Goal: Task Accomplishment & Management: Complete application form

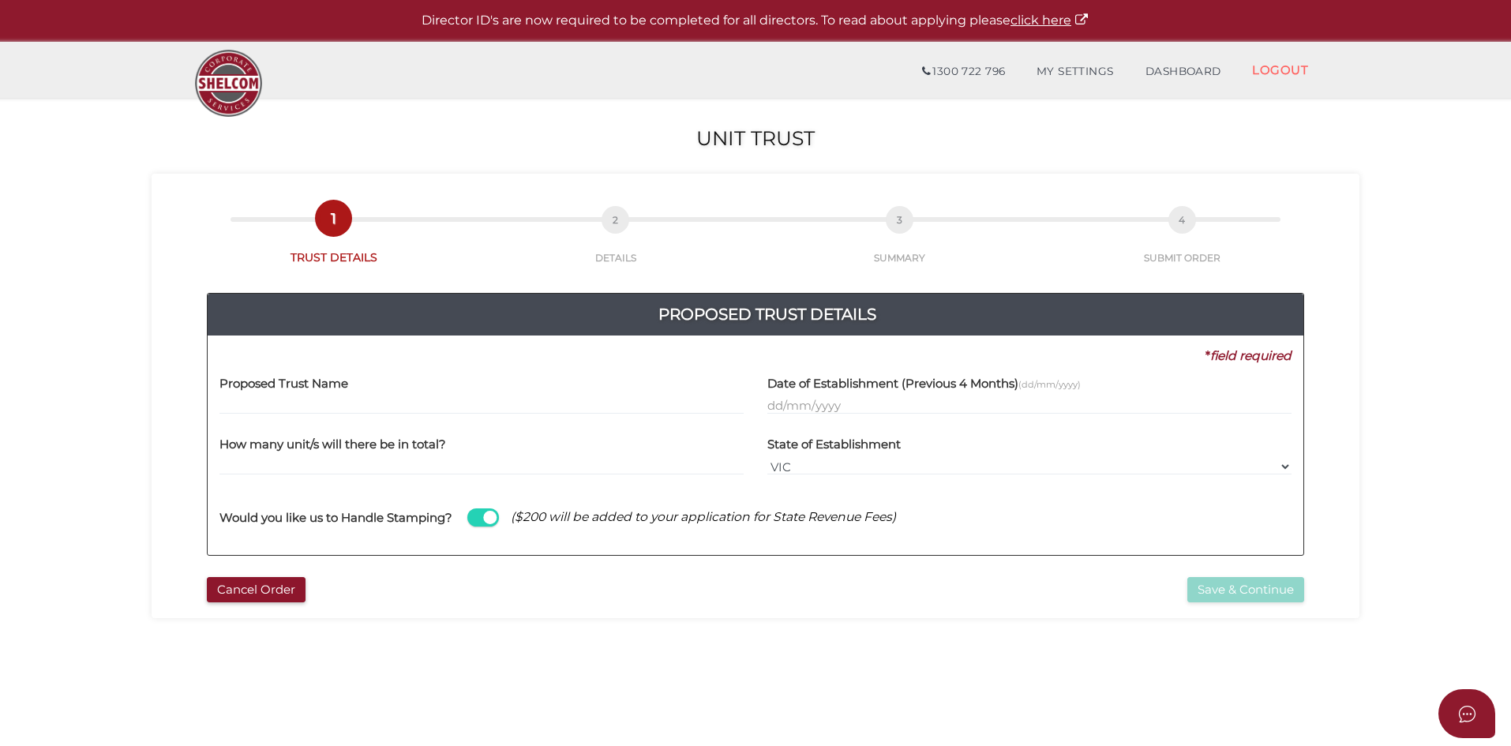
click at [250, 404] on input "text" at bounding box center [482, 405] width 524 height 17
click at [255, 399] on input "text" at bounding box center [482, 405] width 524 height 17
paste input "SPESAUS"
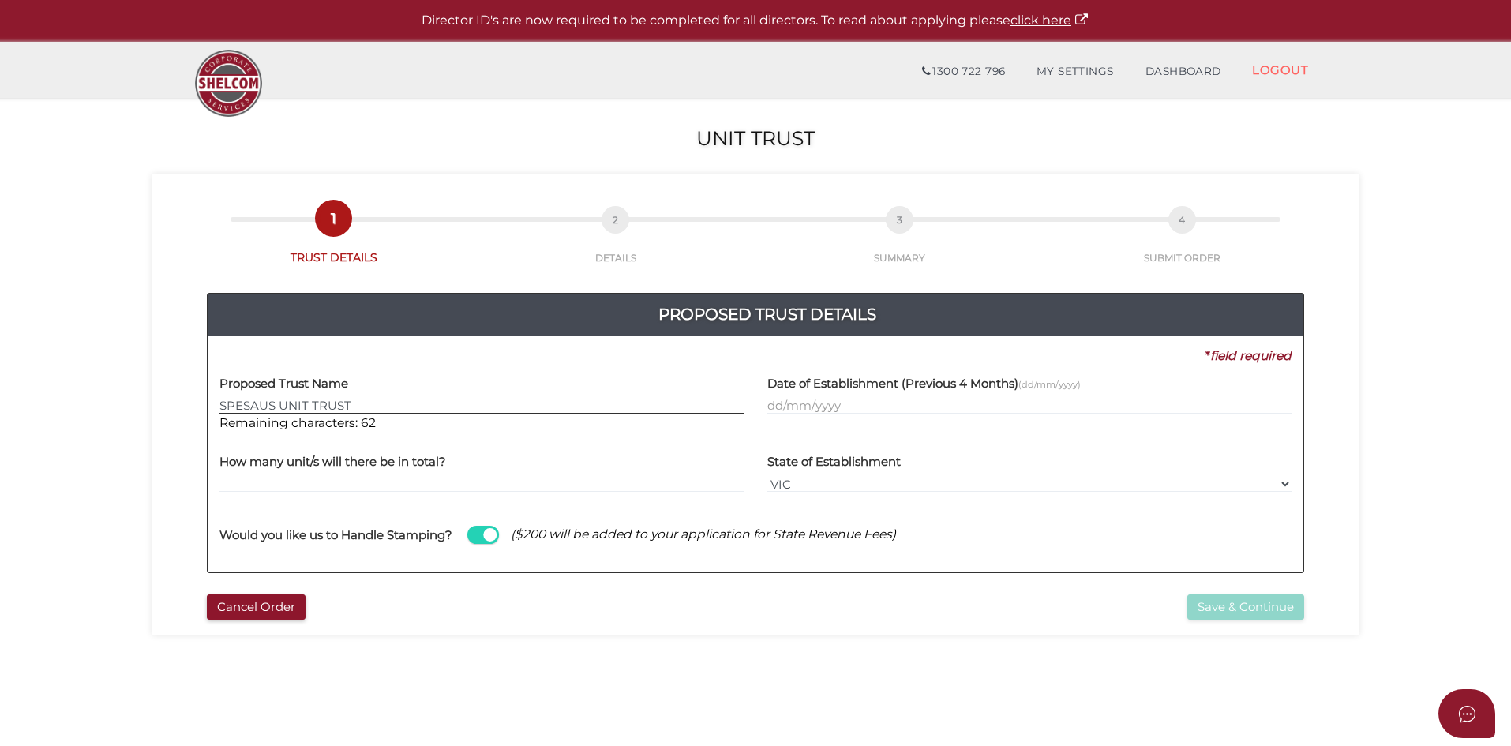
type input "SPESAUS UNIT TRUST"
click at [439, 655] on section "Unit Trust c852c28eabd8a417b62ea2878e069da2 1 TRUST DETAILS 2 DETAILS 3 SUMMARY…" at bounding box center [755, 588] width 1511 height 981
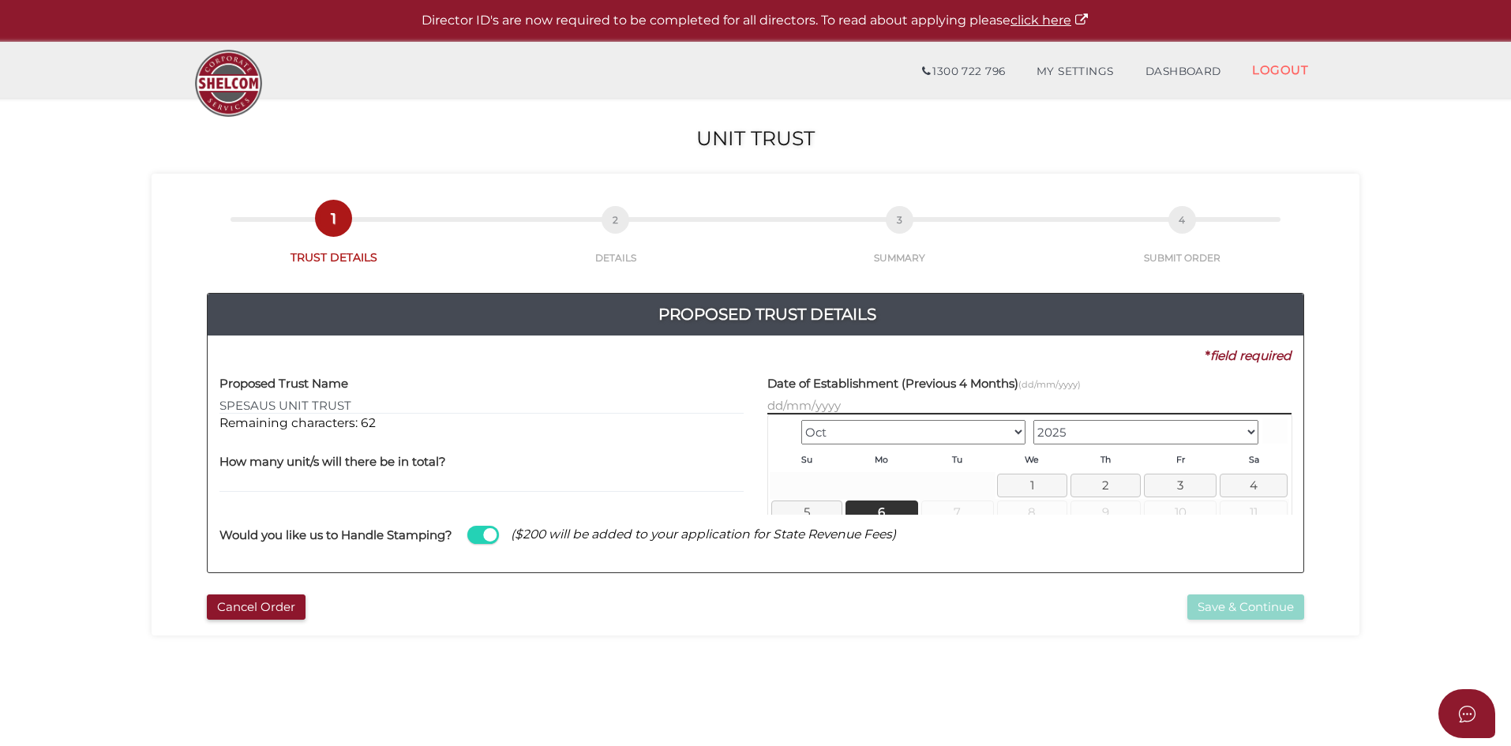
click at [805, 406] on input "text" at bounding box center [1029, 405] width 524 height 17
click at [861, 504] on link "6" at bounding box center [882, 512] width 73 height 23
type input "06/10/2025"
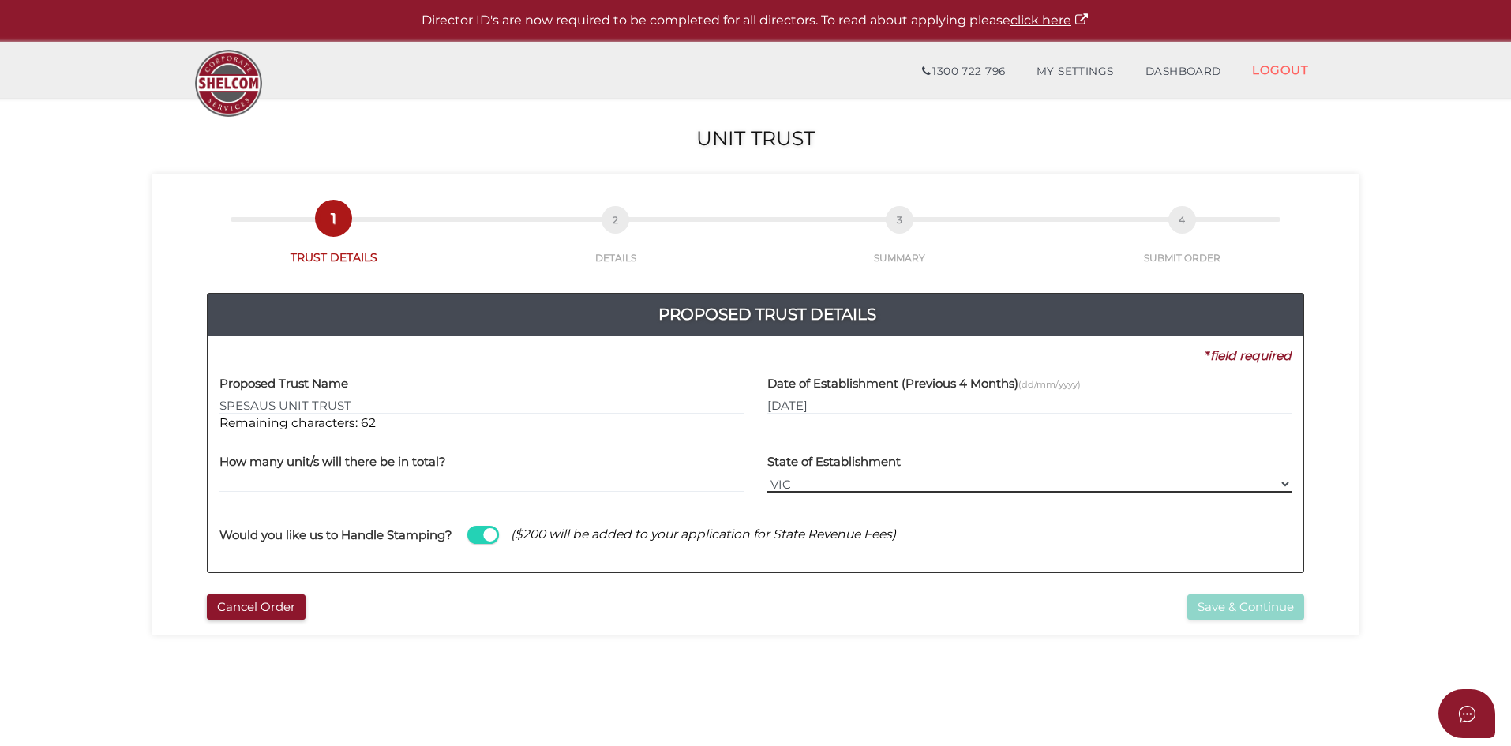
click at [802, 484] on select "VIC ACT NSW NT QLD TAS WA SA" at bounding box center [1029, 483] width 524 height 17
select select "QLD"
click at [767, 475] on select "VIC ACT NSW NT QLD TAS WA SA" at bounding box center [1029, 483] width 524 height 17
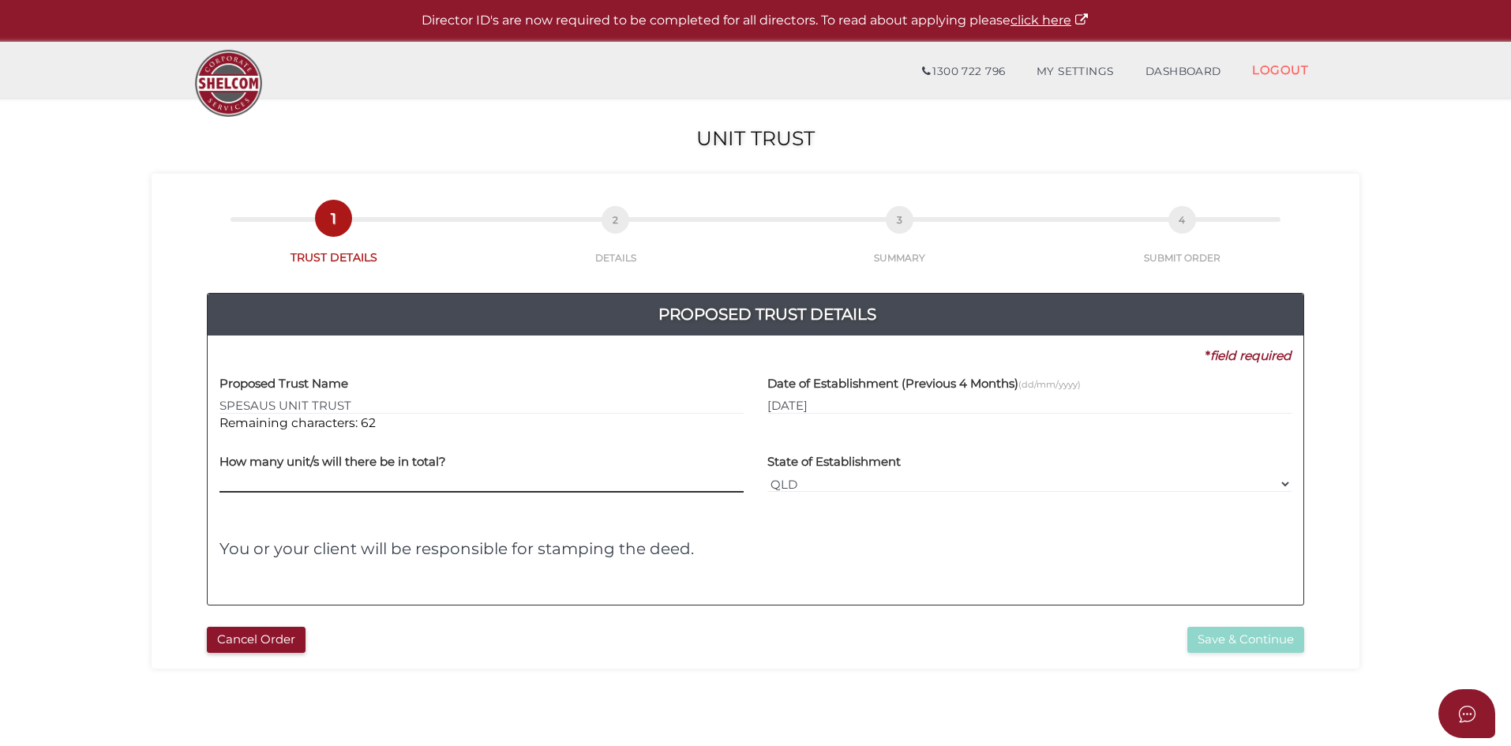
click at [299, 478] on input "text" at bounding box center [482, 483] width 524 height 17
type input "4"
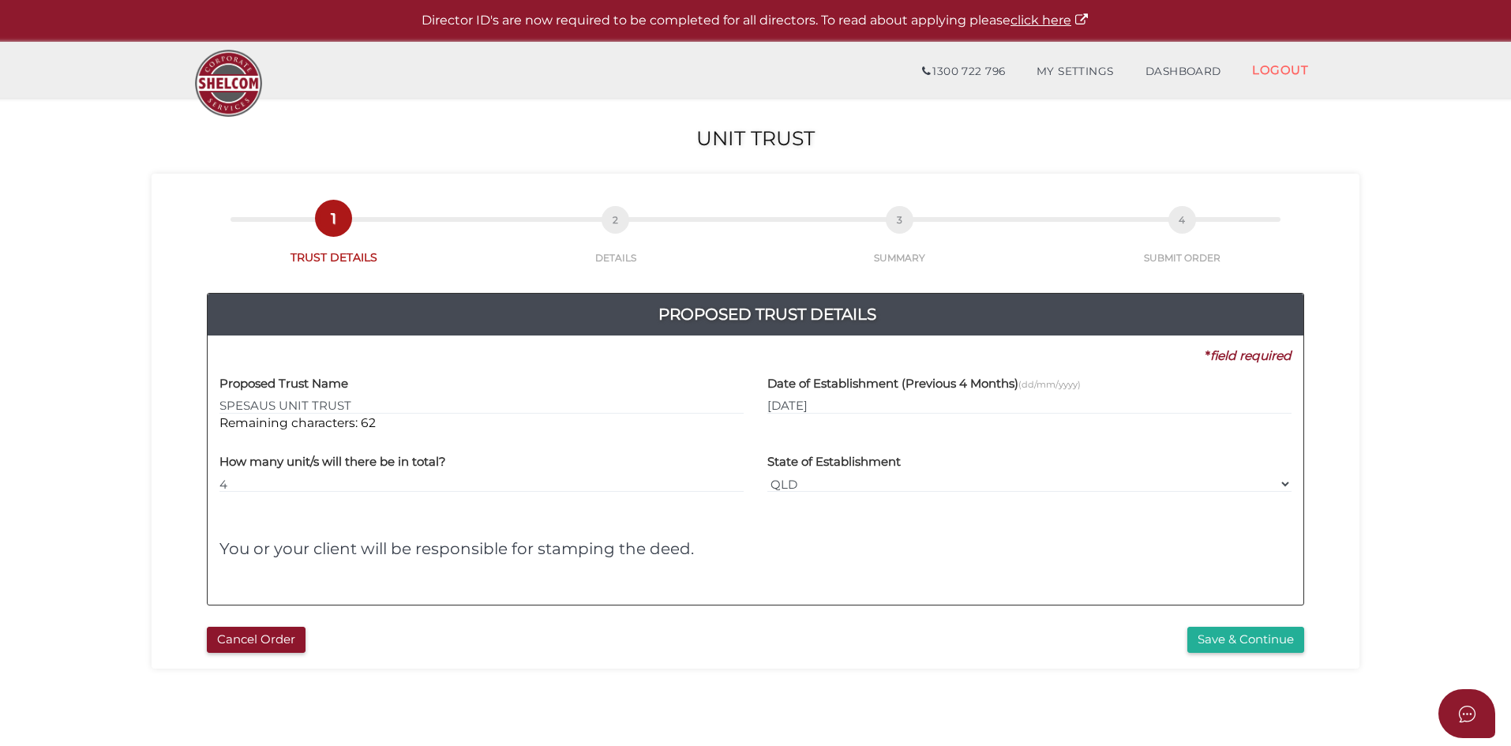
click at [572, 635] on div "Cancel Order" at bounding box center [475, 640] width 561 height 26
click at [1223, 637] on button "Save & Continue" at bounding box center [1246, 640] width 117 height 26
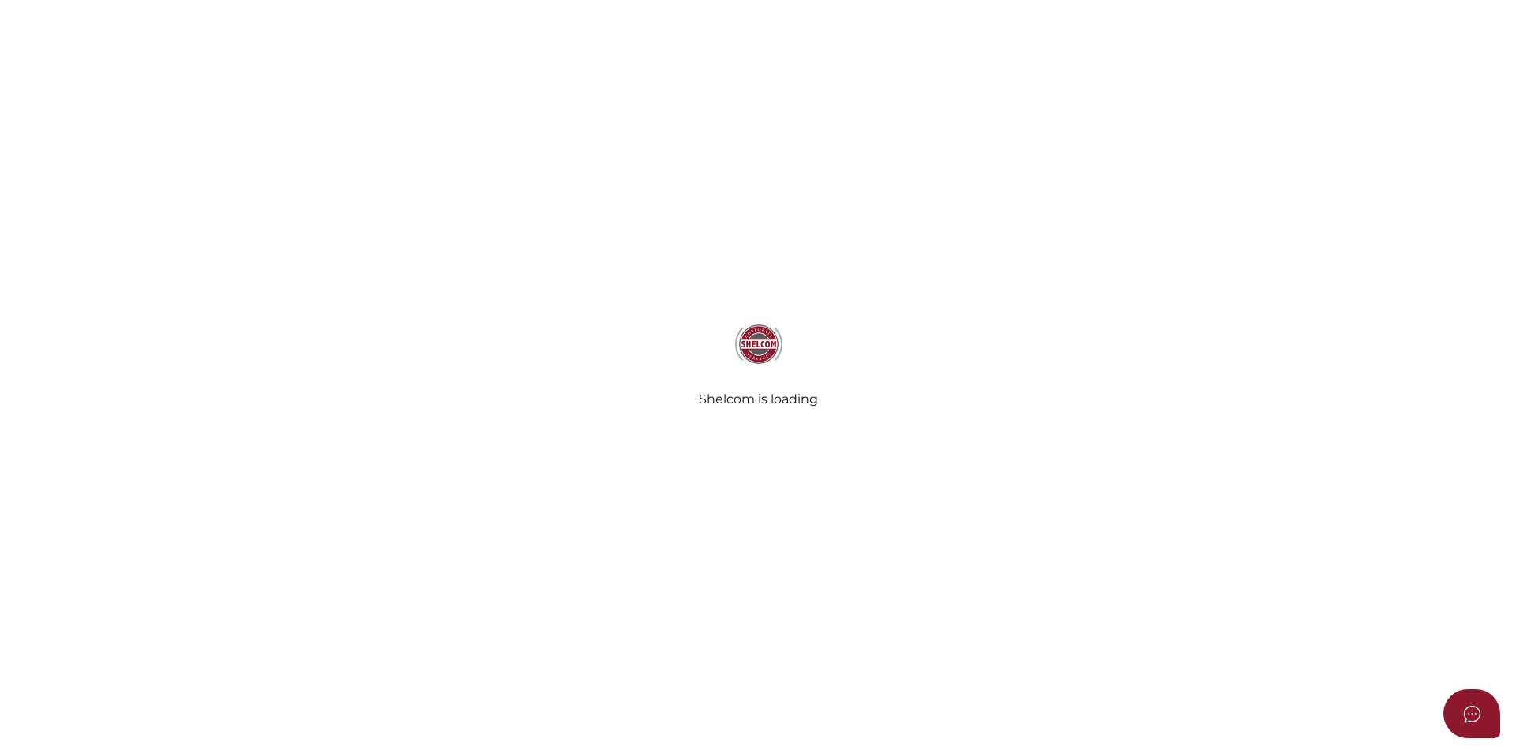
select select "QLD"
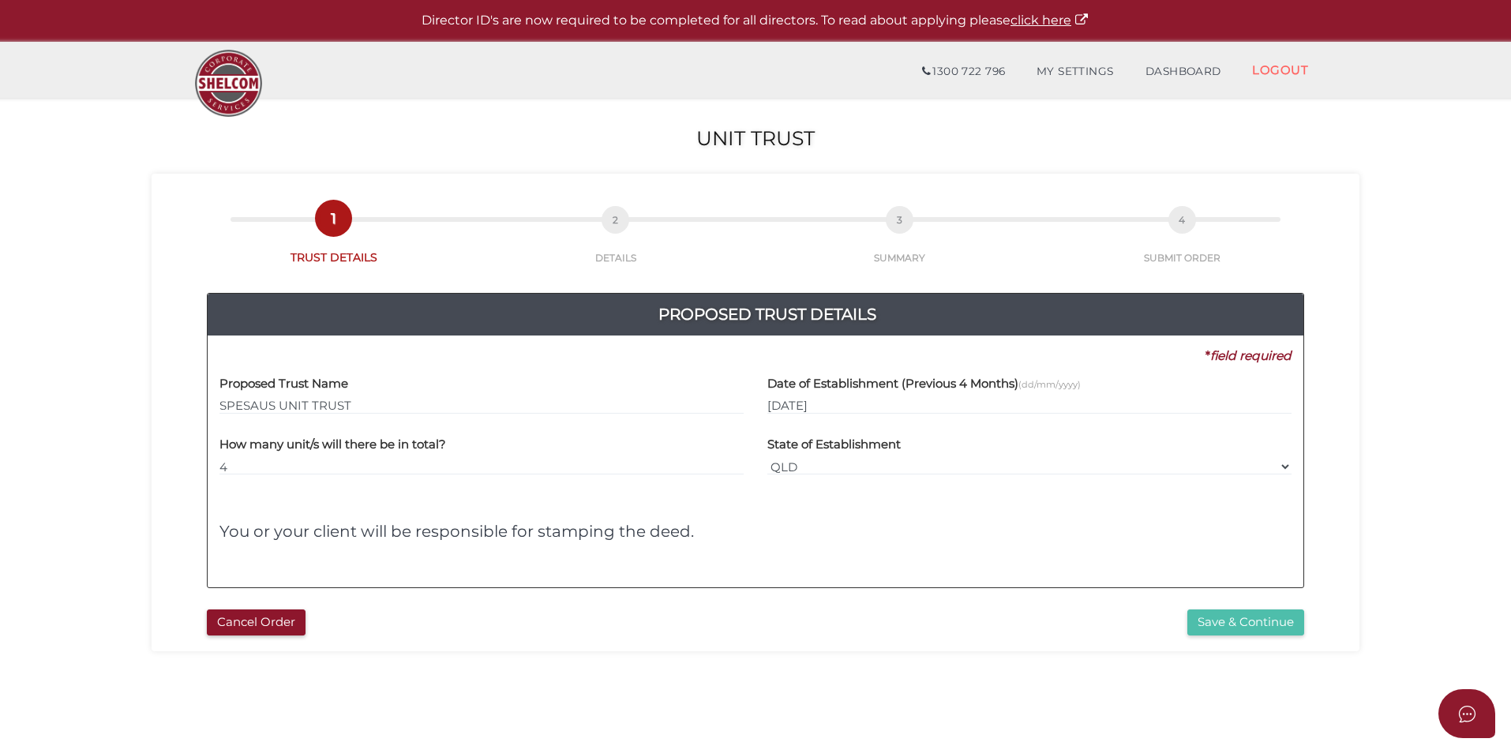
click at [1230, 615] on button "Save & Continue" at bounding box center [1246, 623] width 117 height 26
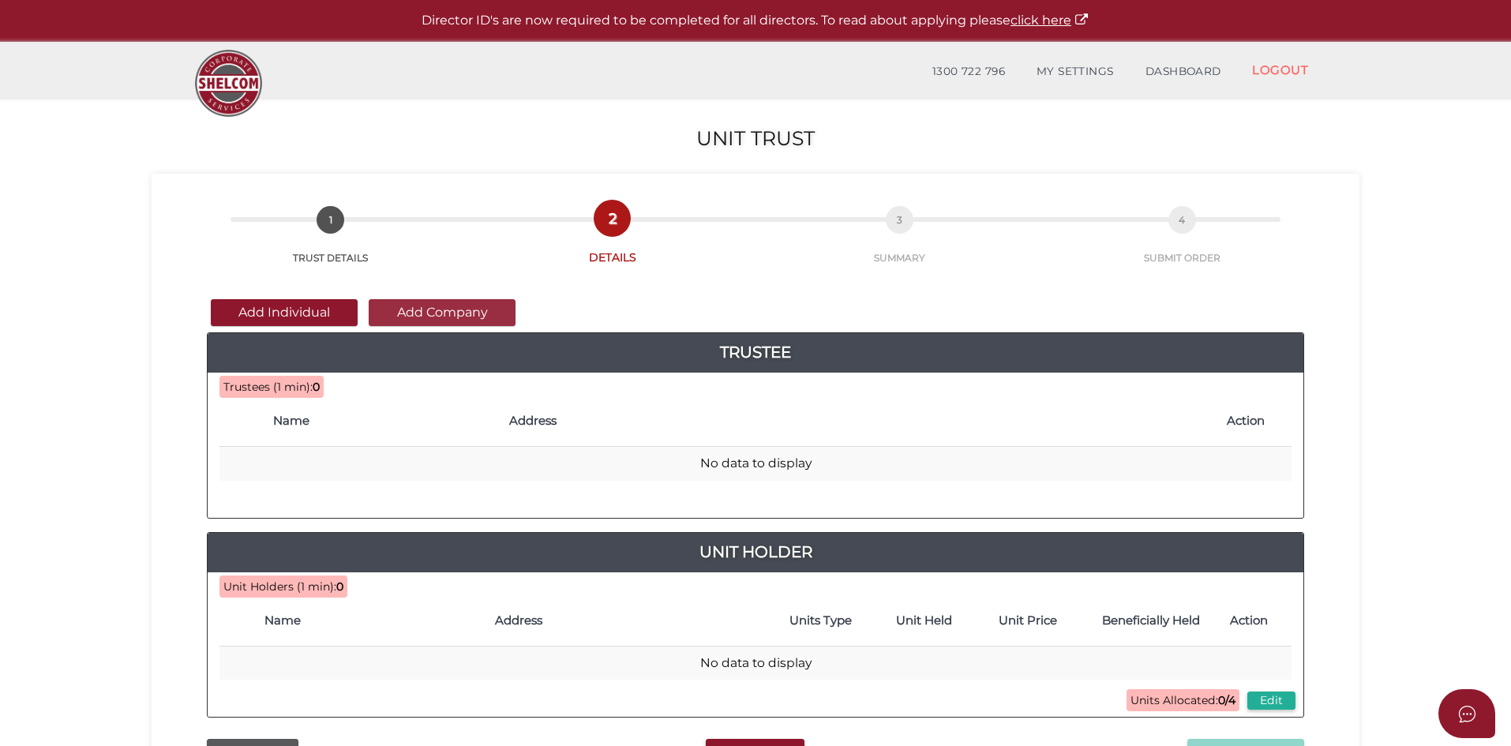
click at [437, 310] on button "Add Company" at bounding box center [442, 312] width 147 height 27
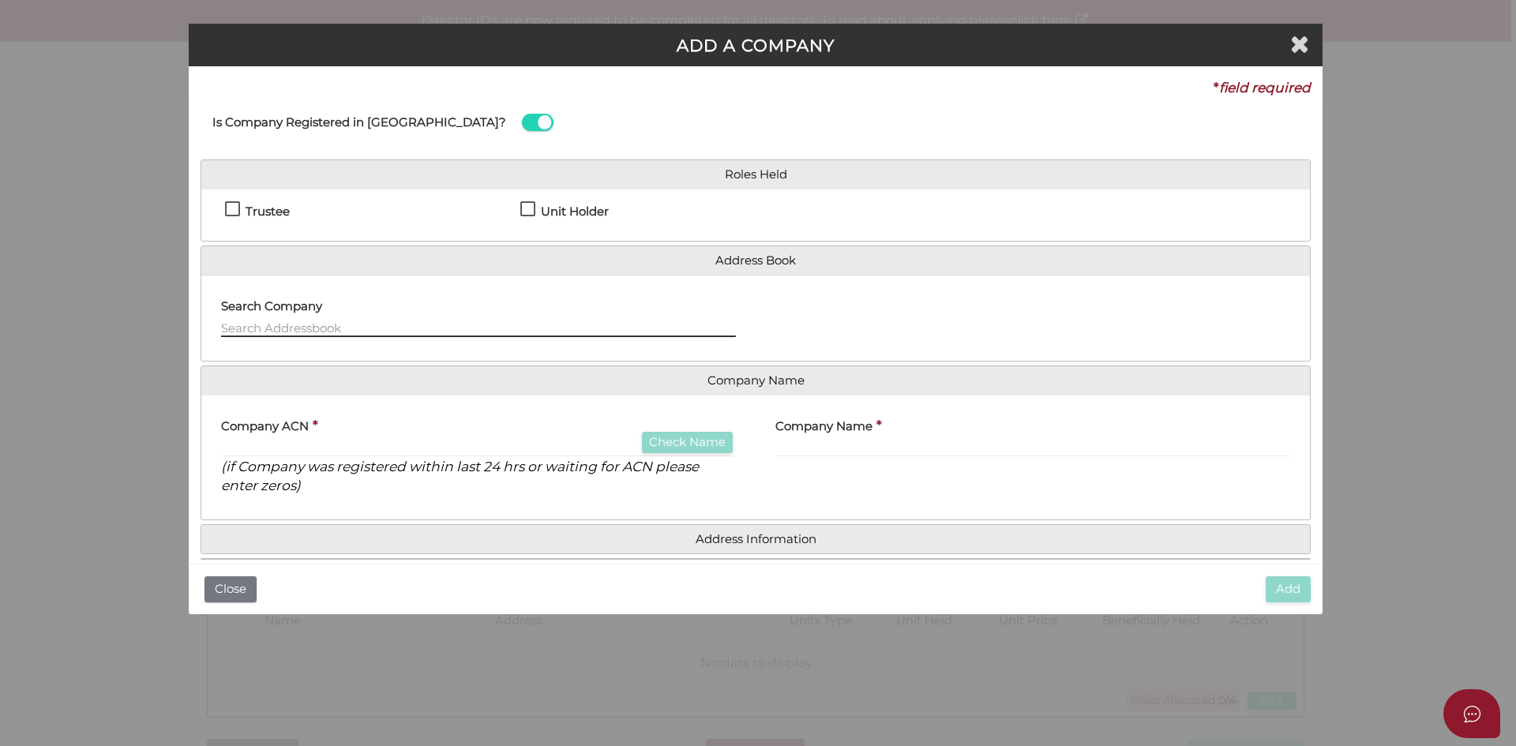
click at [322, 325] on input "text" at bounding box center [478, 328] width 515 height 17
click at [229, 210] on label "Trustee" at bounding box center [257, 215] width 65 height 20
checkbox input "true"
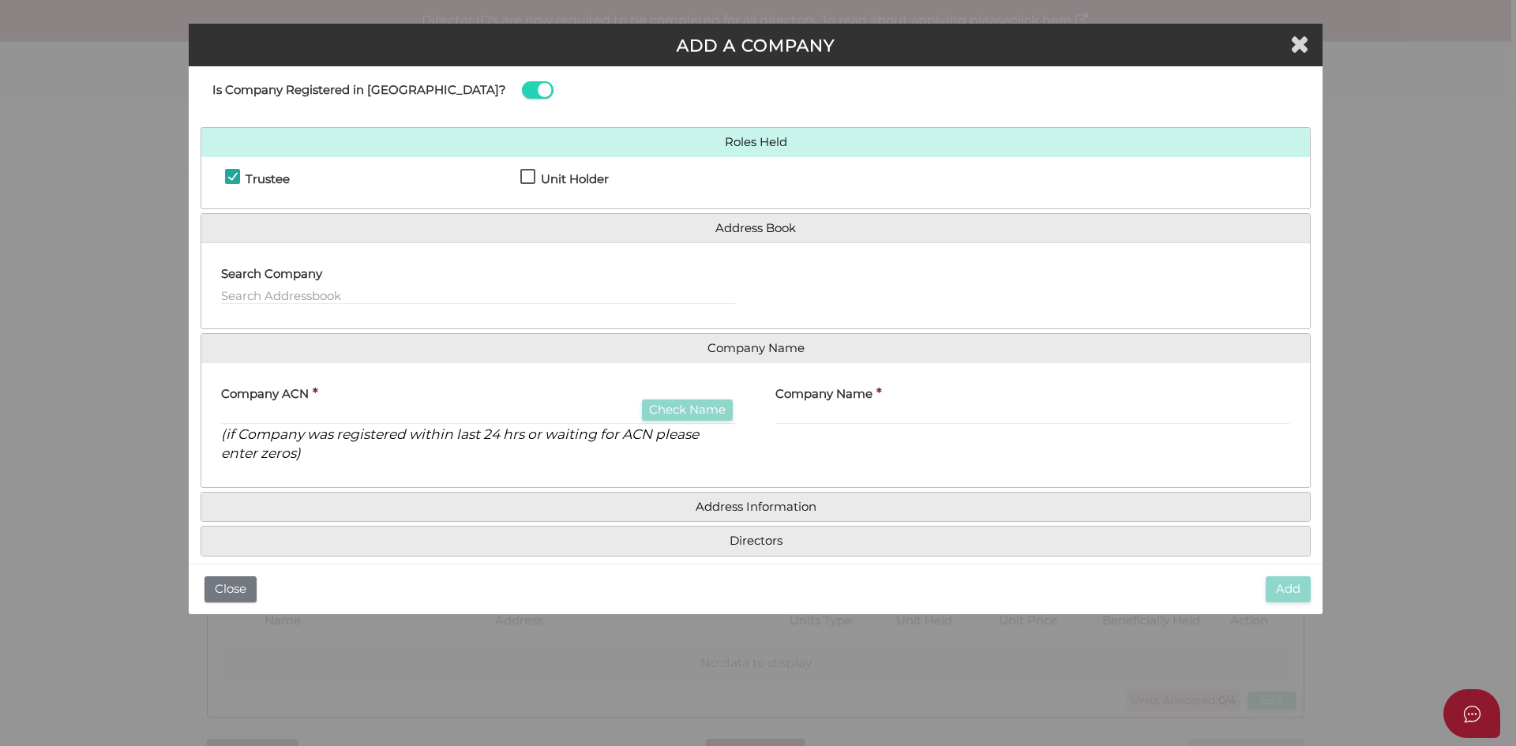
scroll to position [51, 0]
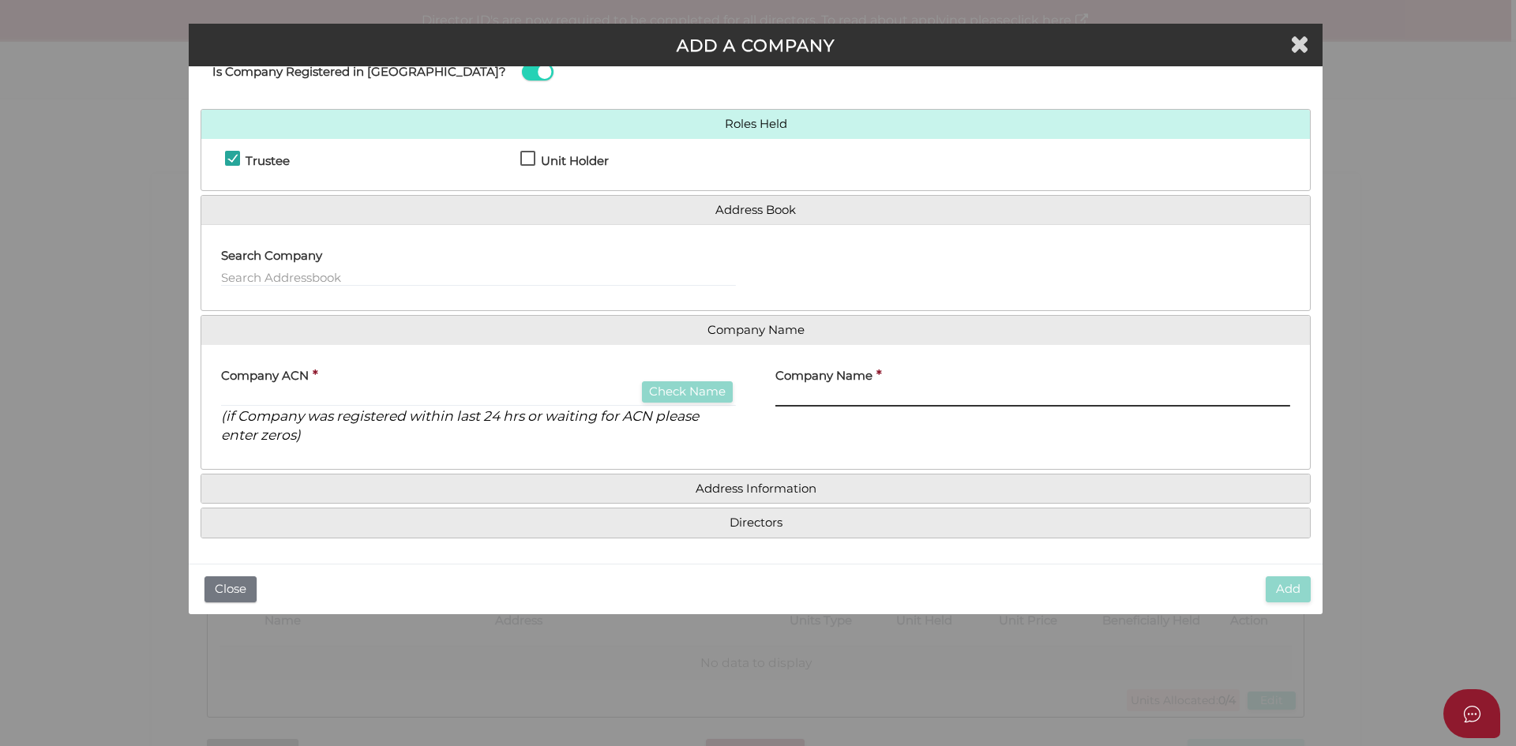
click at [791, 392] on input "text" at bounding box center [1032, 397] width 515 height 17
paste input "691576191"
type input "691576191"
drag, startPoint x: 843, startPoint y: 398, endPoint x: 768, endPoint y: 400, distance: 75.0
click at [768, 400] on div "Company Name * 691576191" at bounding box center [1033, 407] width 554 height 100
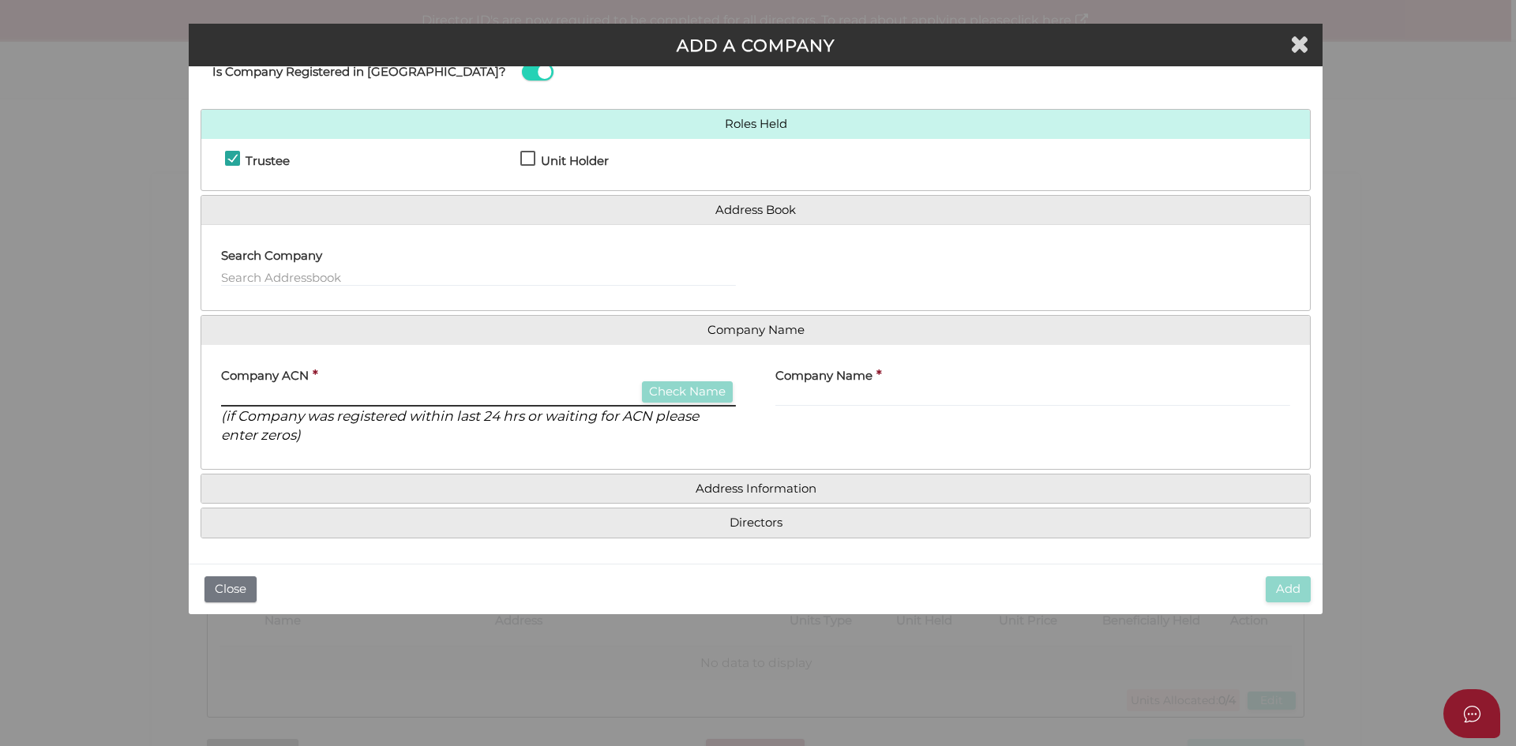
click at [309, 393] on input "text" at bounding box center [478, 397] width 515 height 17
paste input "691576191"
type input "691576191"
click at [666, 386] on button "Check Name" at bounding box center [687, 391] width 91 height 21
type input "SPESAUS PTY LTD"
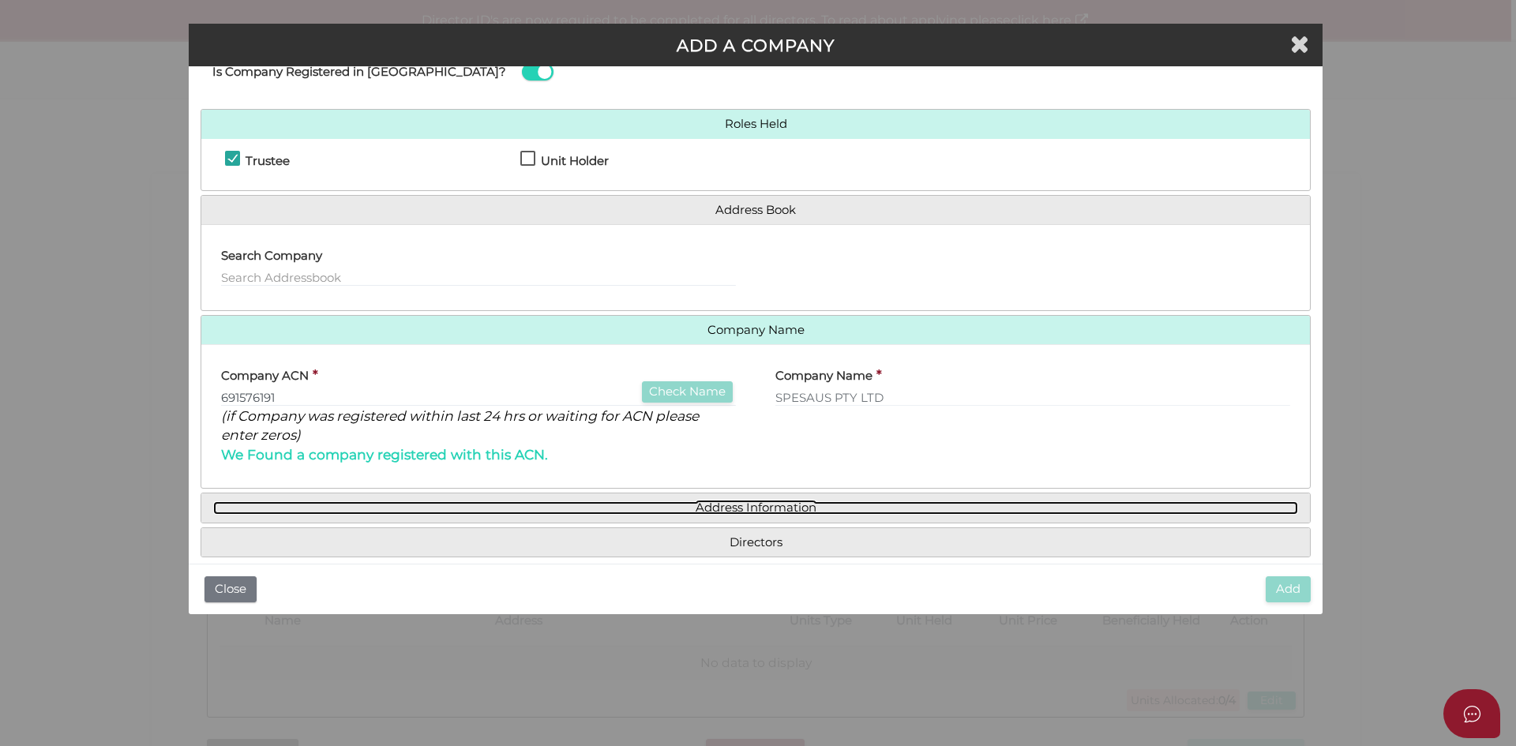
click at [714, 505] on link "Address Information" at bounding box center [755, 507] width 1085 height 13
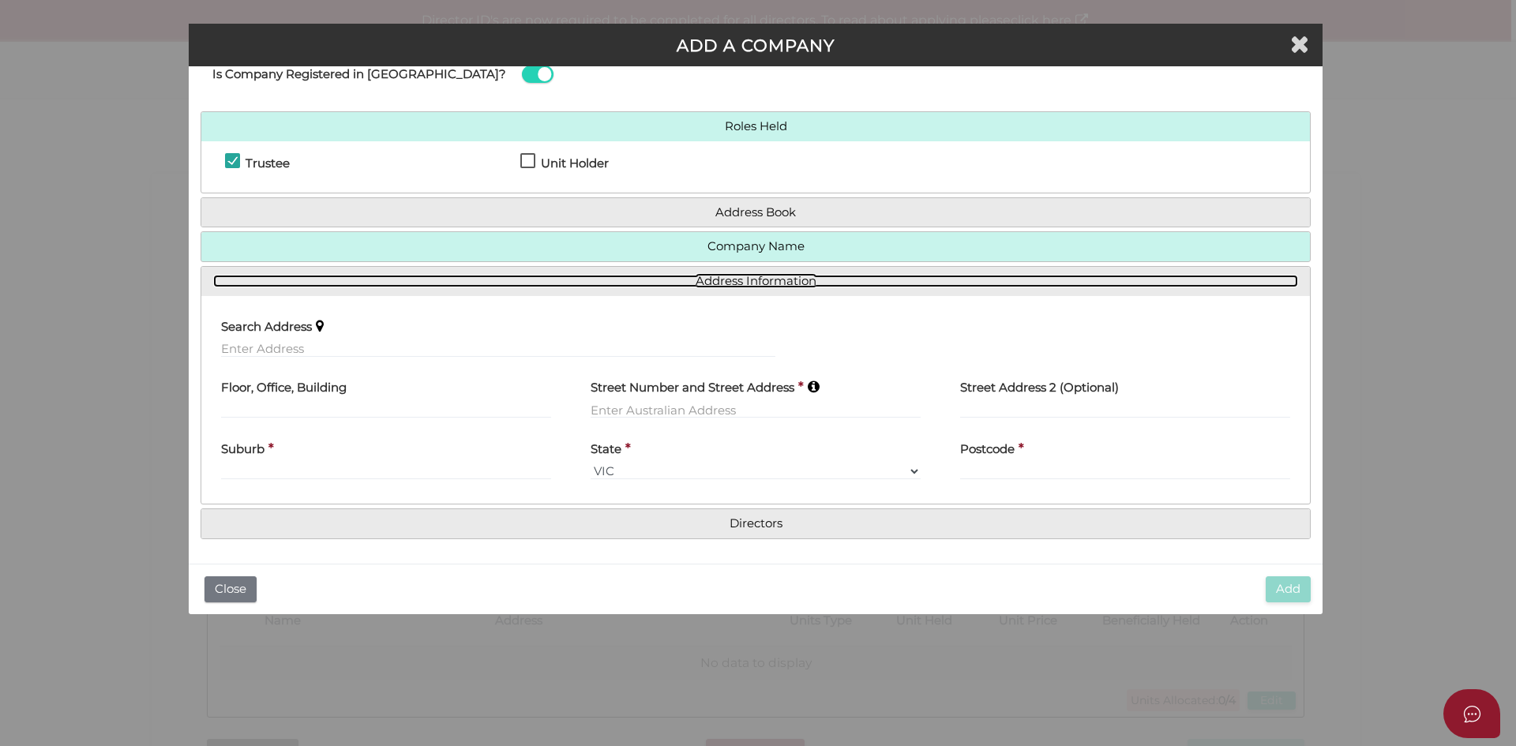
scroll to position [48, 0]
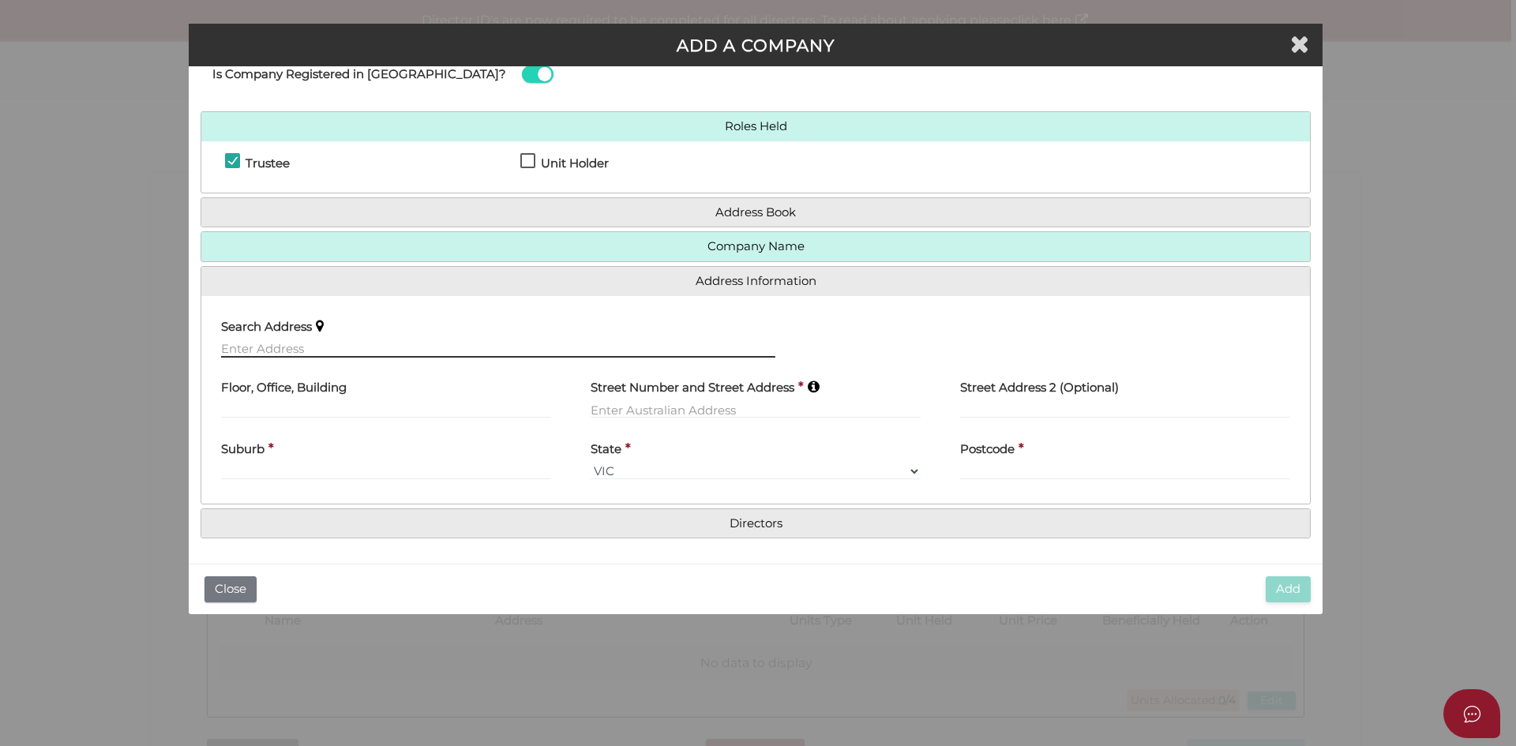
click at [267, 346] on input "text" at bounding box center [498, 348] width 554 height 17
click at [297, 343] on input "text" at bounding box center [498, 348] width 554 height 17
paste input "17 Wimbledon Circuit Carseldine QLD, 4034"
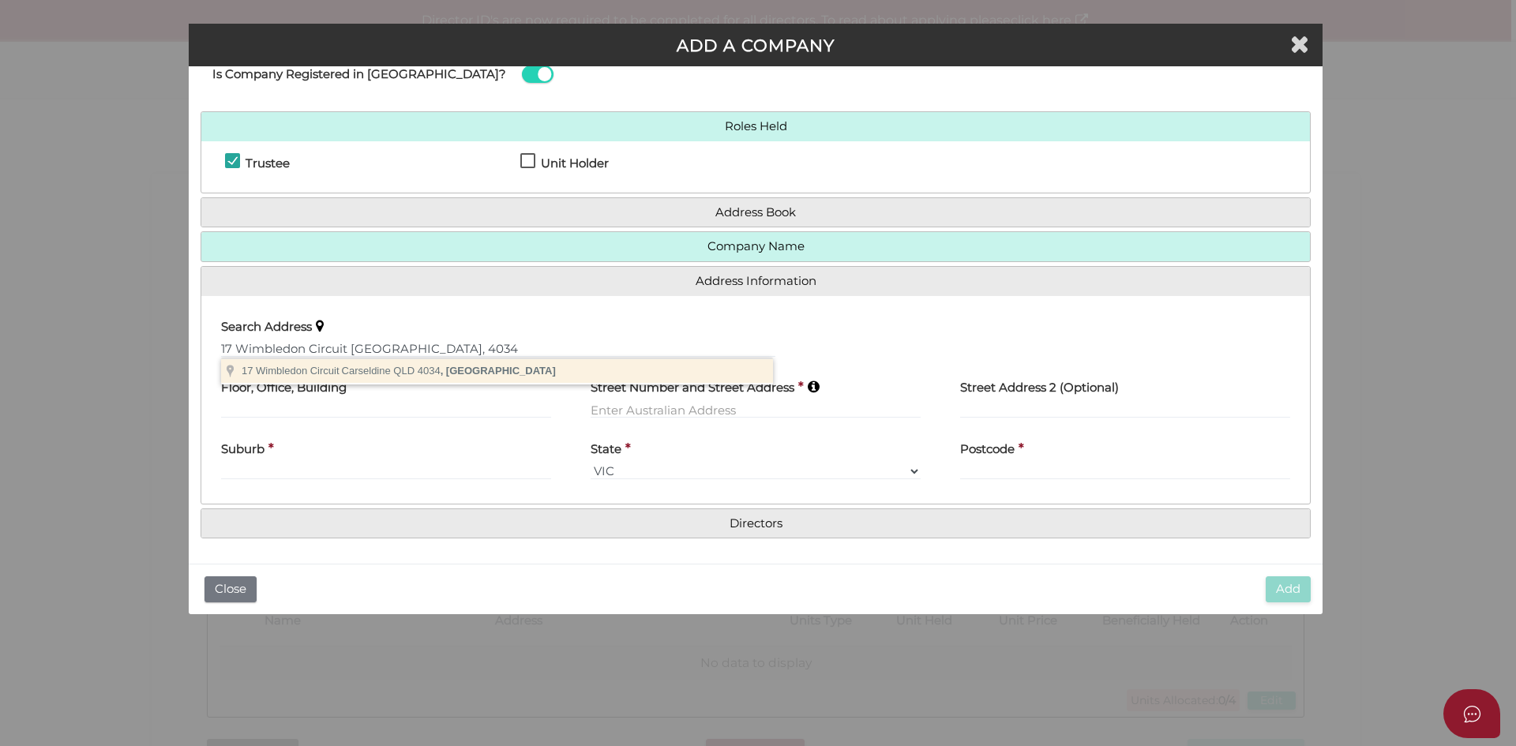
type input "17 Wimbledon Circuit, Carseldine QLD 4034, Australia"
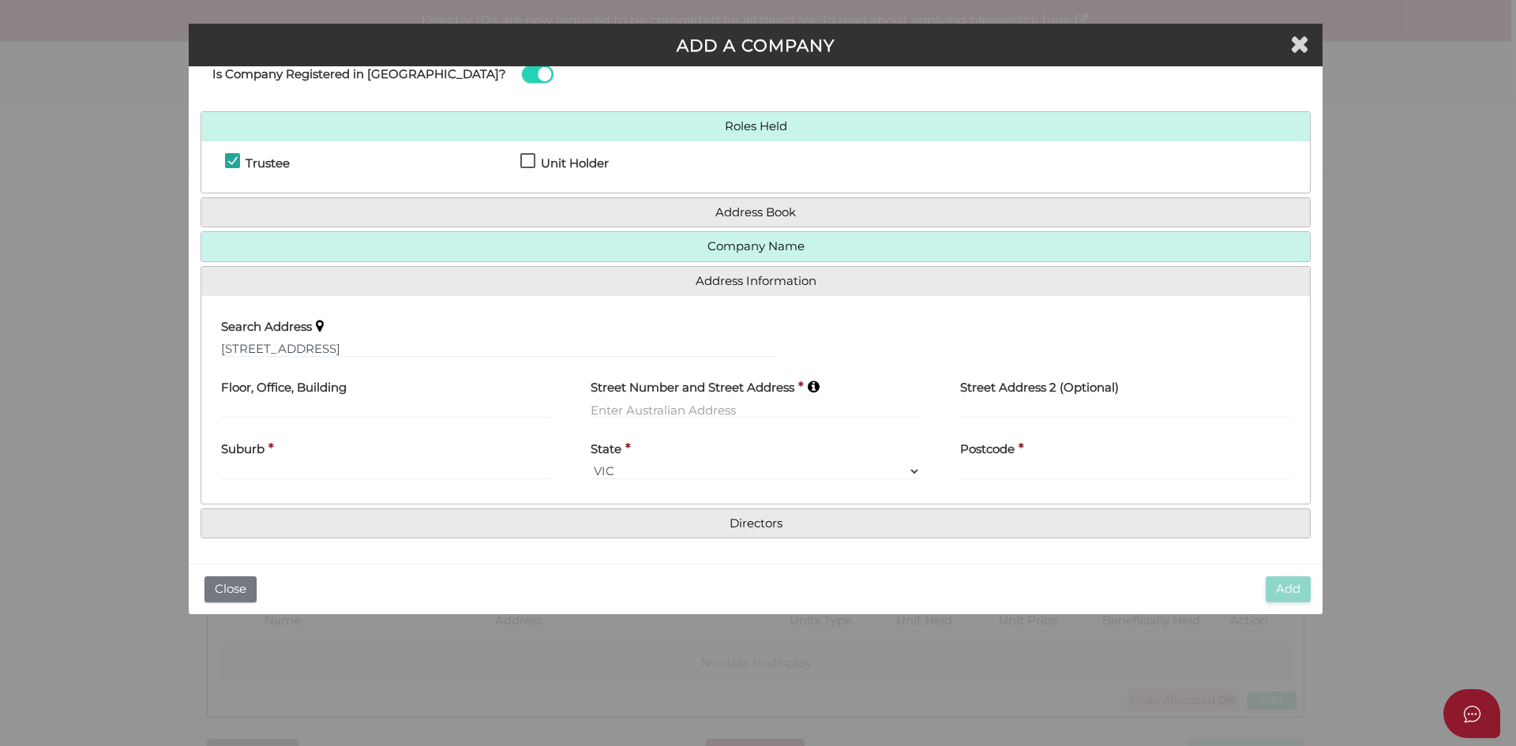
type input "17 Wimbledon Circuit"
type input "Carseldine"
select select "QLD"
type input "4034"
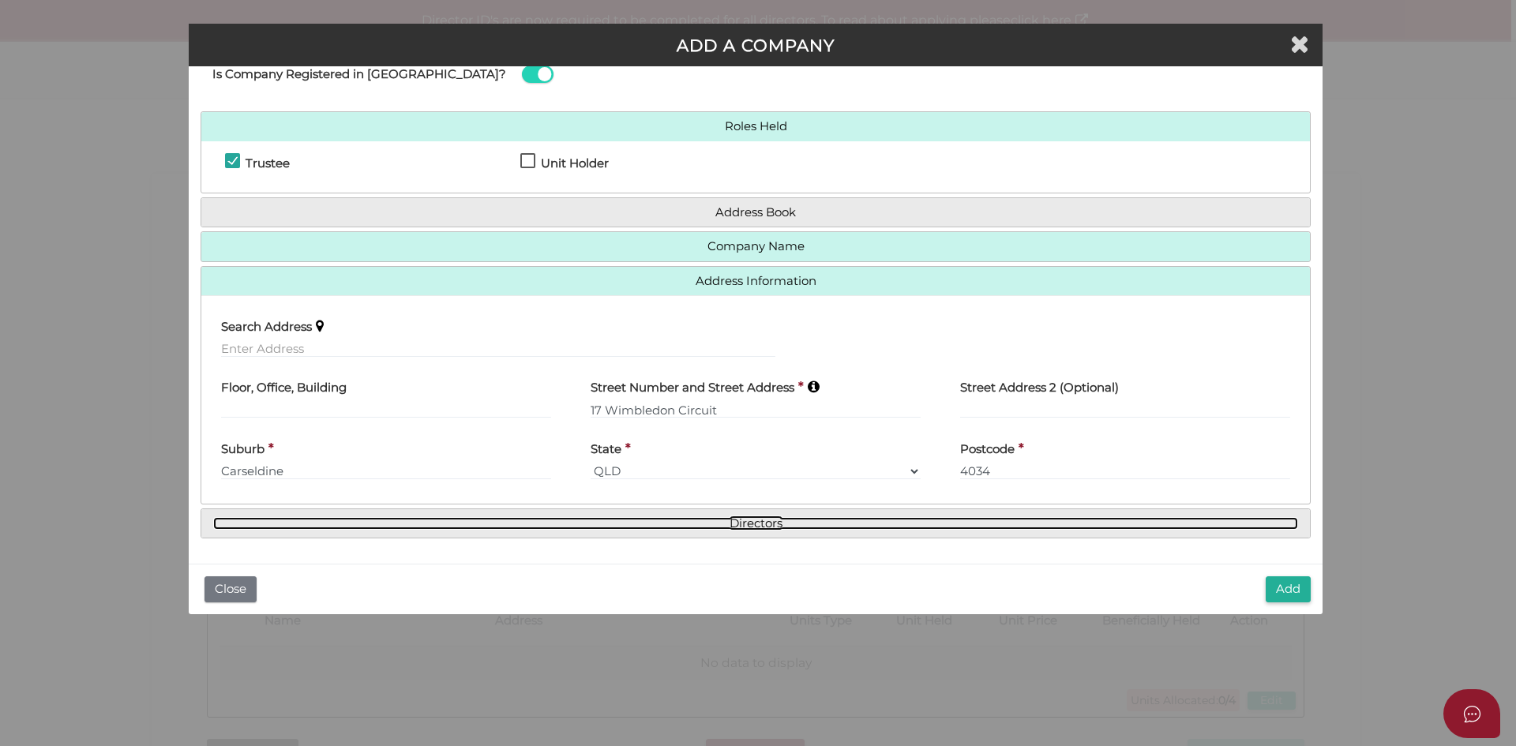
click at [754, 525] on link "Directors" at bounding box center [755, 523] width 1085 height 13
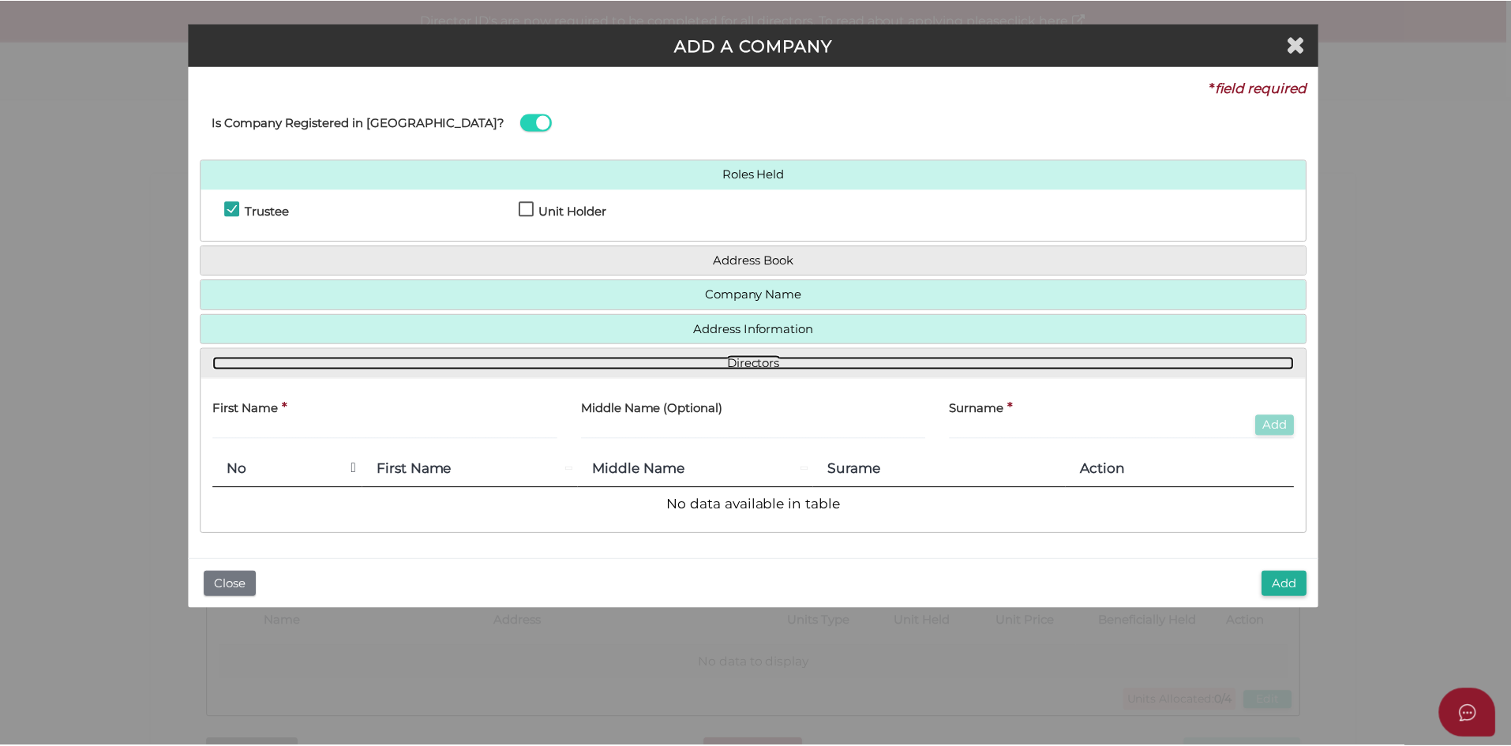
scroll to position [0, 0]
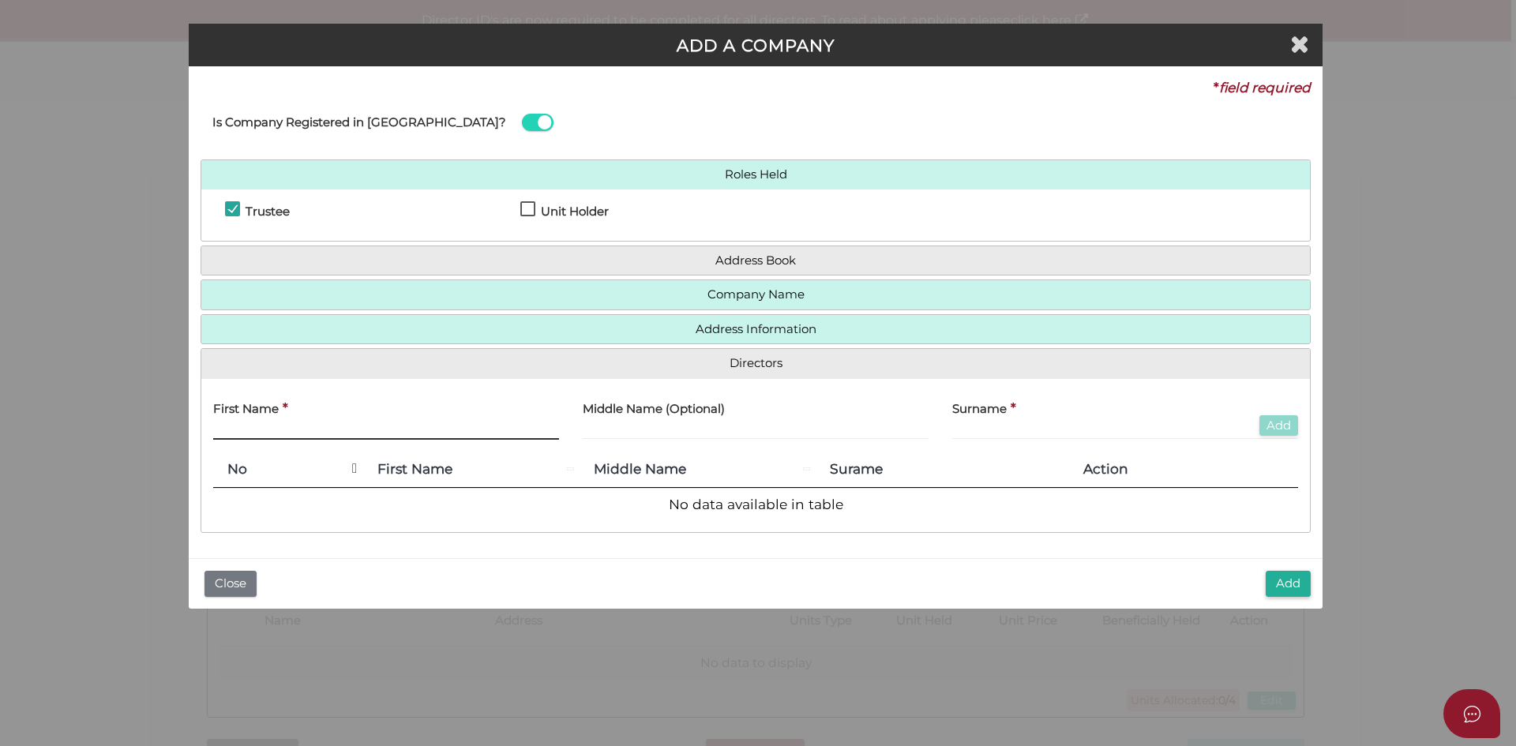
click at [308, 430] on input "text" at bounding box center [386, 430] width 346 height 17
click at [265, 424] on input "text" at bounding box center [386, 430] width 346 height 17
paste input "SUMAN"
type input "SUMAN"
click at [1023, 426] on input "text" at bounding box center [1125, 430] width 346 height 17
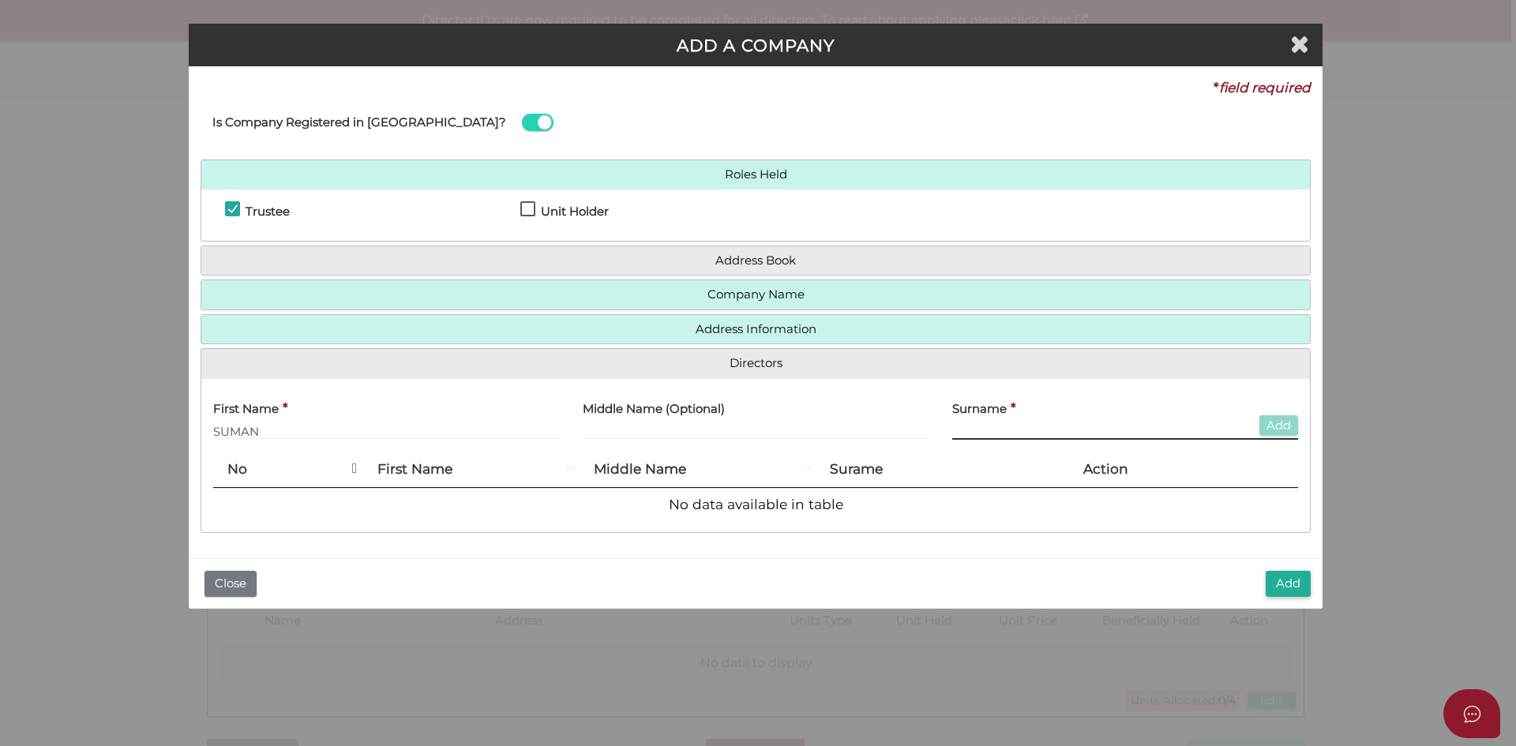
paste input "GADE"
type input "GADE"
click at [1270, 427] on button "Add" at bounding box center [1278, 425] width 39 height 21
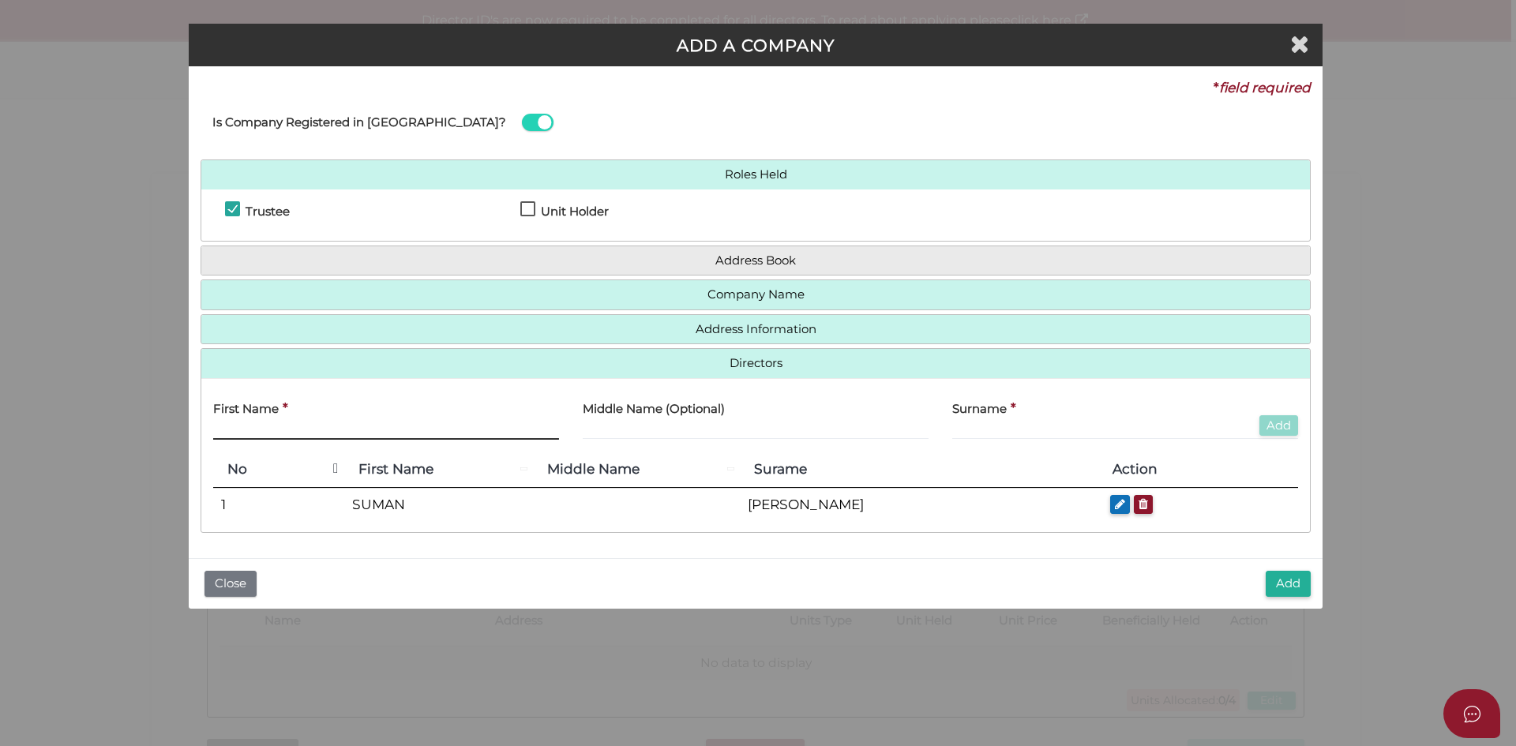
click at [331, 431] on input "text" at bounding box center [386, 430] width 346 height 17
click at [281, 434] on input "text" at bounding box center [386, 430] width 346 height 17
paste input "Praveen Kumar Reddy"
type input "Praveen Kumar Reddy"
click at [976, 426] on input "text" at bounding box center [1125, 430] width 346 height 17
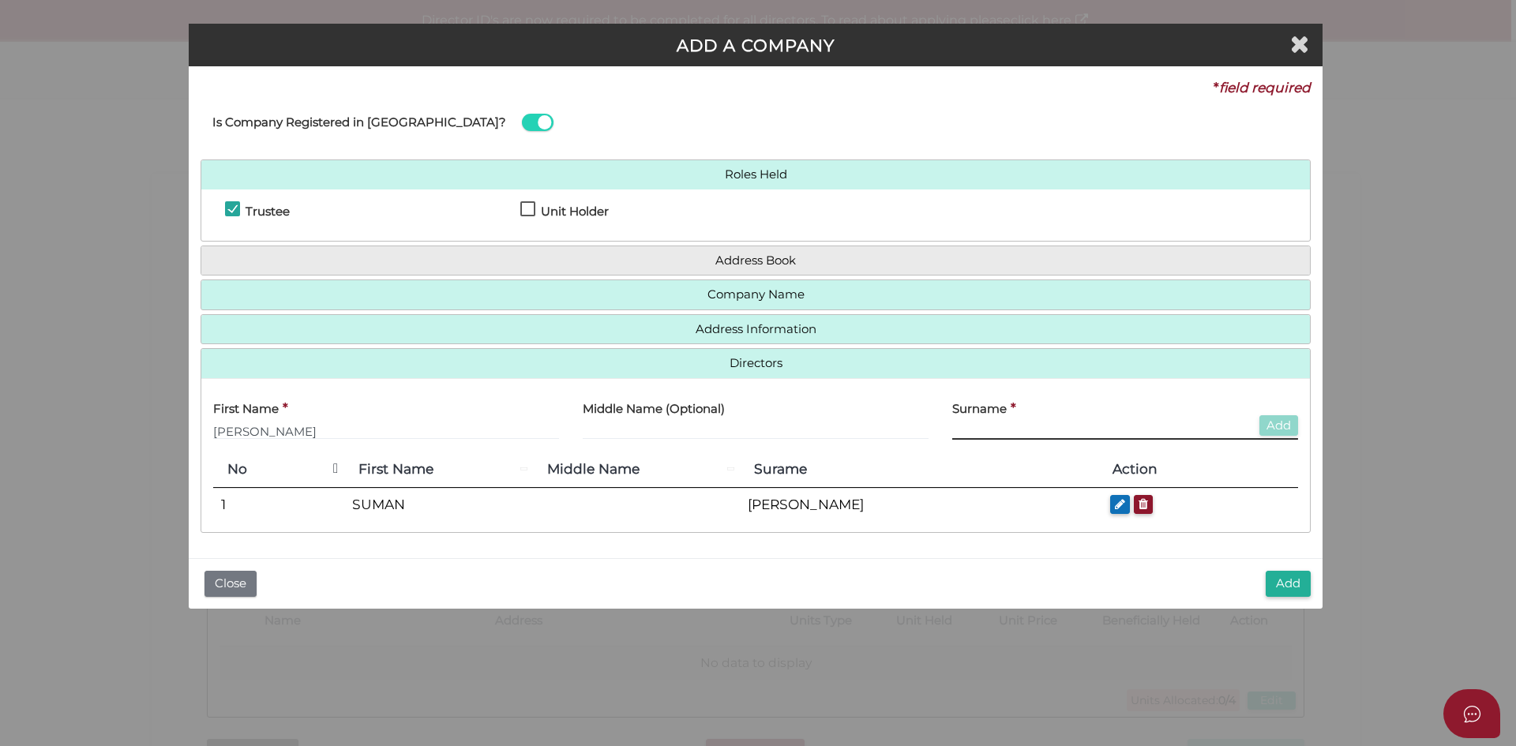
click at [974, 430] on input "text" at bounding box center [1125, 430] width 346 height 17
paste input "Singareddy"
type input "Singareddy"
drag, startPoint x: 1027, startPoint y: 424, endPoint x: 929, endPoint y: 436, distance: 98.6
click at [929, 436] on div "First Name * Praveen Kumar Reddy Middle Name (Optional) Surname * Singareddy Add" at bounding box center [755, 422] width 1109 height 62
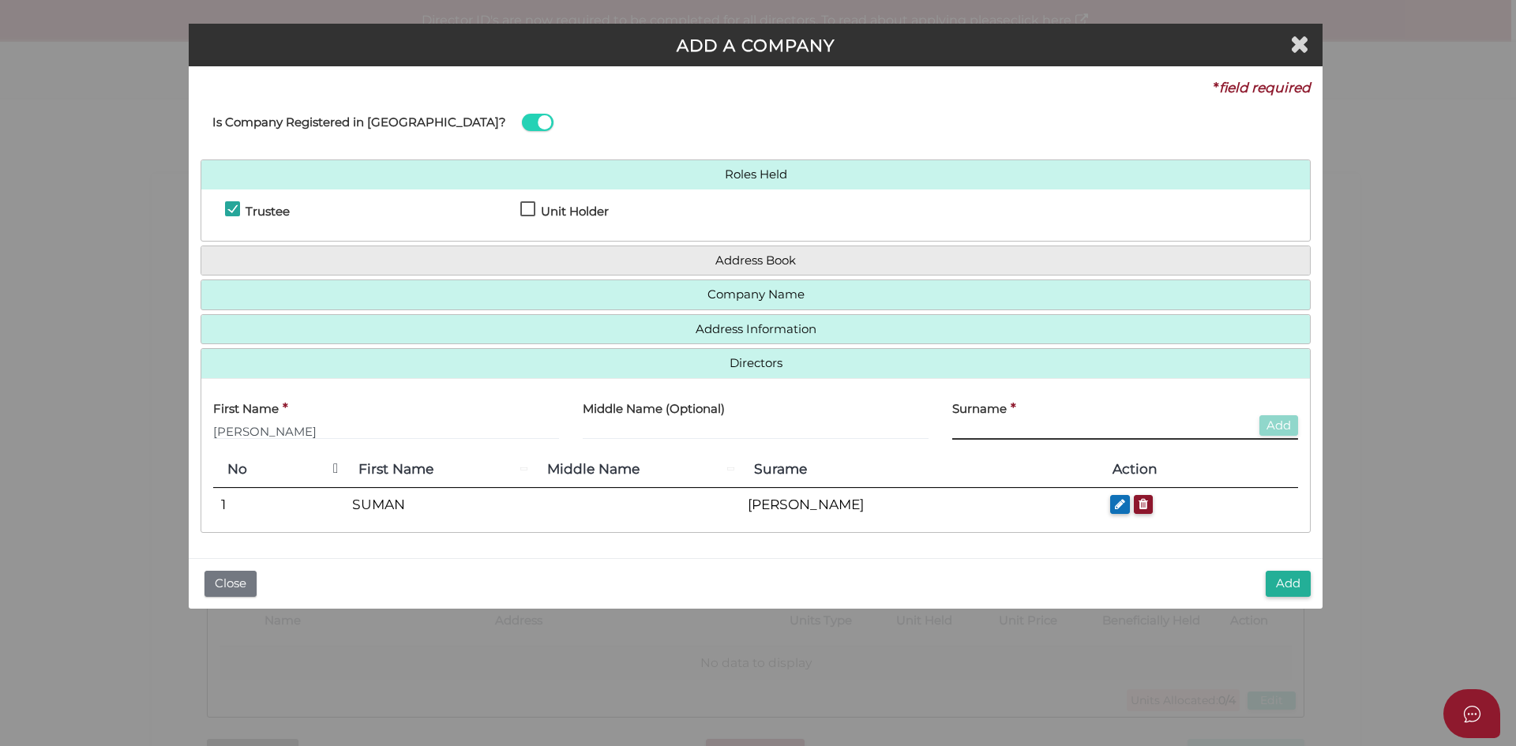
click at [1011, 426] on input "text" at bounding box center [1125, 430] width 346 height 17
paste input "SINGAREDDY"
type input "SINGAREDDY"
click at [312, 436] on input "Praveen Kumar Reddy" at bounding box center [386, 430] width 346 height 17
drag, startPoint x: 353, startPoint y: 430, endPoint x: 203, endPoint y: 433, distance: 150.0
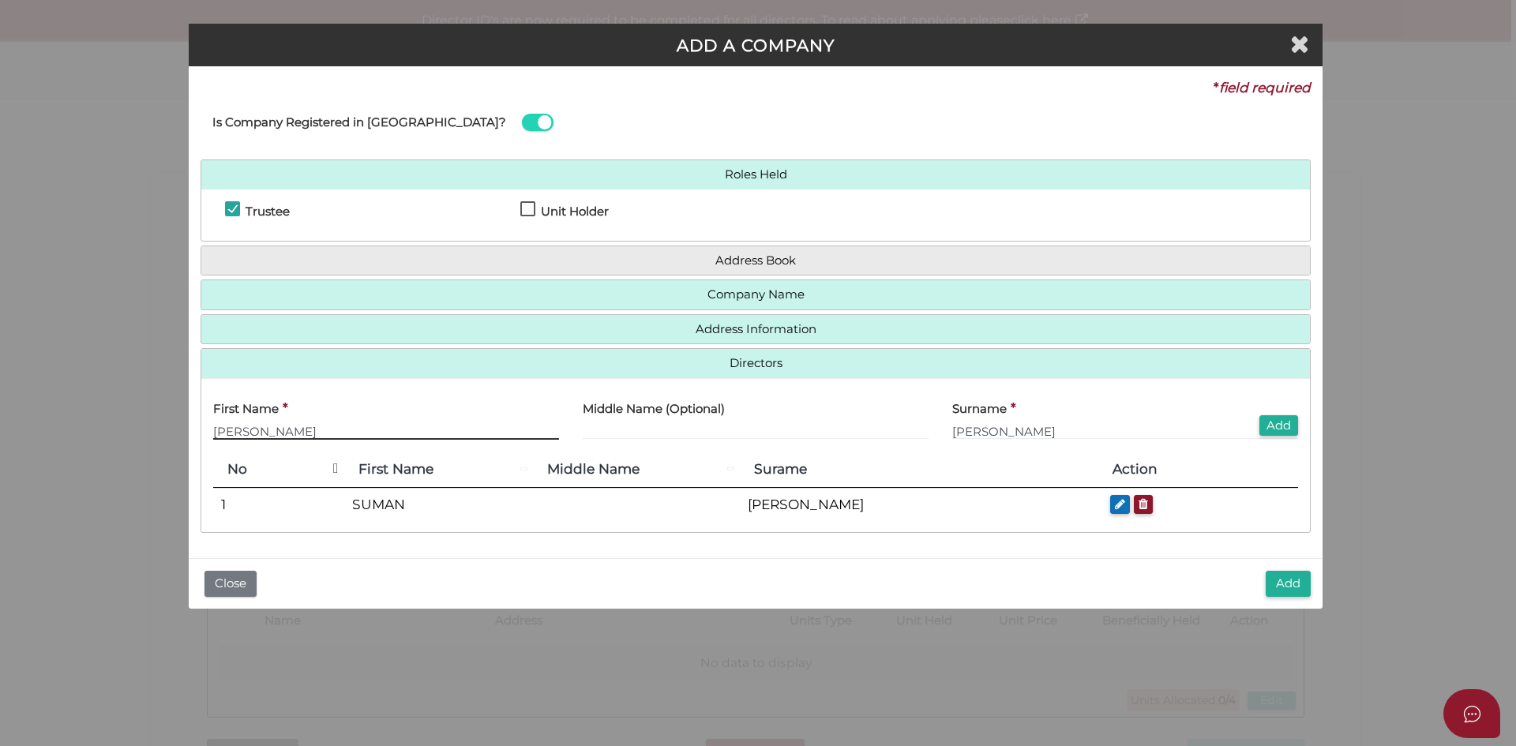
click at [203, 433] on div "First Name * Praveen Kumar Reddy" at bounding box center [386, 422] width 370 height 62
paste input "PRAVEEN KUMAR"
type input "PRAVEEN KUMAR REDDY"
click at [1269, 426] on button "Add" at bounding box center [1278, 425] width 39 height 21
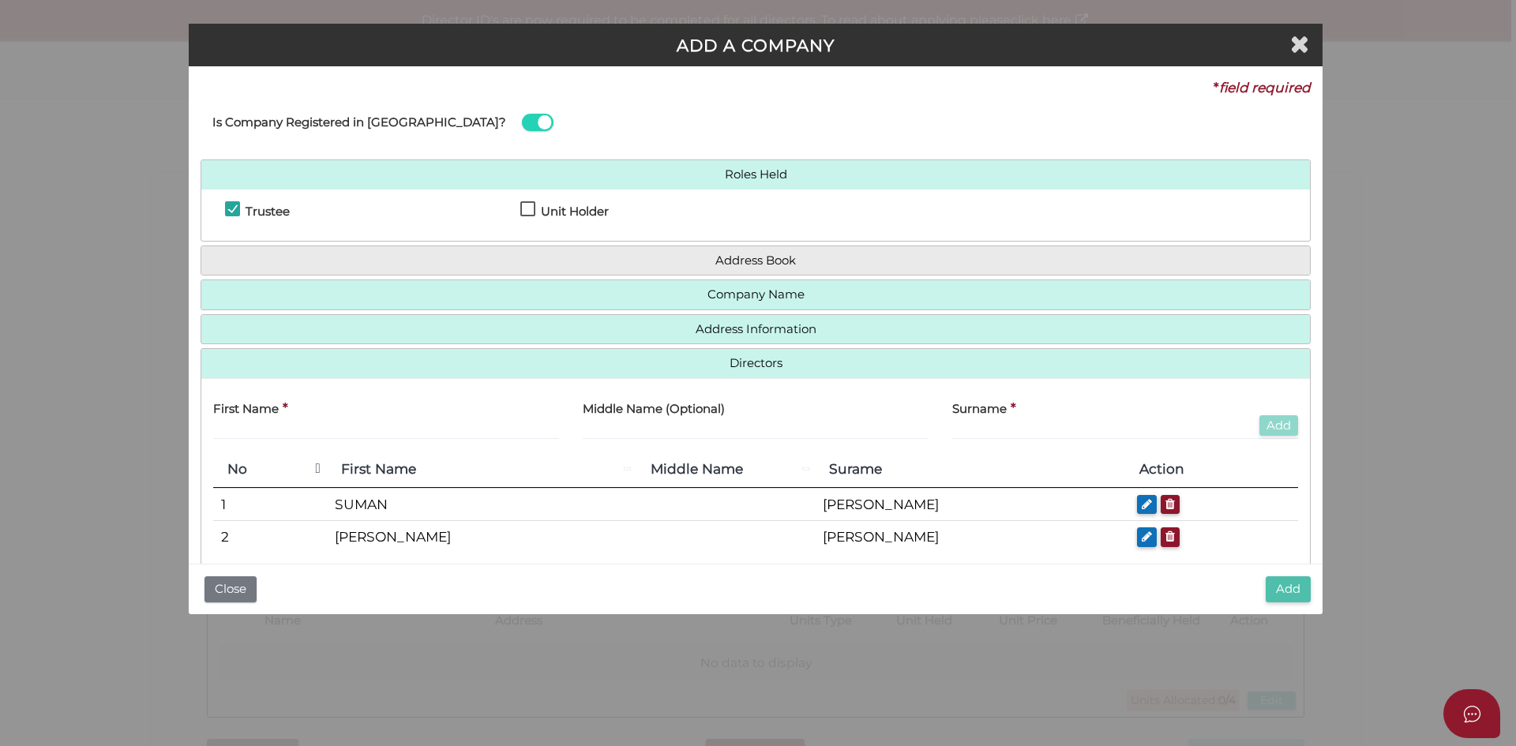
click at [1275, 587] on button "Add" at bounding box center [1288, 589] width 45 height 26
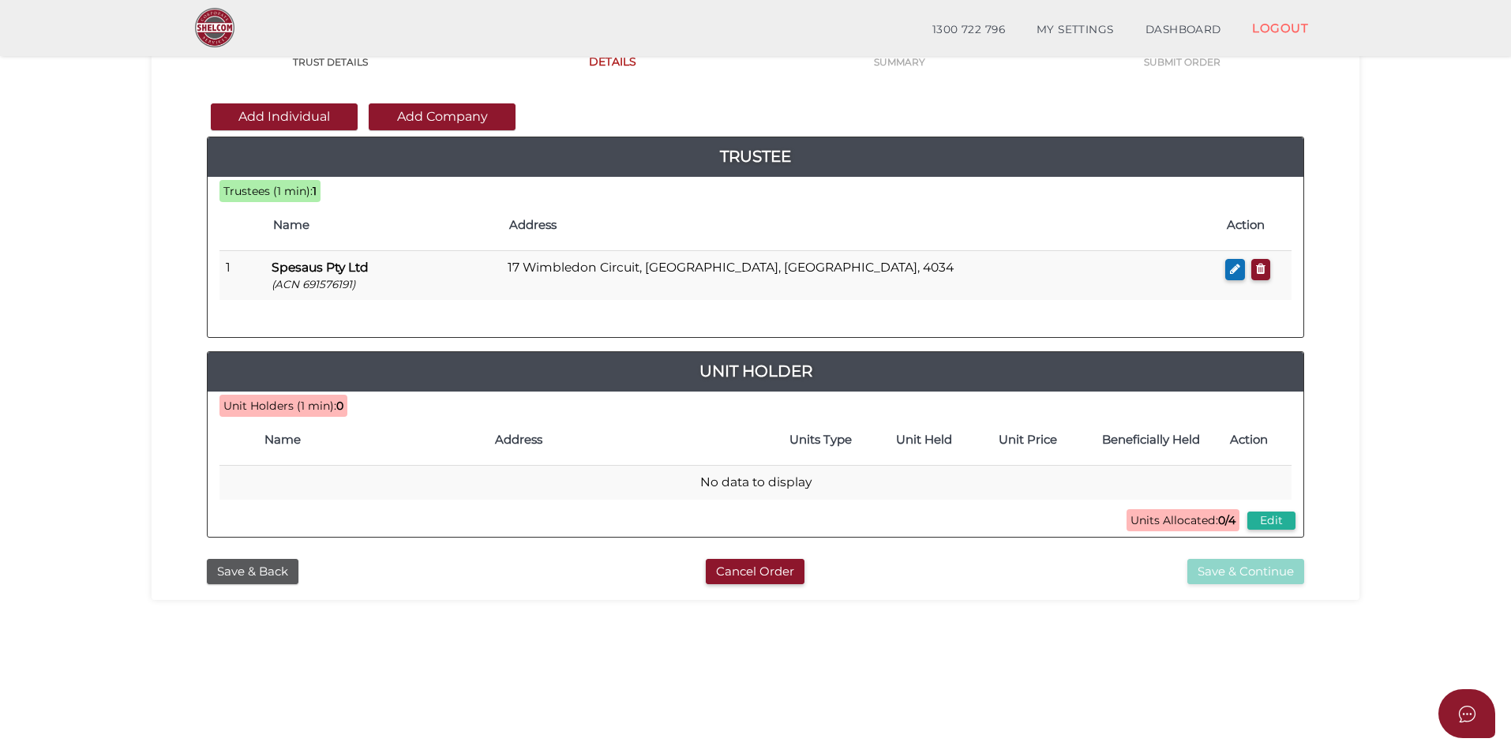
scroll to position [158, 0]
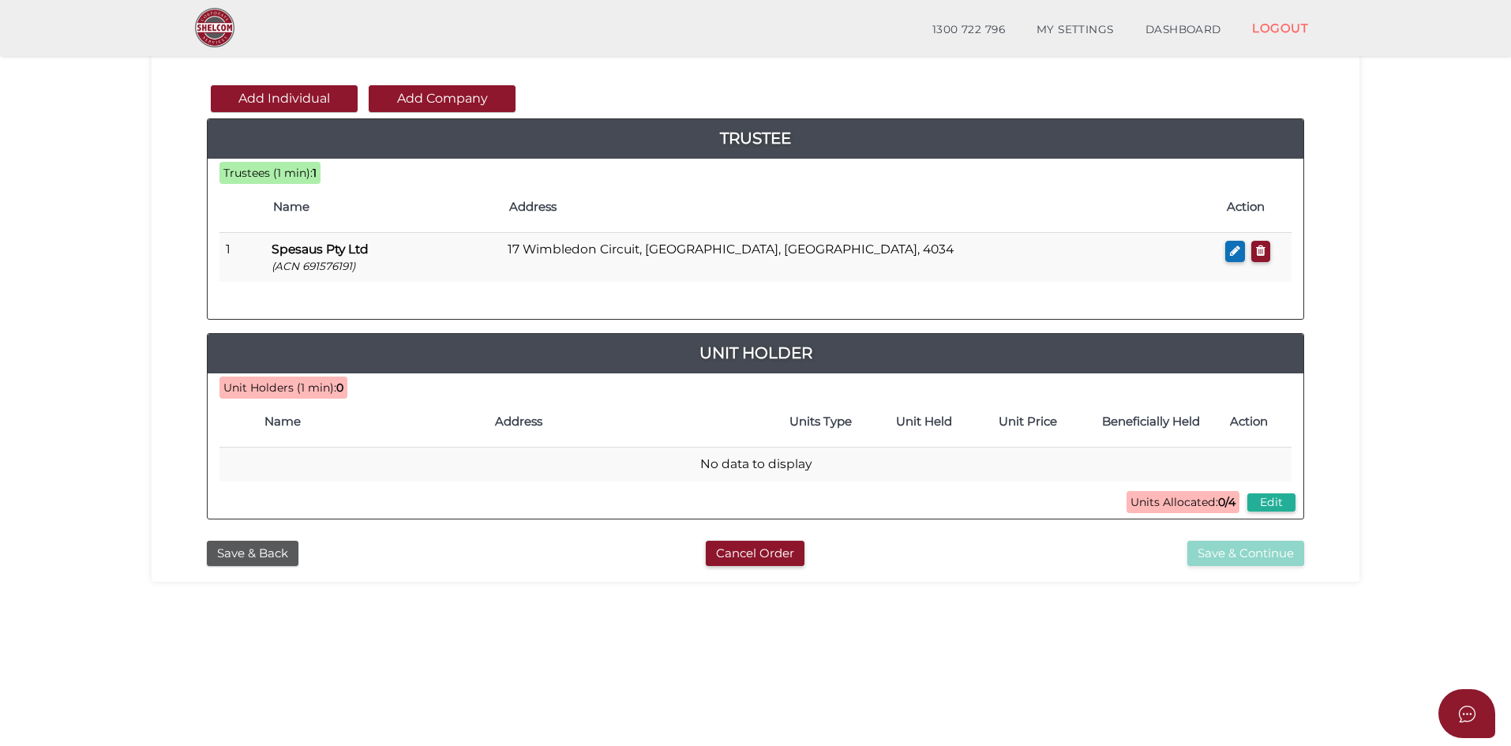
click at [289, 422] on h4 "Name" at bounding box center [373, 421] width 216 height 13
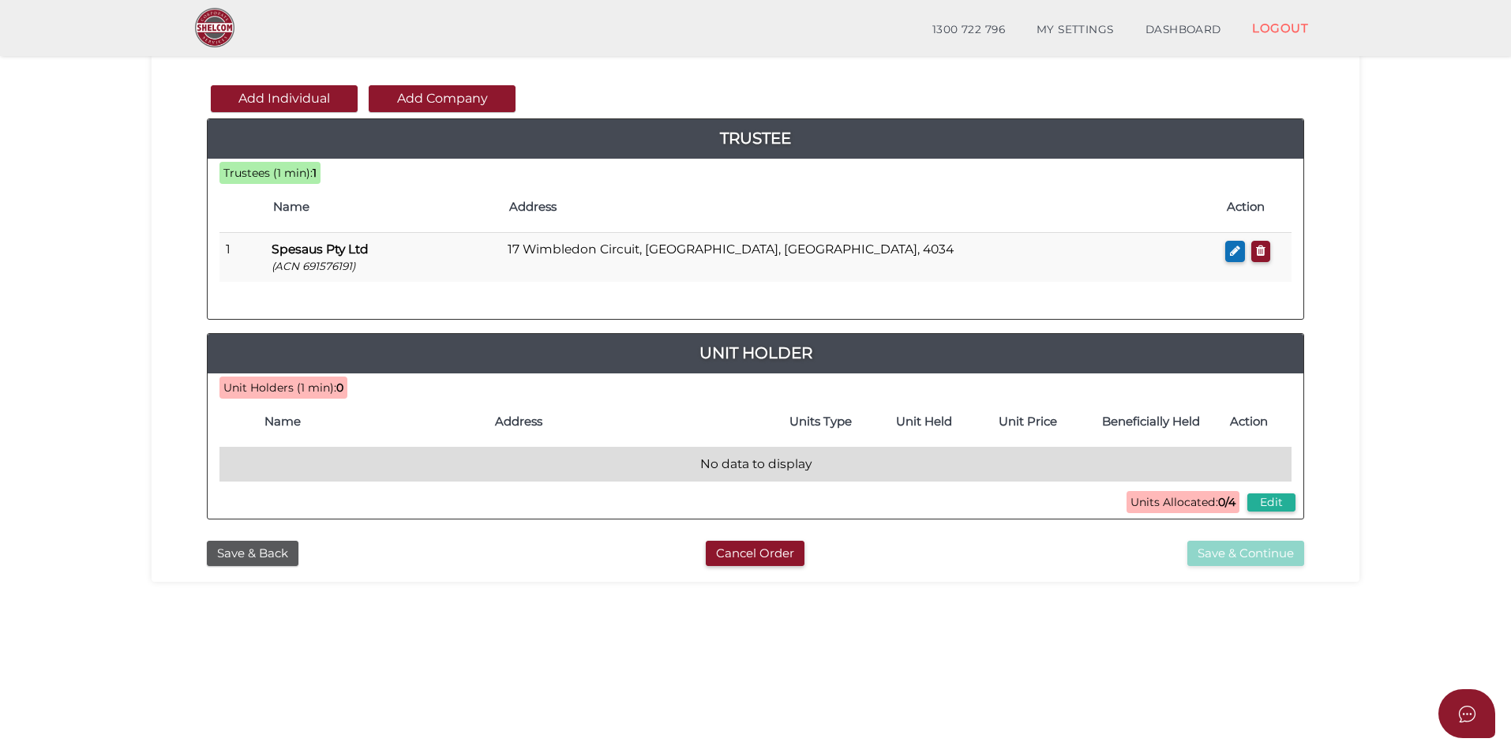
click at [757, 464] on td "No data to display" at bounding box center [756, 465] width 1072 height 34
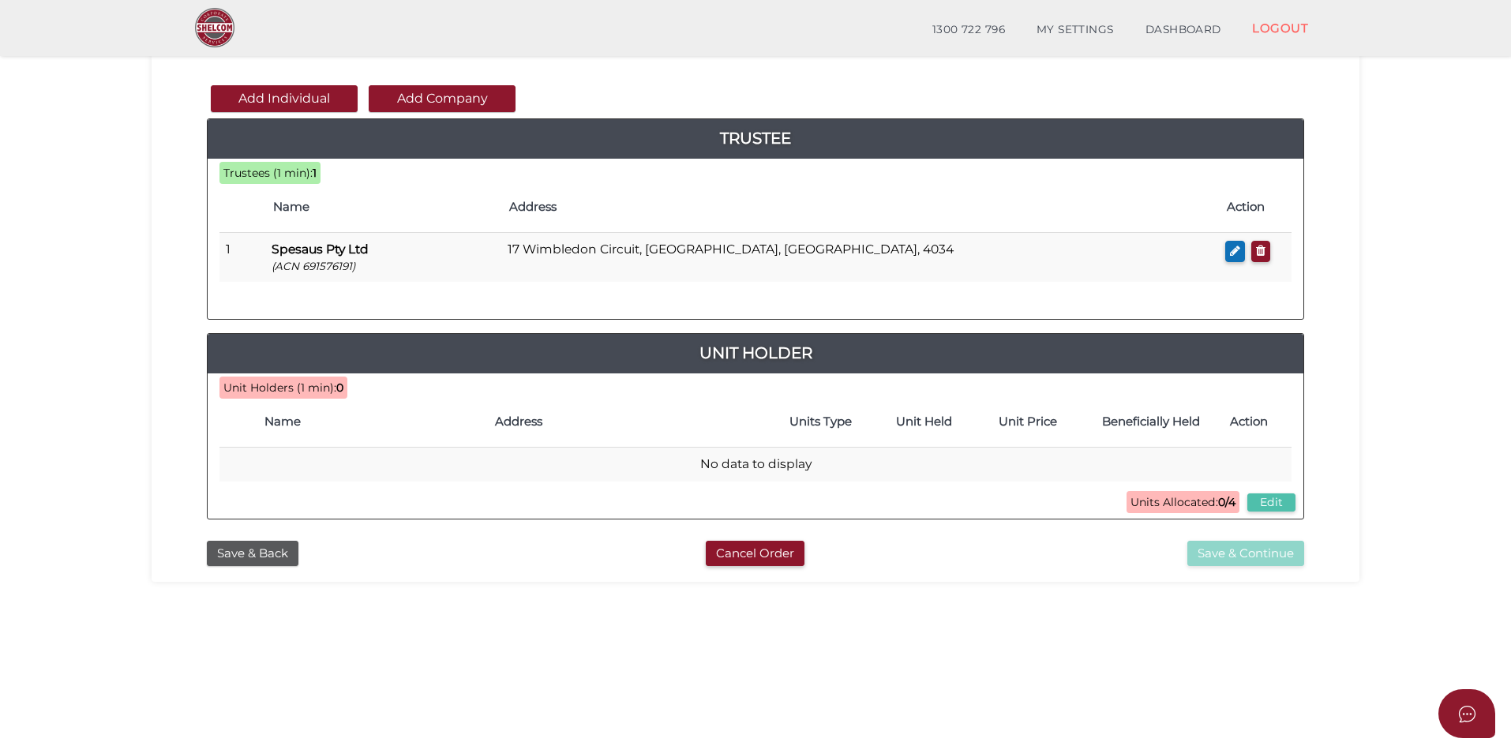
click at [1267, 501] on button "Edit" at bounding box center [1272, 502] width 48 height 18
type input "4"
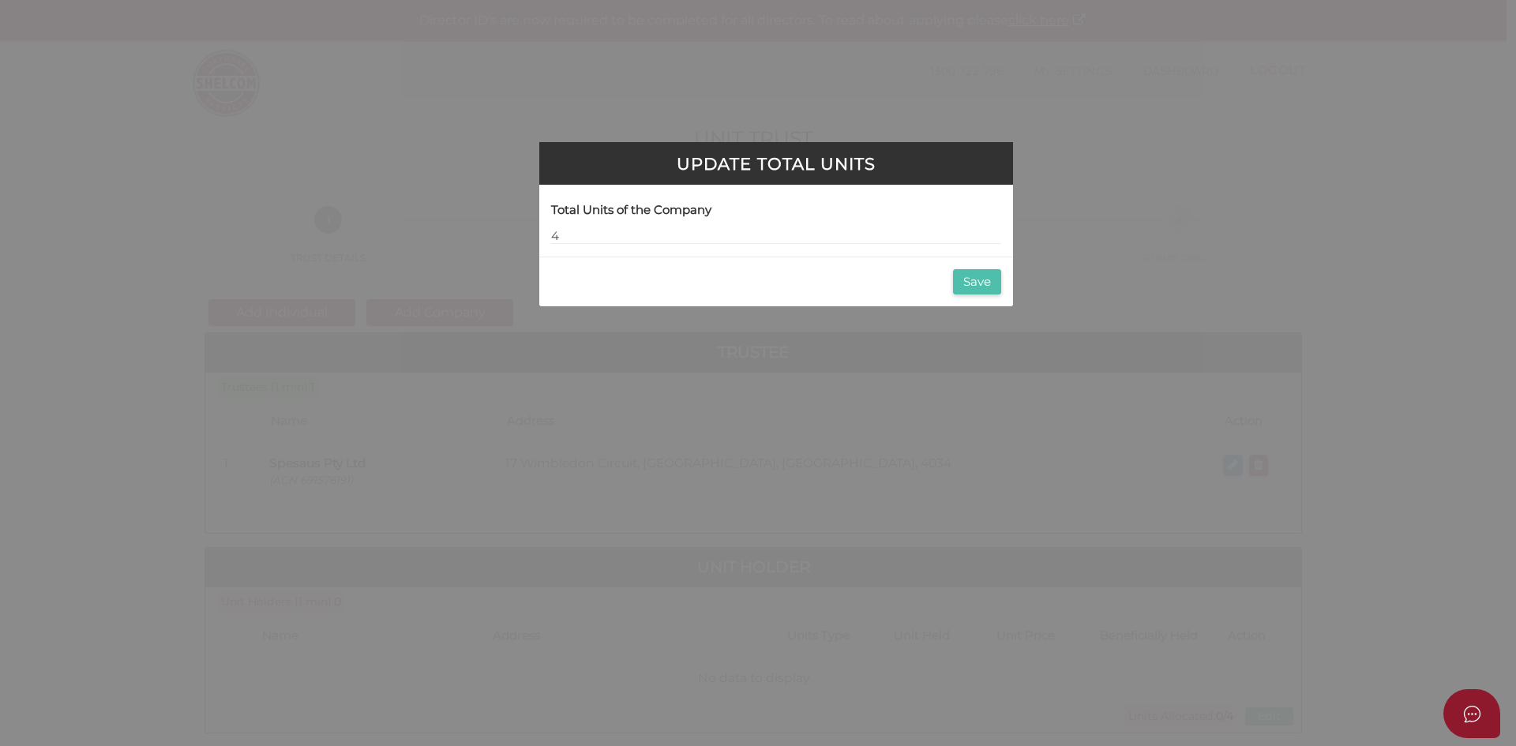
click at [966, 275] on button "Save" at bounding box center [977, 282] width 48 height 26
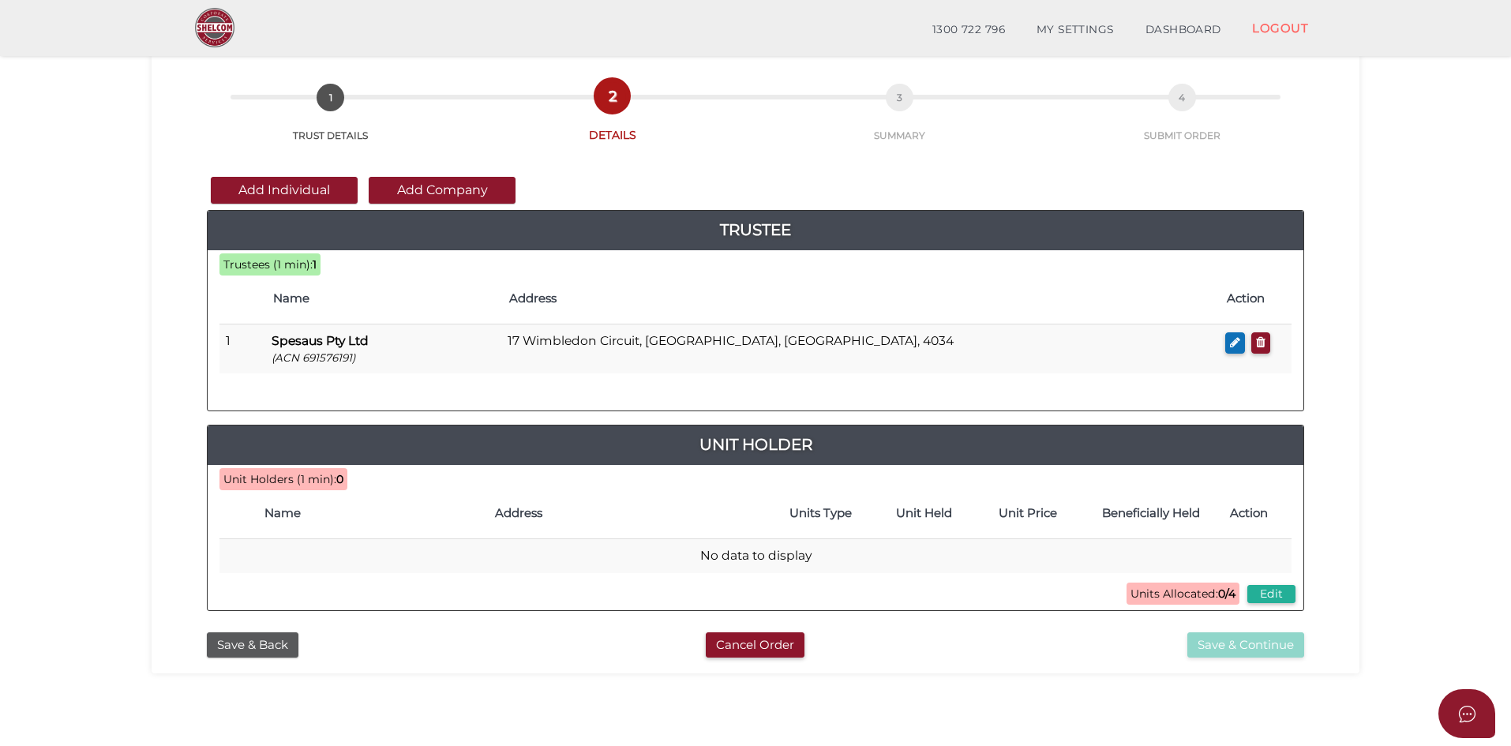
scroll to position [158, 0]
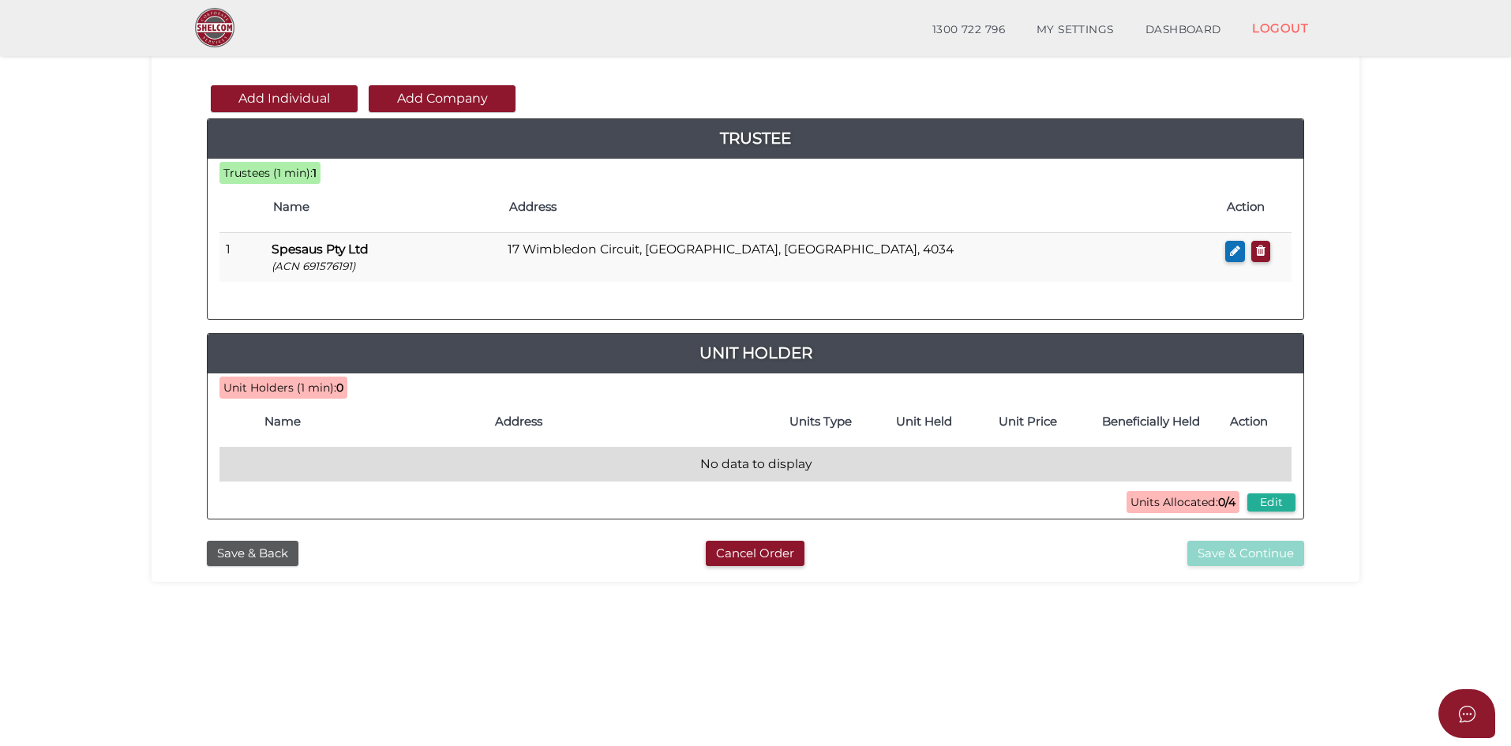
click at [570, 456] on td "No data to display" at bounding box center [756, 465] width 1072 height 34
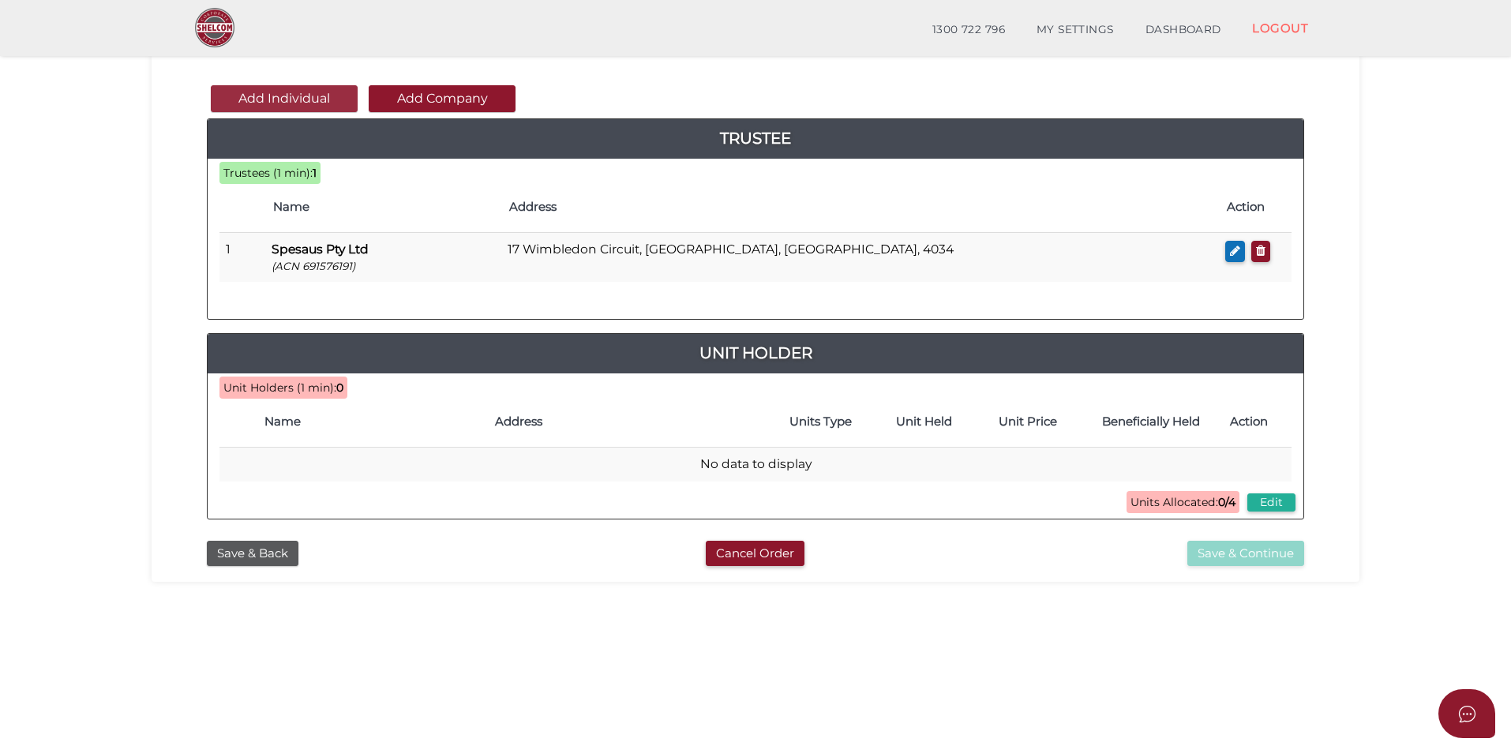
click at [273, 96] on button "Add Individual" at bounding box center [284, 98] width 147 height 27
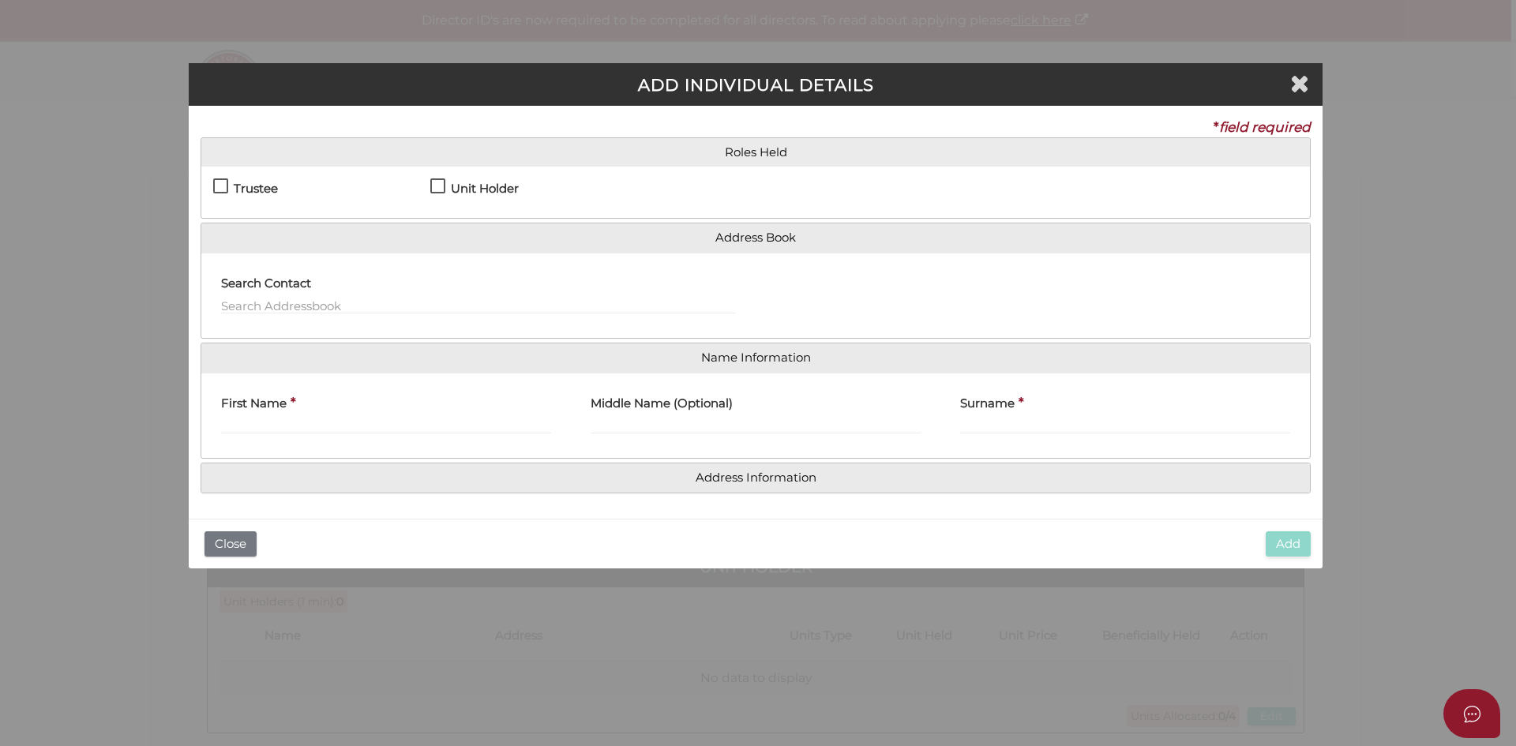
click at [437, 182] on label "Unit Holder" at bounding box center [474, 192] width 88 height 20
checkbox input "true"
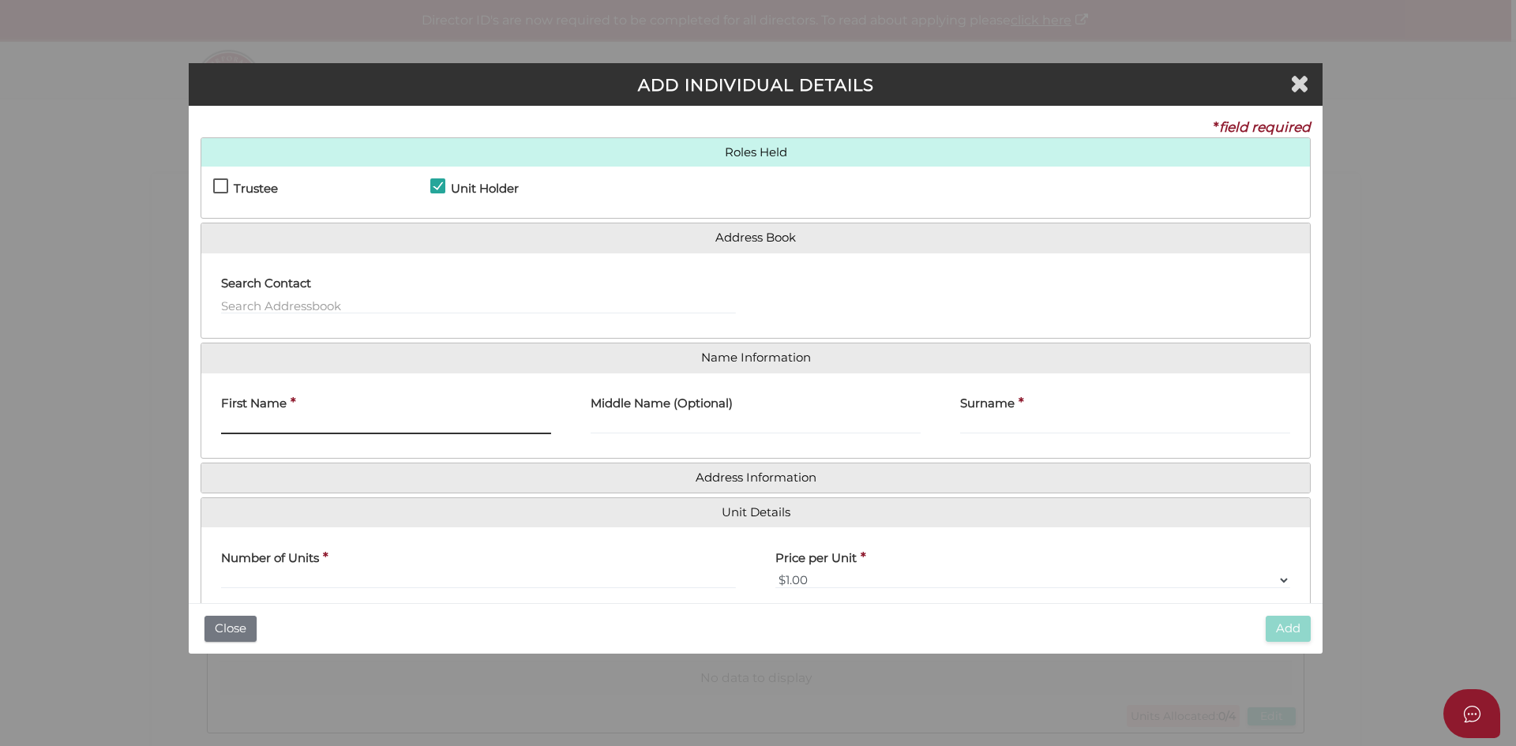
click at [242, 430] on input "First Name" at bounding box center [386, 425] width 330 height 17
click at [262, 428] on input "First Name" at bounding box center [386, 425] width 330 height 17
paste input "[PERSON_NAME]"
type input "[PERSON_NAME]"
click at [989, 420] on input "Surname" at bounding box center [1125, 425] width 330 height 17
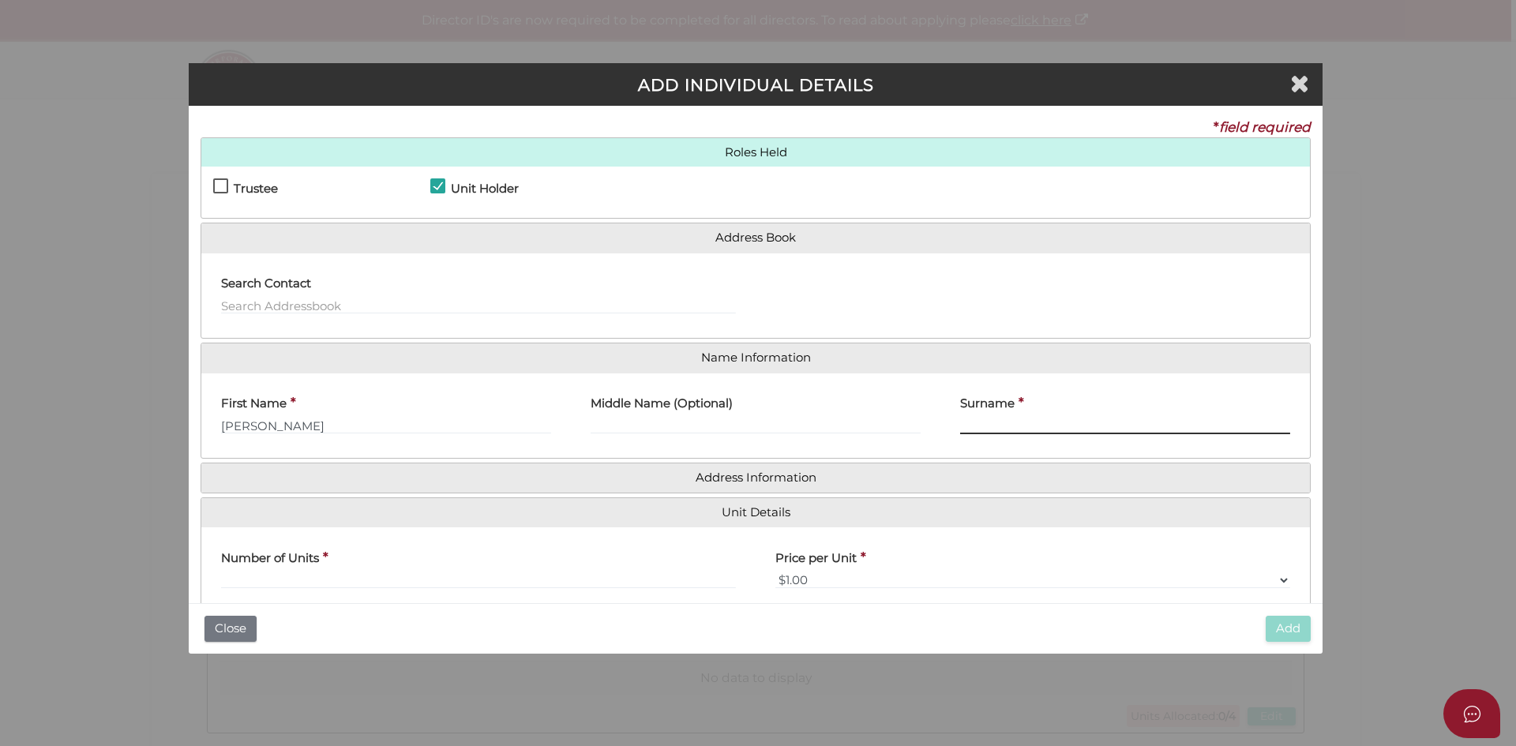
paste input "[PERSON_NAME]"
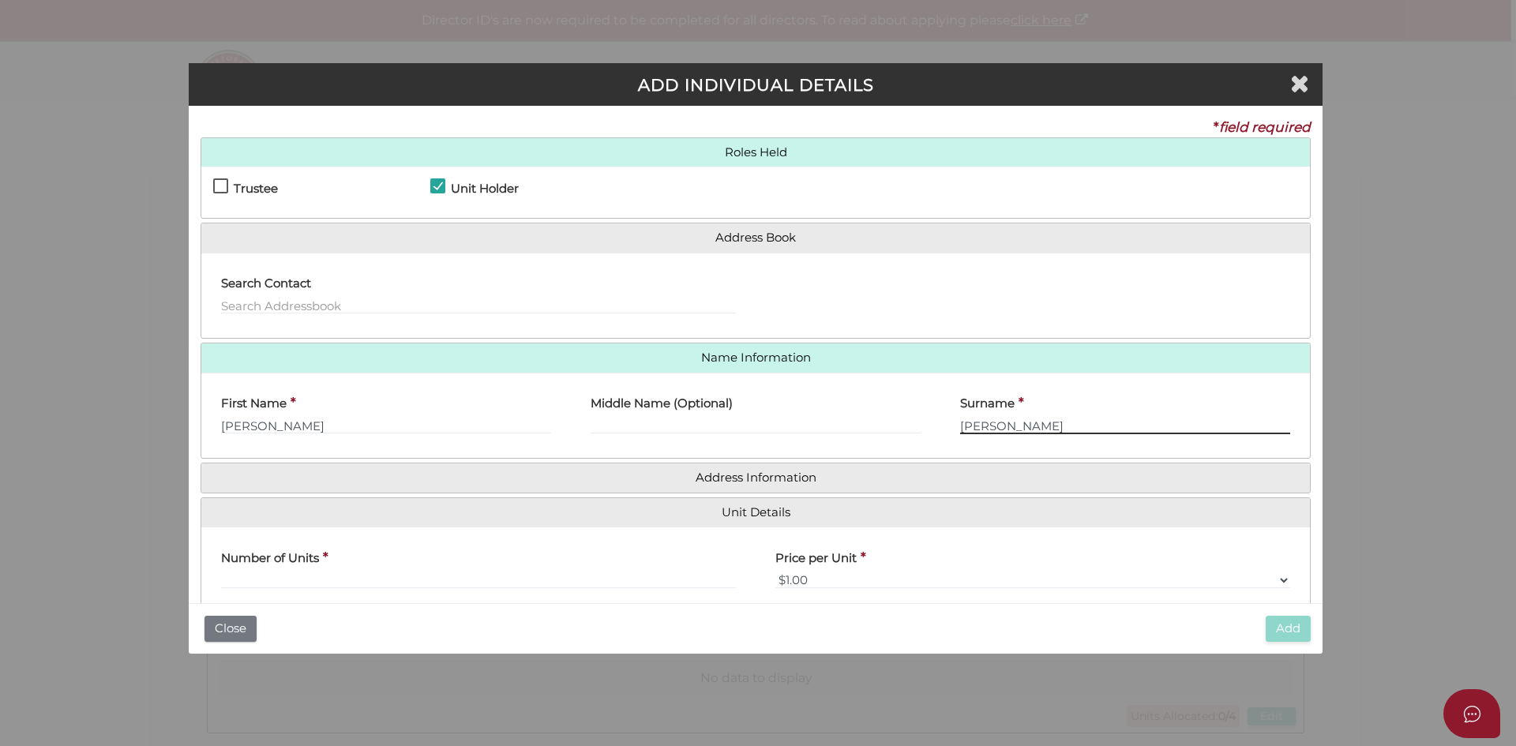
type input "[PERSON_NAME]"
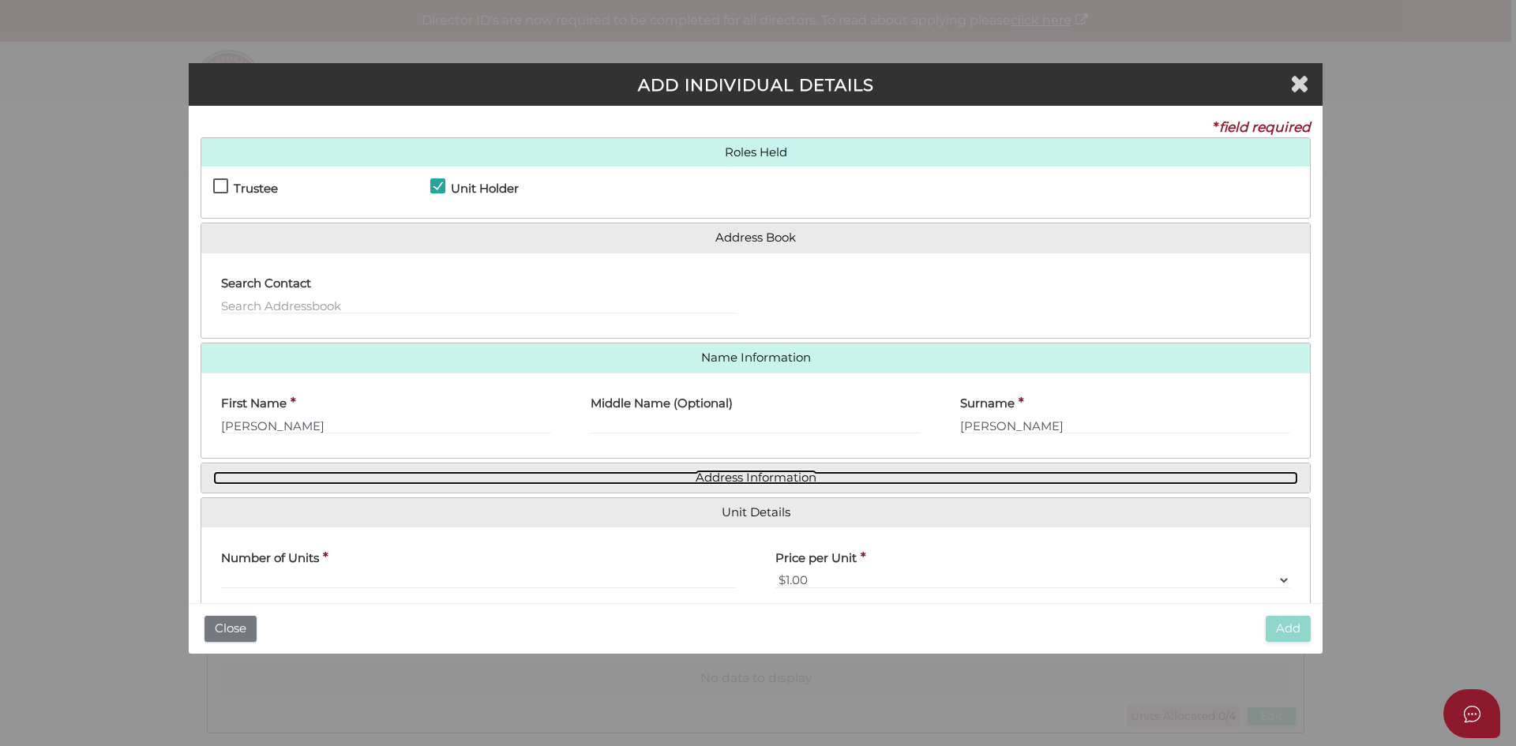
click at [734, 475] on link "Address Information" at bounding box center [755, 477] width 1085 height 13
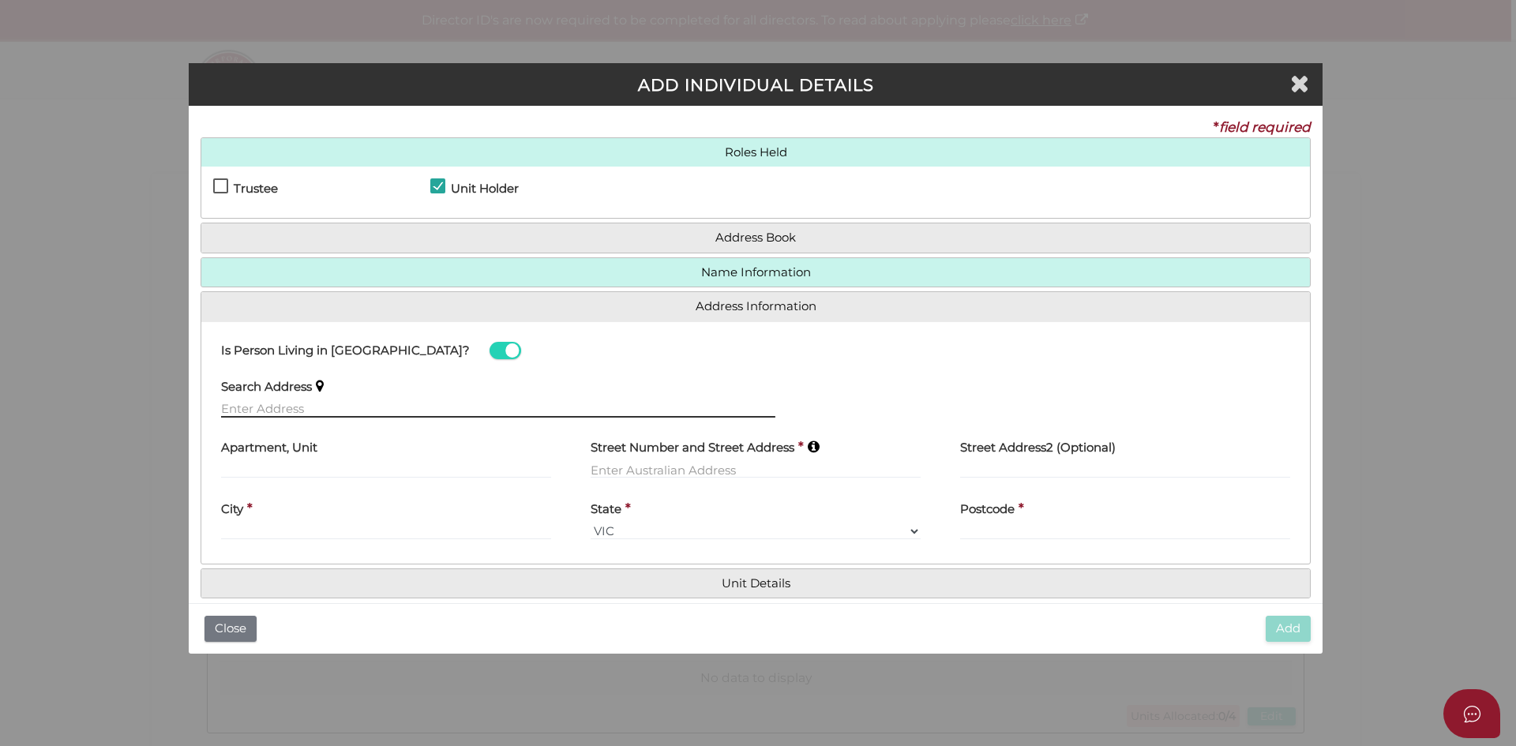
click at [269, 403] on input "text" at bounding box center [498, 408] width 554 height 17
paste input "17 WIMBLEDON CCT, CARSELDINE, 4034, QLD, AUSTRALIA"
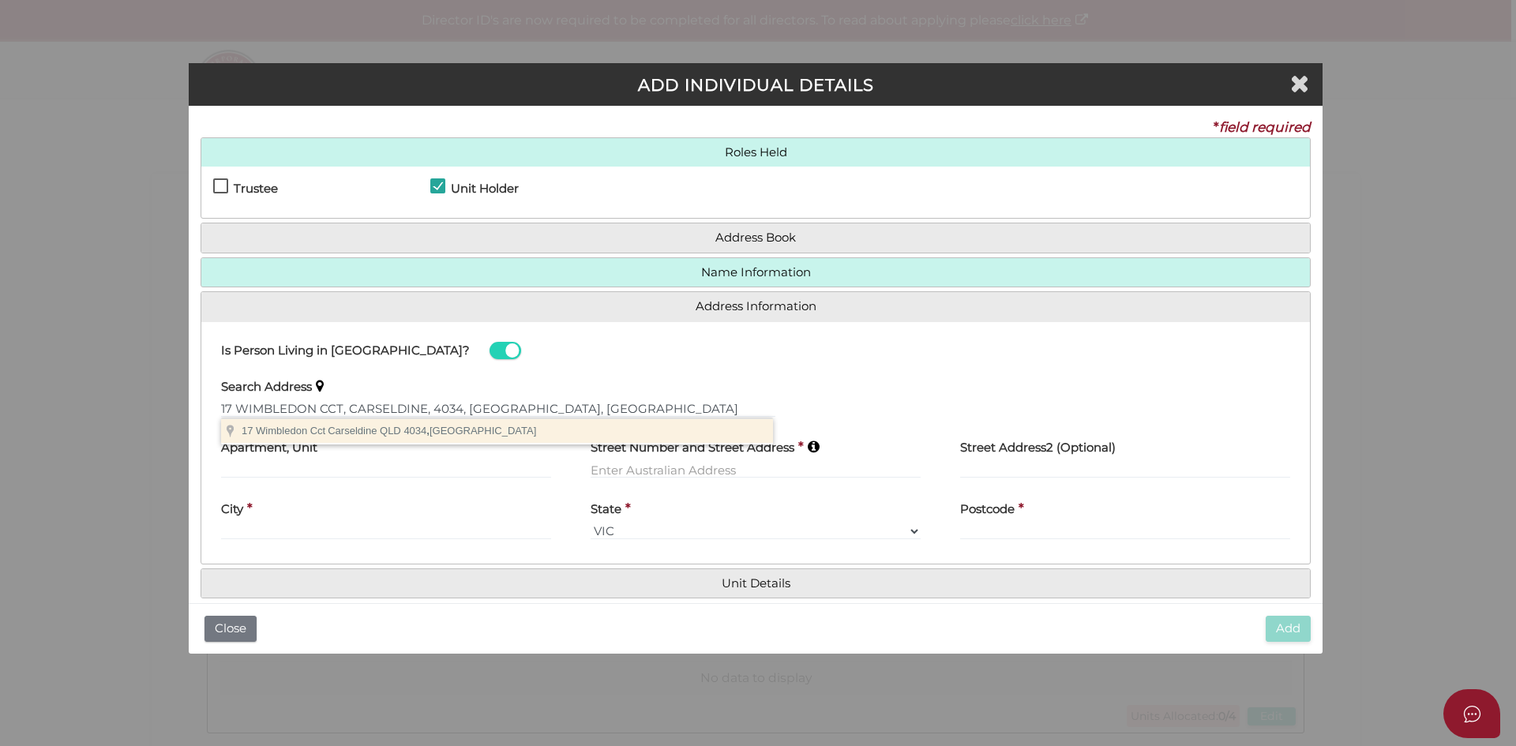
type input "17 Wimbledon Cct, Carseldine QLD 4034, Australia"
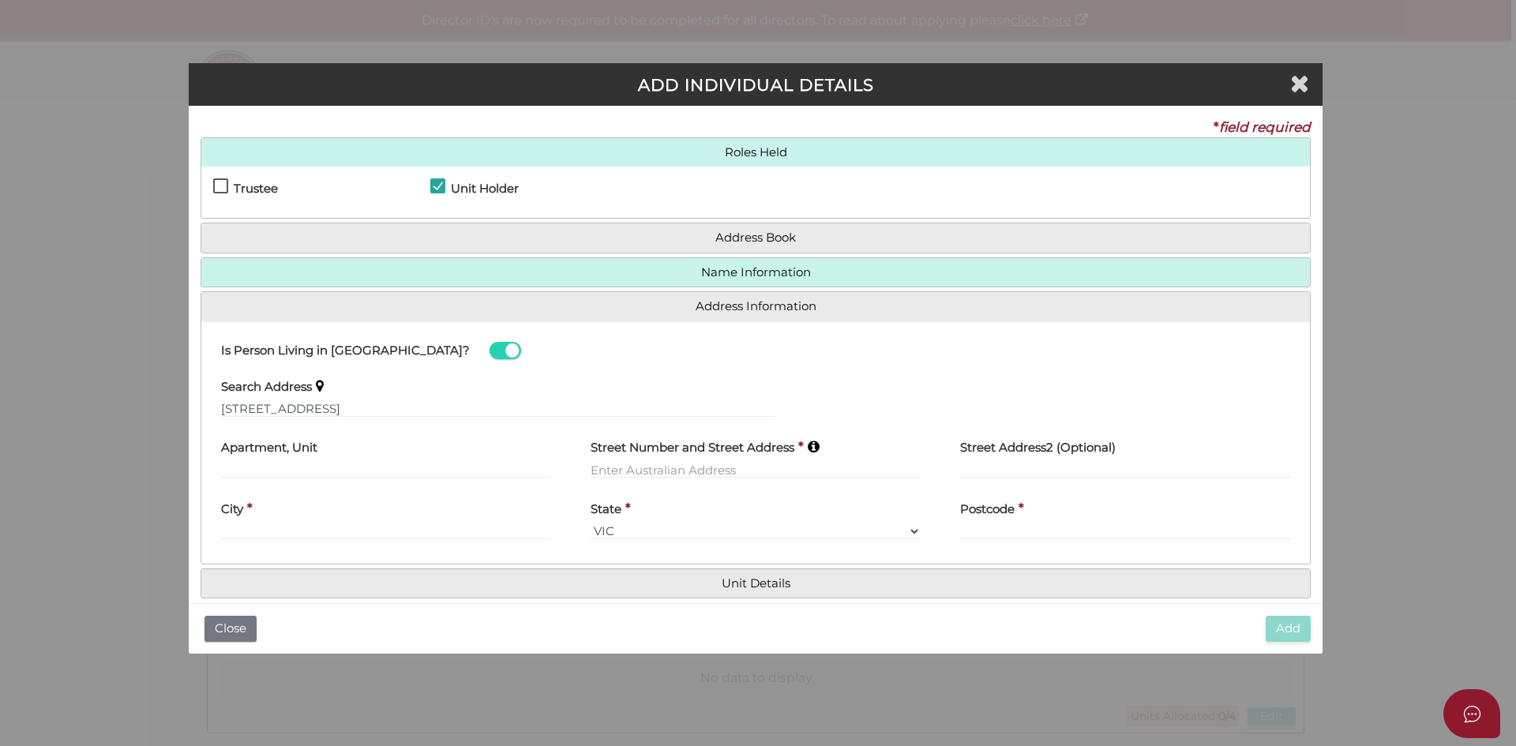
type input "17 Wimbledon Circuit"
type input "Carseldine"
select select "QLD"
type input "4034"
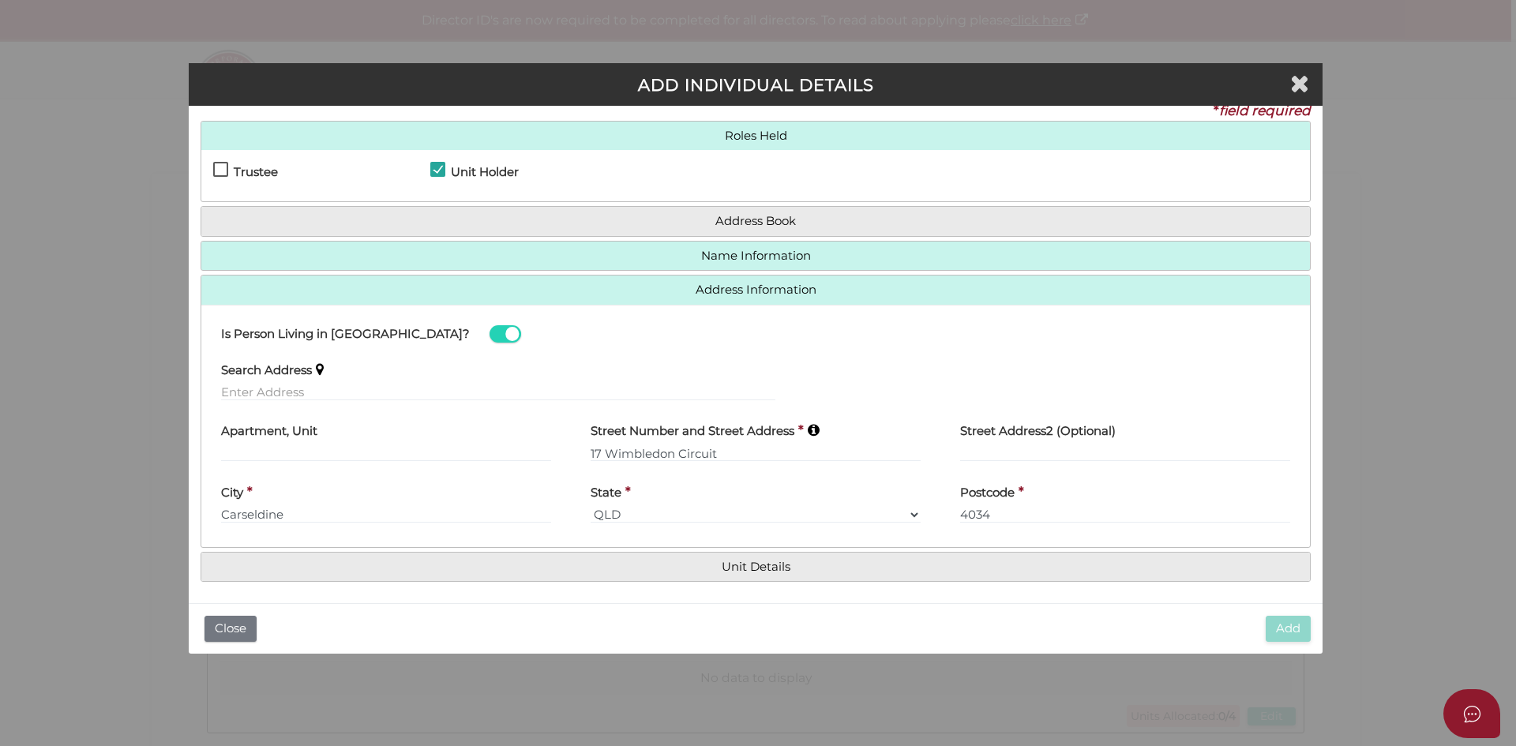
scroll to position [21, 0]
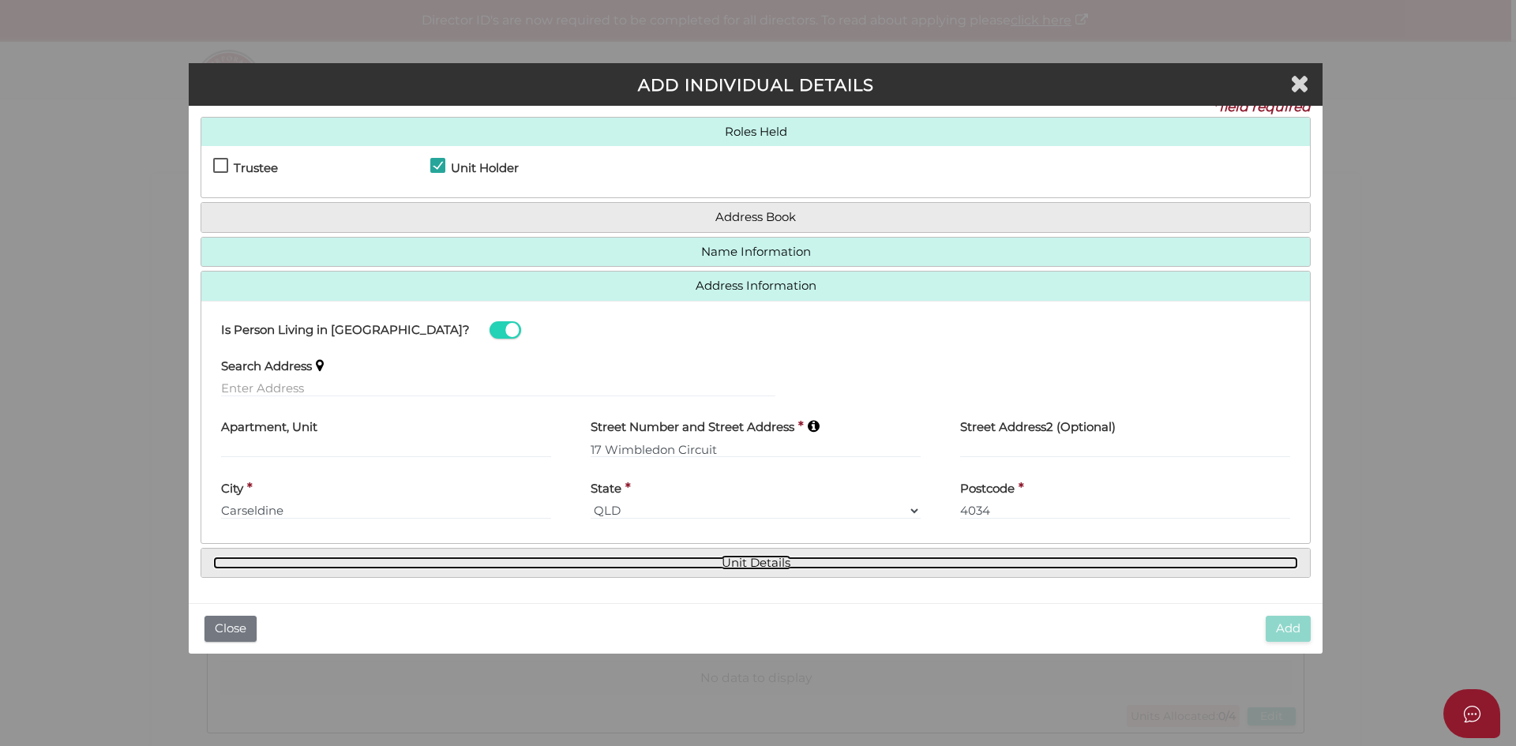
click at [746, 566] on link "Unit Details" at bounding box center [755, 563] width 1085 height 13
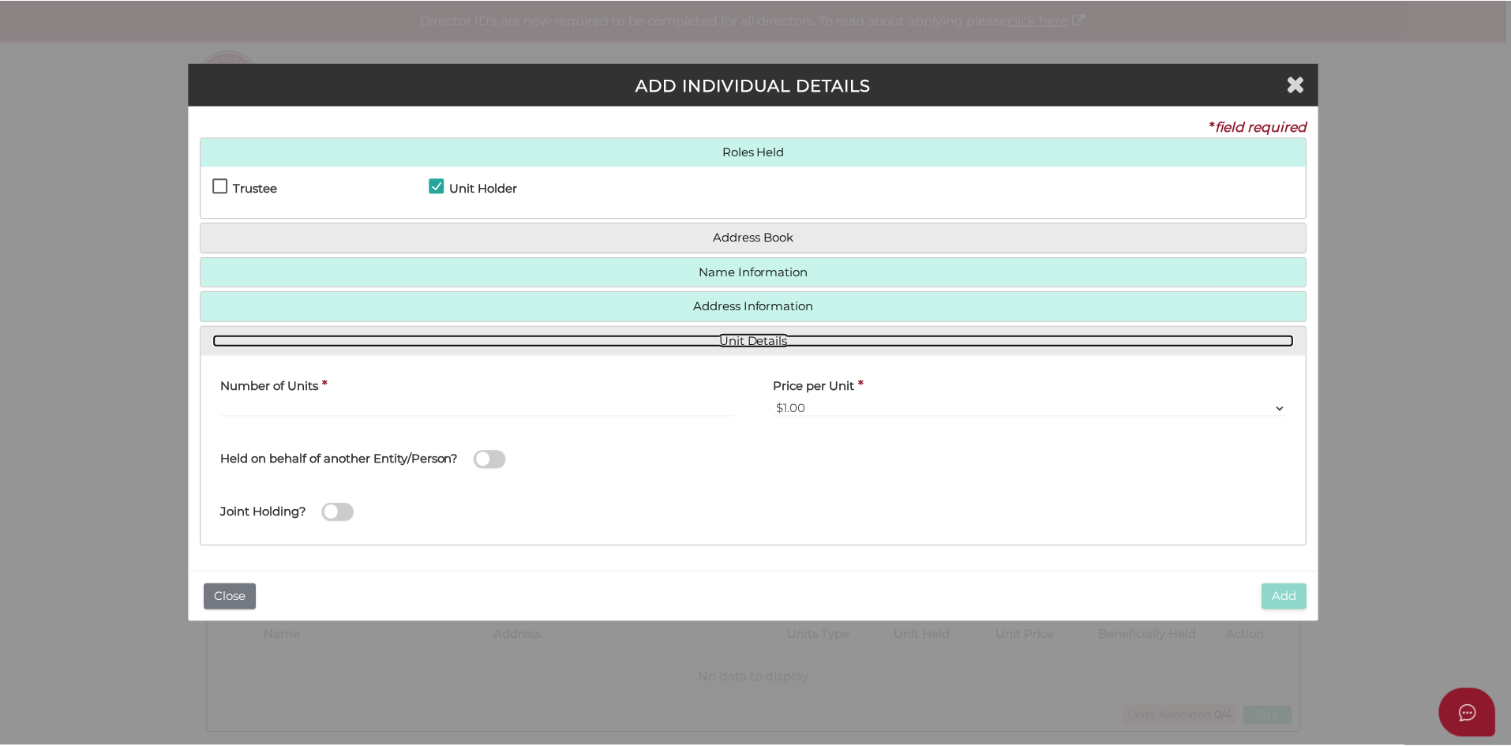
scroll to position [0, 0]
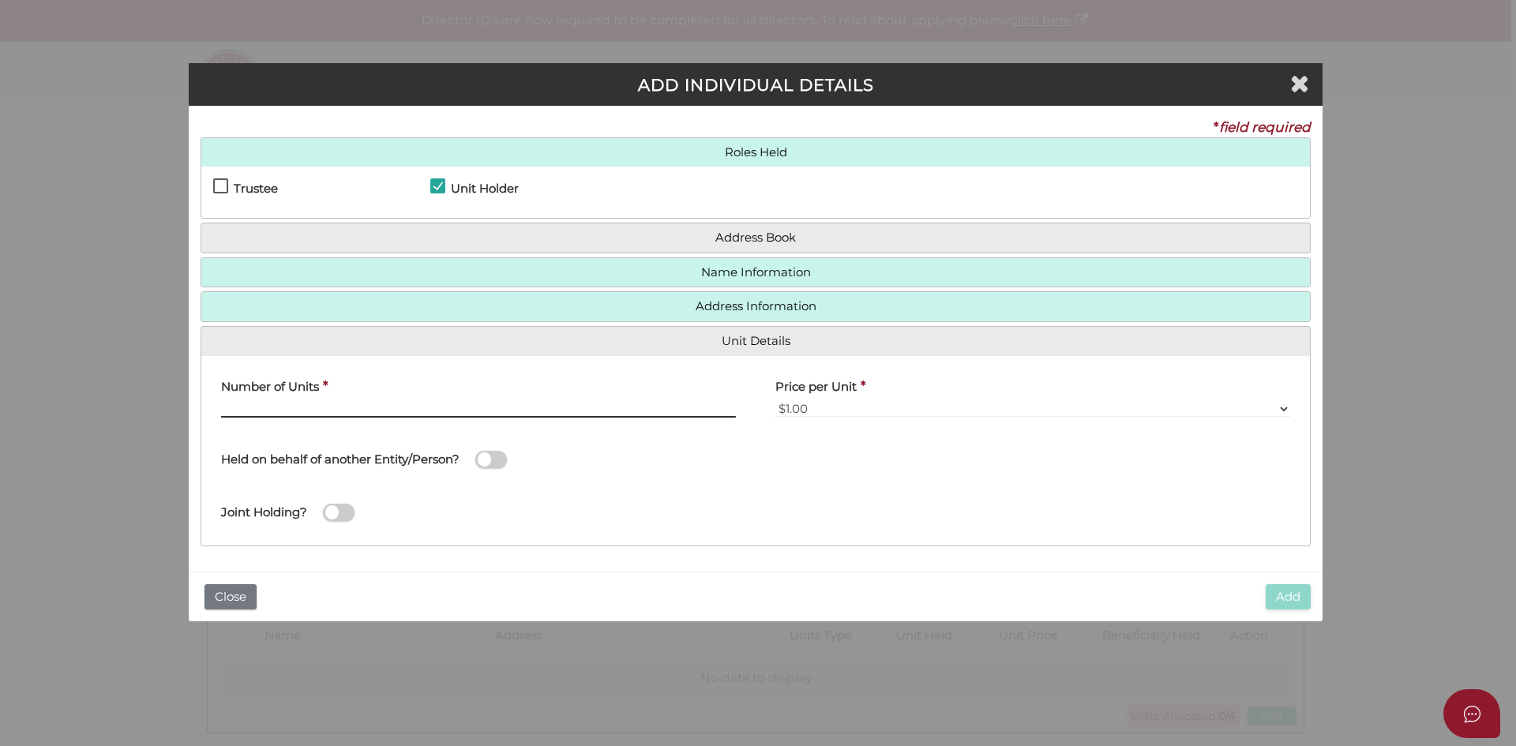
click at [400, 415] on input "text" at bounding box center [478, 408] width 515 height 17
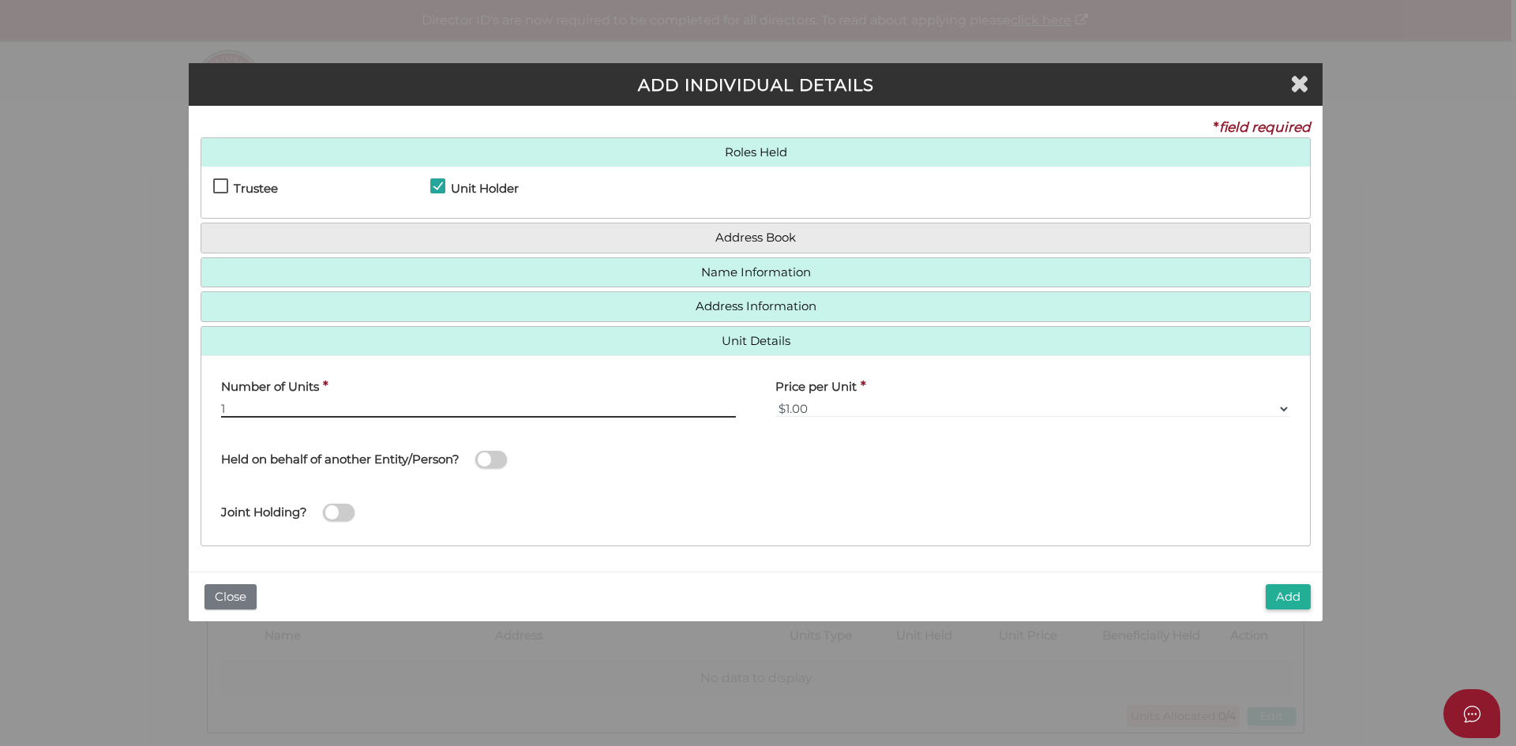
type input "1"
click at [514, 517] on div "Joint Holding?" at bounding box center [498, 504] width 554 height 44
click at [1281, 592] on button "Add" at bounding box center [1288, 597] width 45 height 26
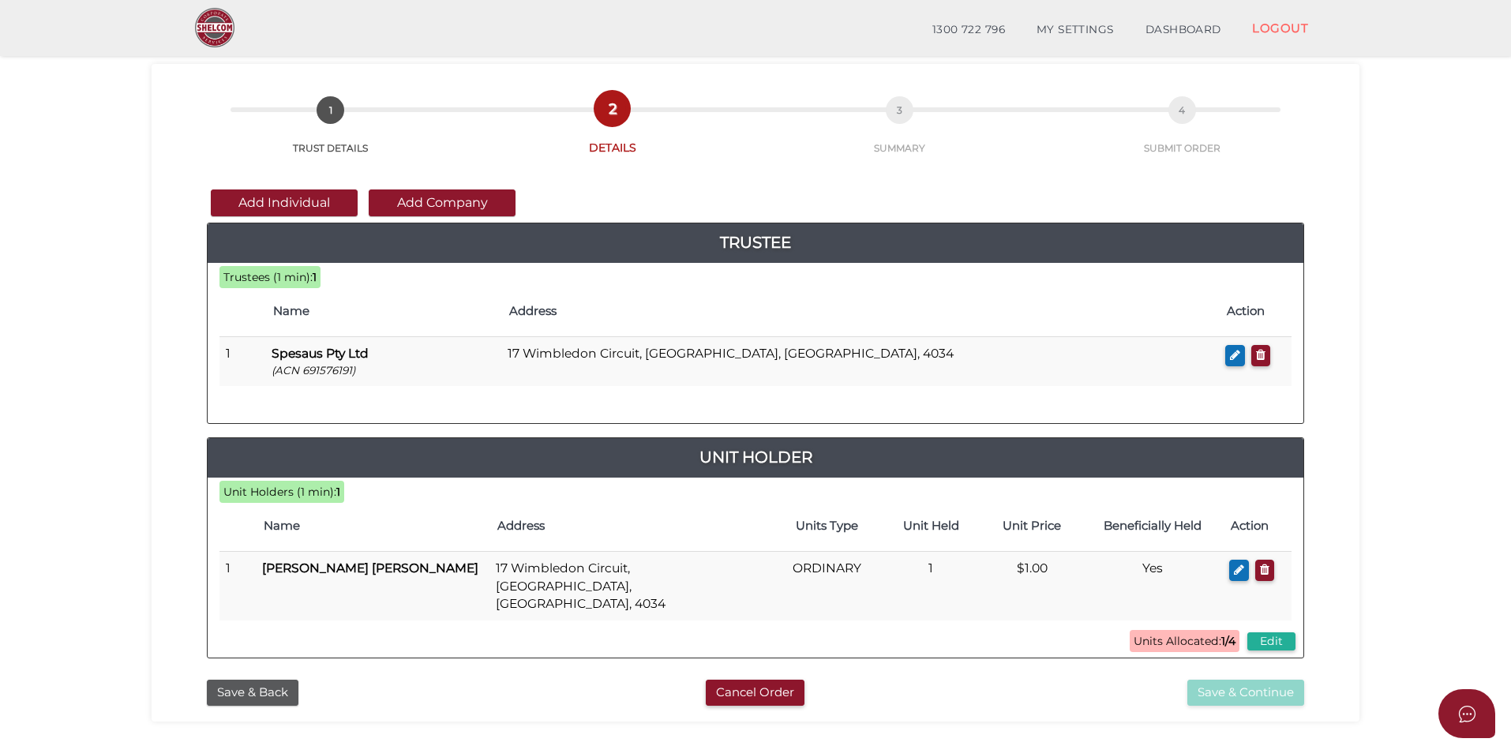
scroll to position [158, 0]
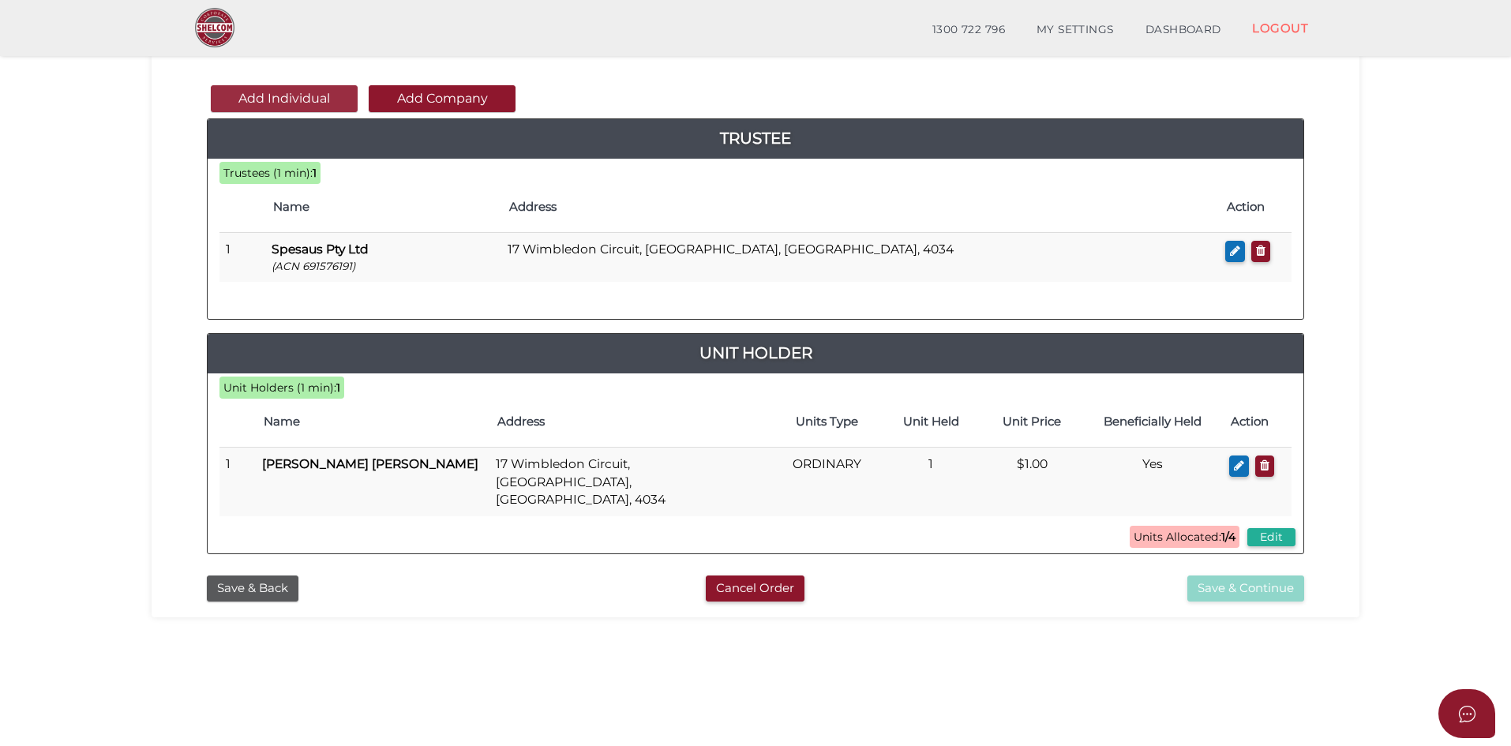
click at [265, 104] on button "Add Individual" at bounding box center [284, 98] width 147 height 27
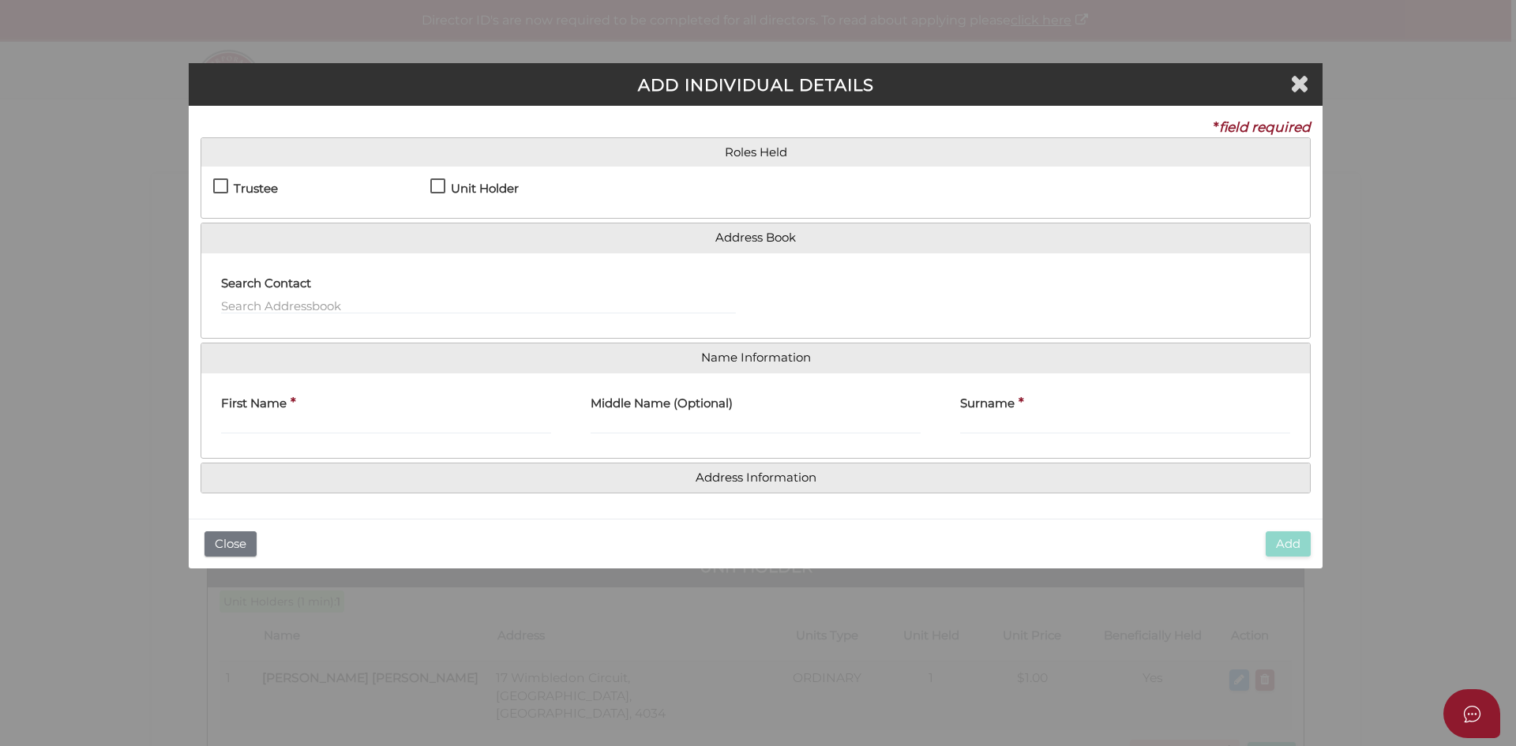
click at [435, 190] on label "Unit Holder" at bounding box center [474, 192] width 88 height 20
checkbox input "true"
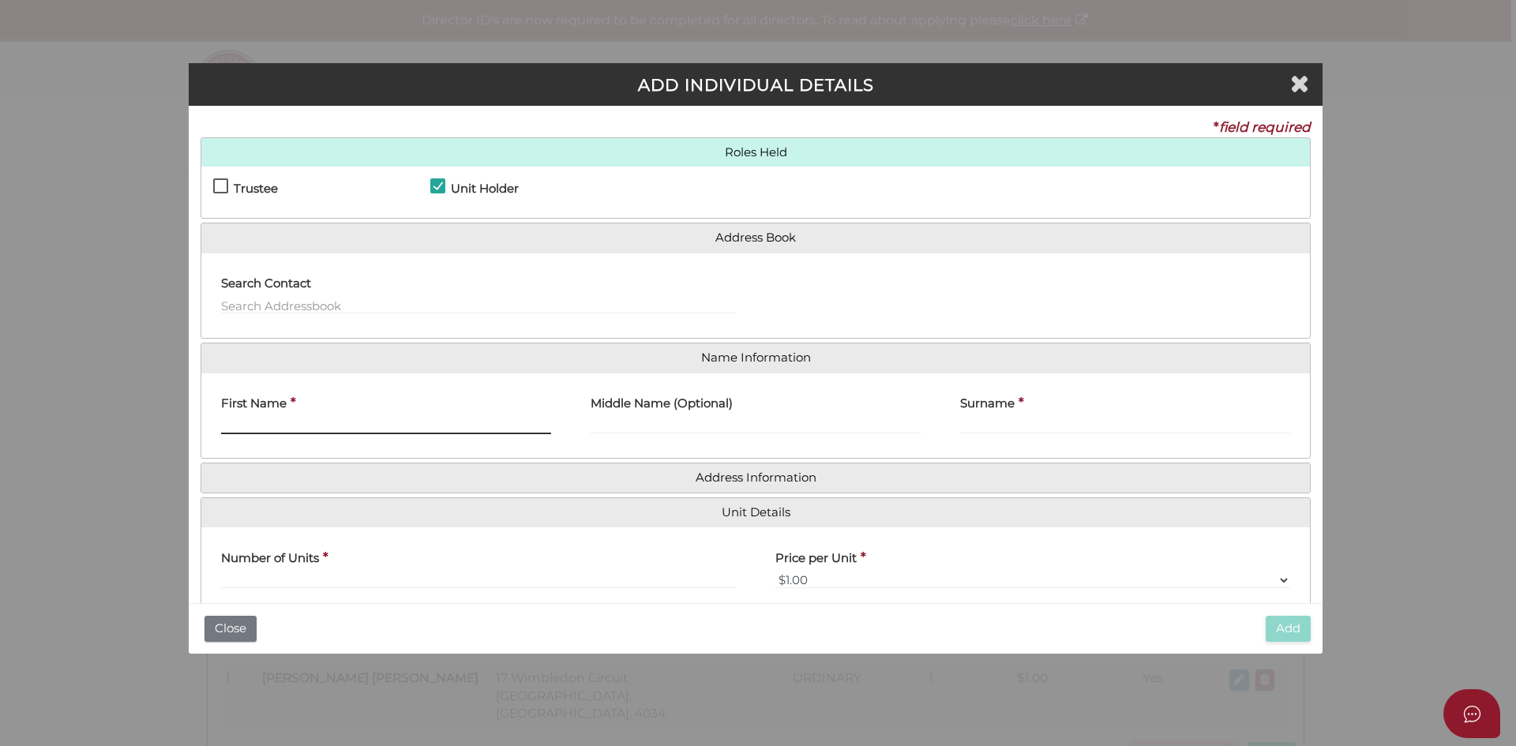
click at [286, 433] on input "First Name" at bounding box center [386, 425] width 330 height 17
click at [320, 426] on input "First Name" at bounding box center [386, 425] width 330 height 17
click at [290, 415] on div "First Name *" at bounding box center [386, 410] width 330 height 50
click at [289, 418] on input "First Name" at bounding box center [386, 425] width 330 height 17
paste input "SUMAN"
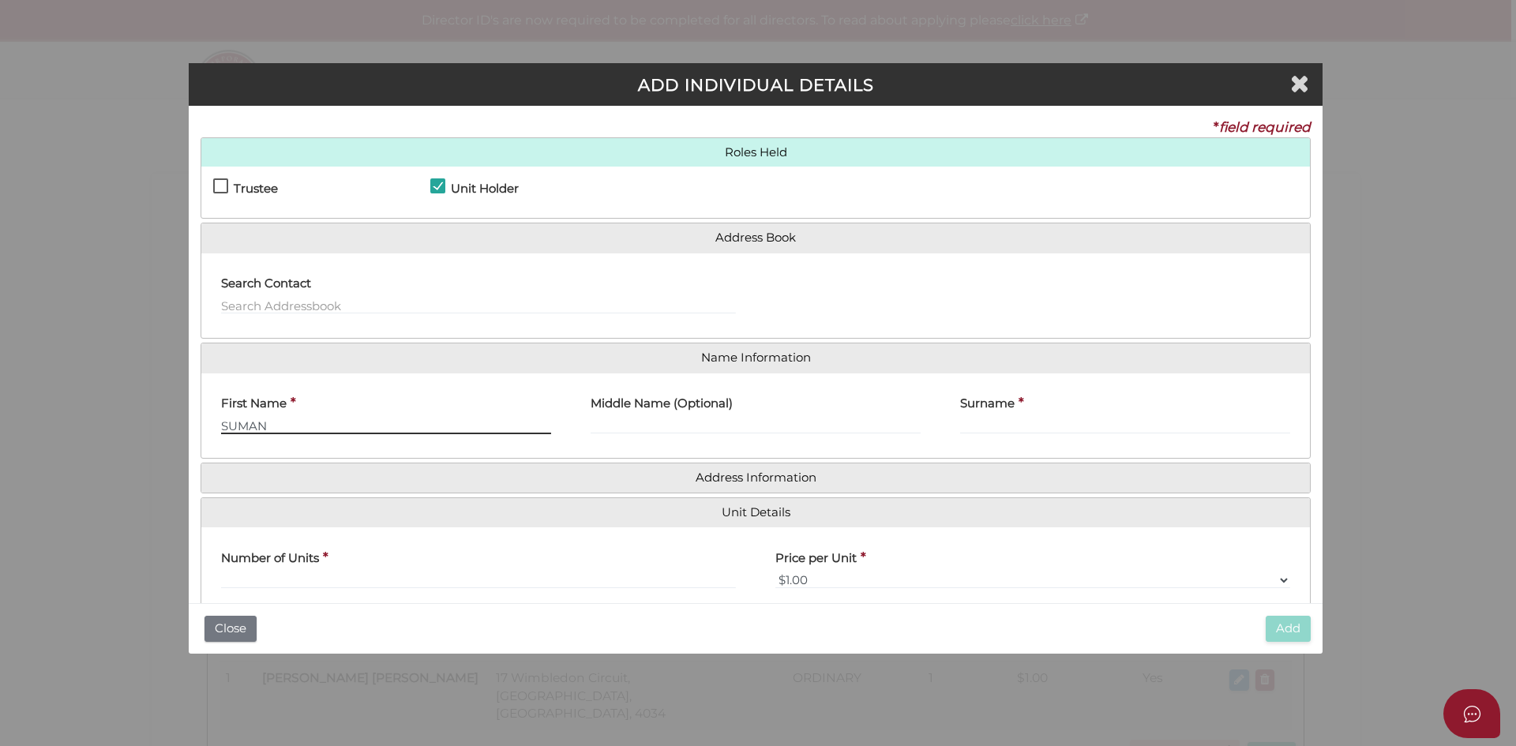
type input "SUMAN"
click at [994, 426] on input "Surname" at bounding box center [1125, 425] width 330 height 17
paste input "[PERSON_NAME]"
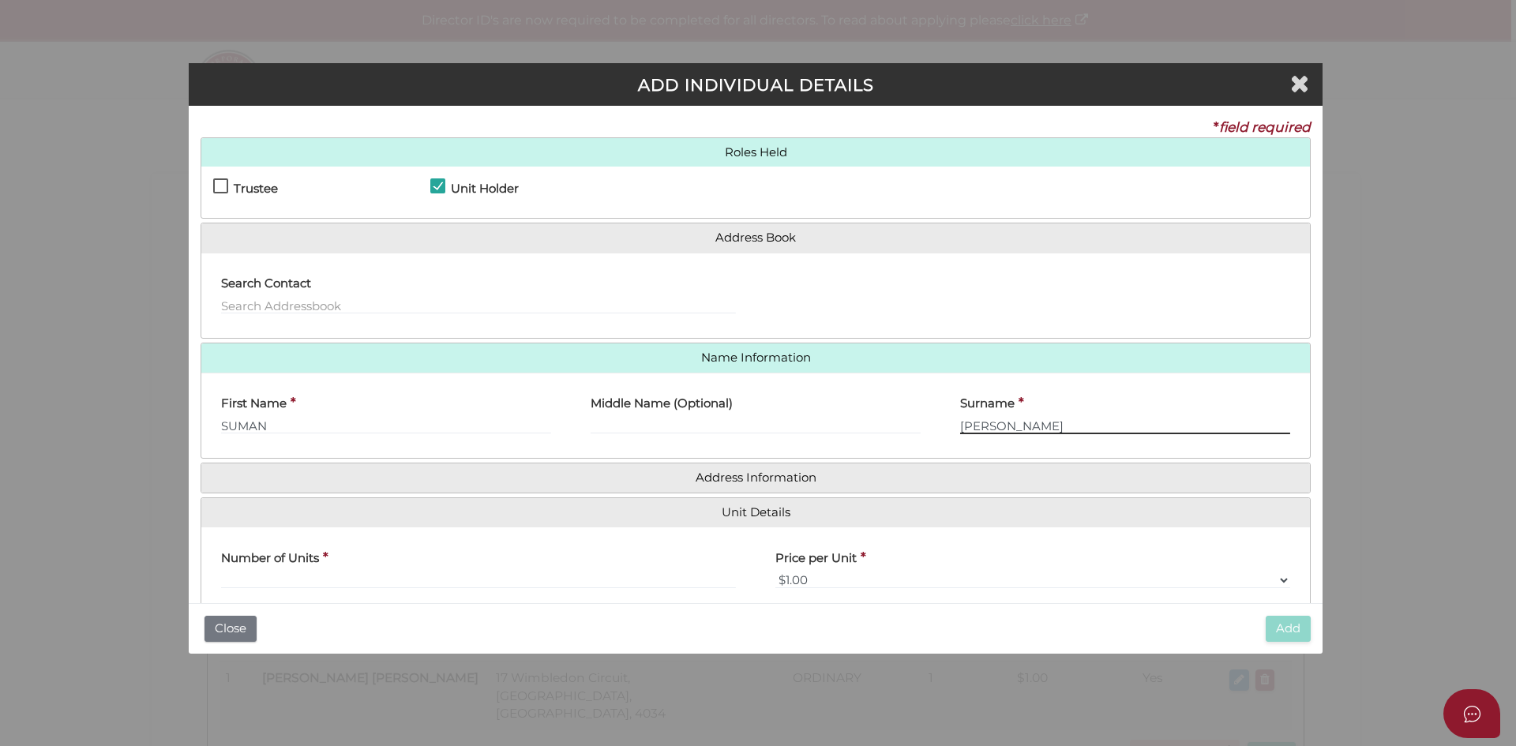
type input "[PERSON_NAME]"
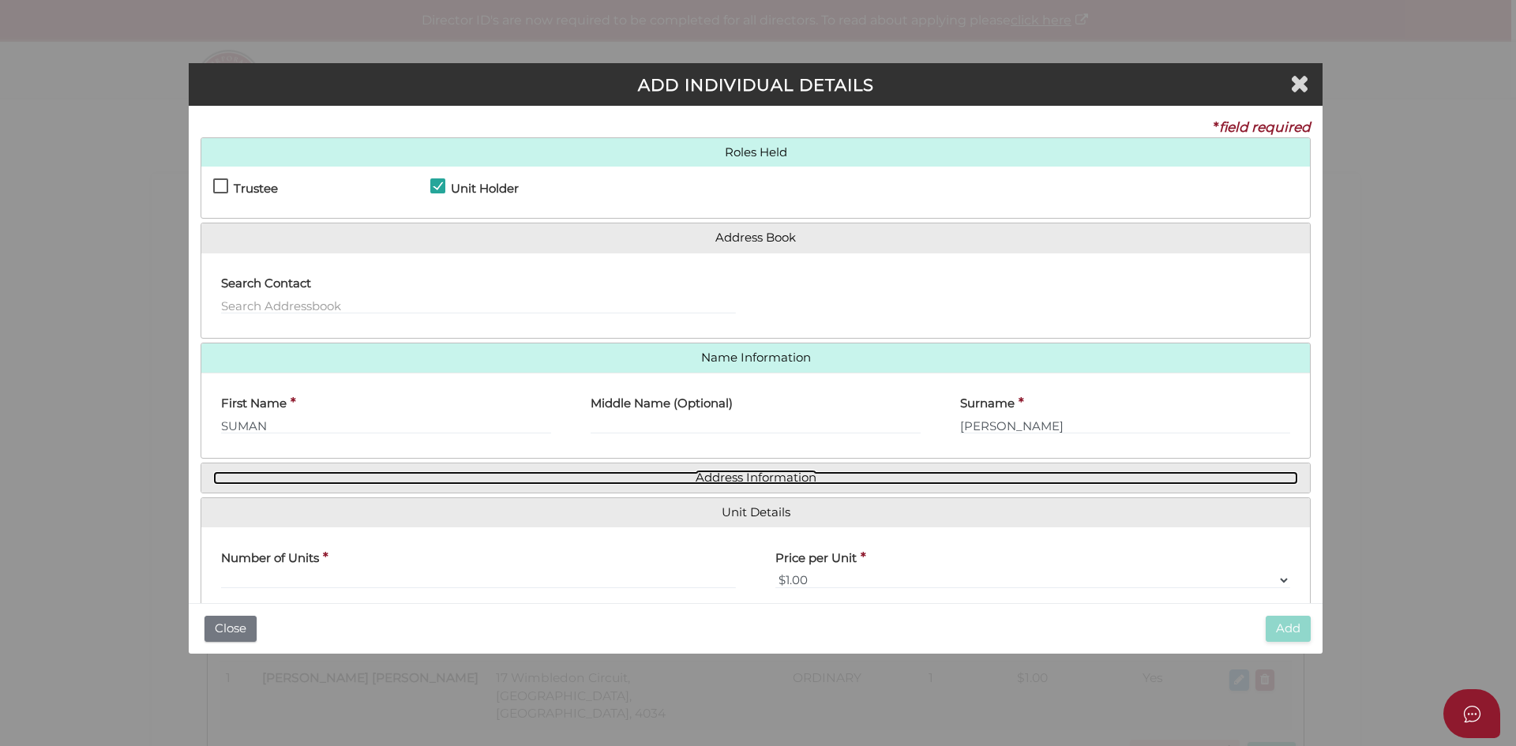
click at [770, 482] on link "Address Information" at bounding box center [755, 477] width 1085 height 13
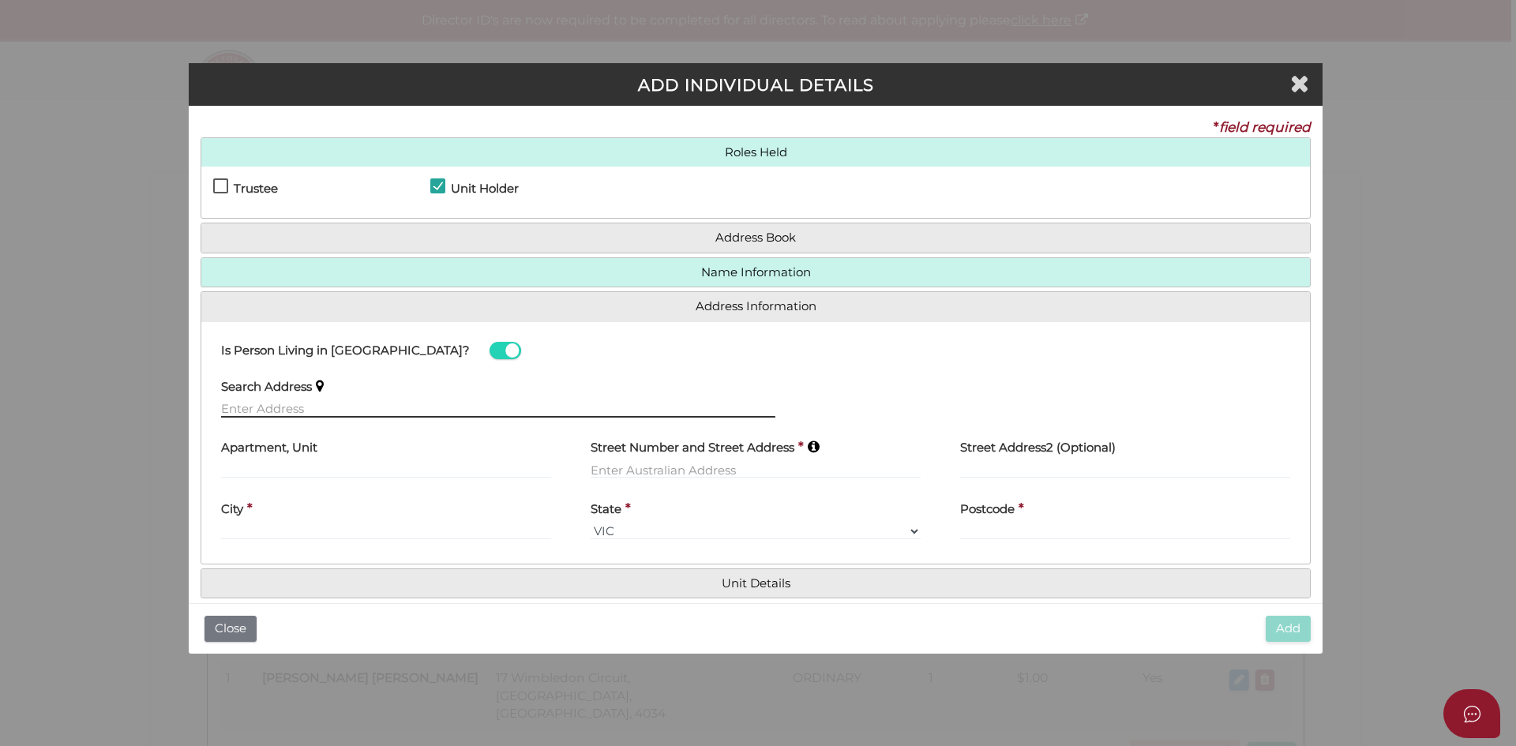
click at [265, 411] on input "text" at bounding box center [498, 408] width 554 height 17
paste input "[STREET_ADDRESS][PERSON_NAME]"
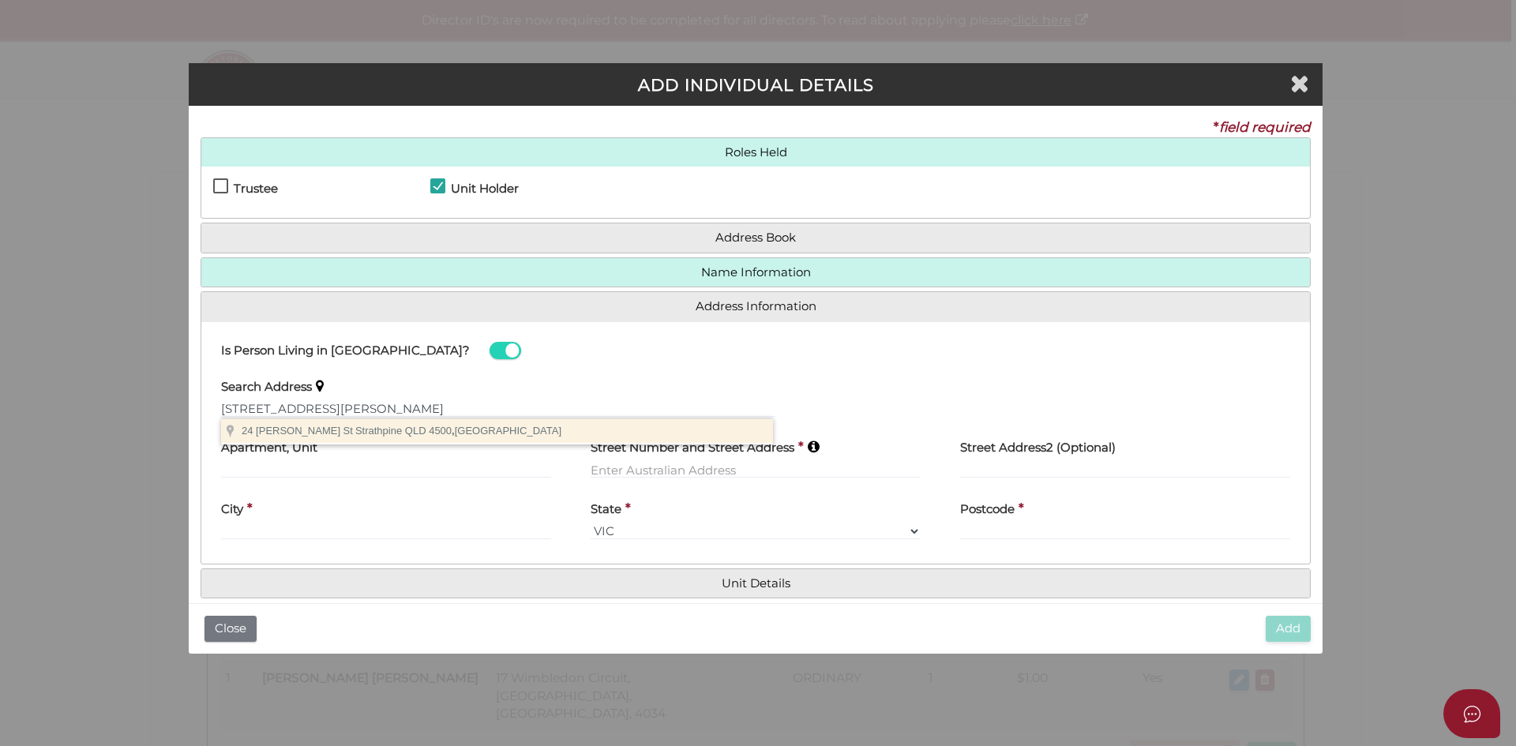
type input "[STREET_ADDRESS][PERSON_NAME]"
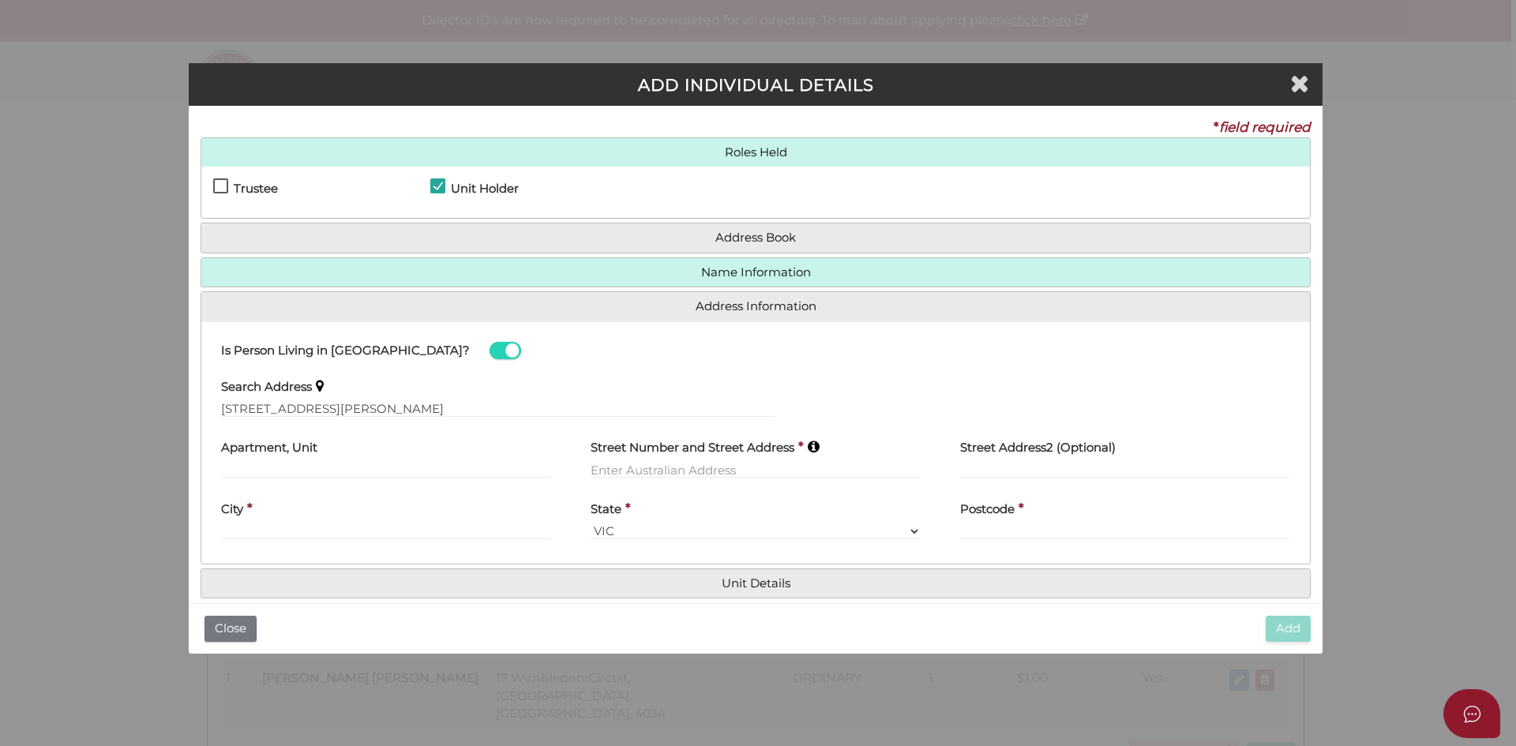
type input "[STREET_ADDRESS][PERSON_NAME]"
type input "Strathpine"
select select "QLD"
type input "4500"
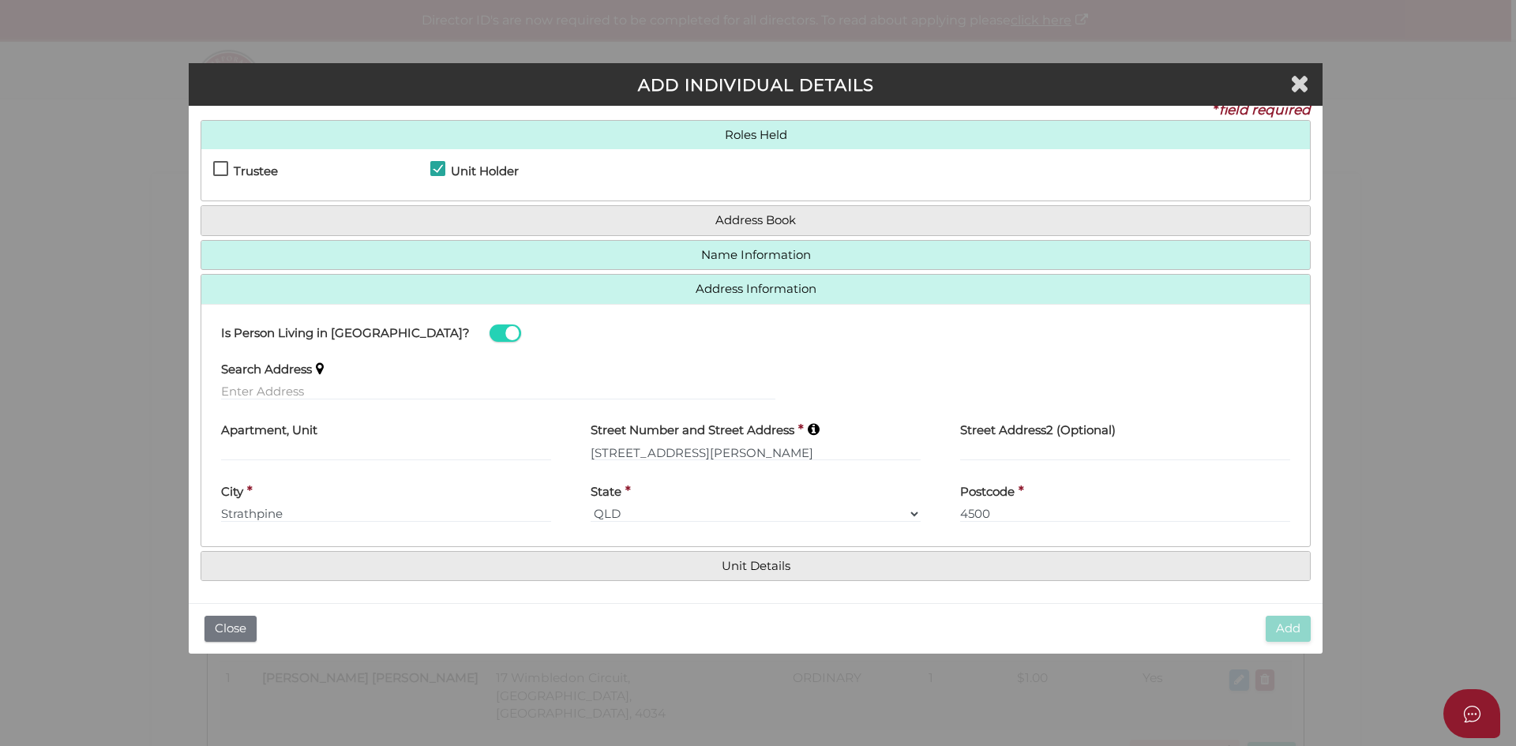
scroll to position [21, 0]
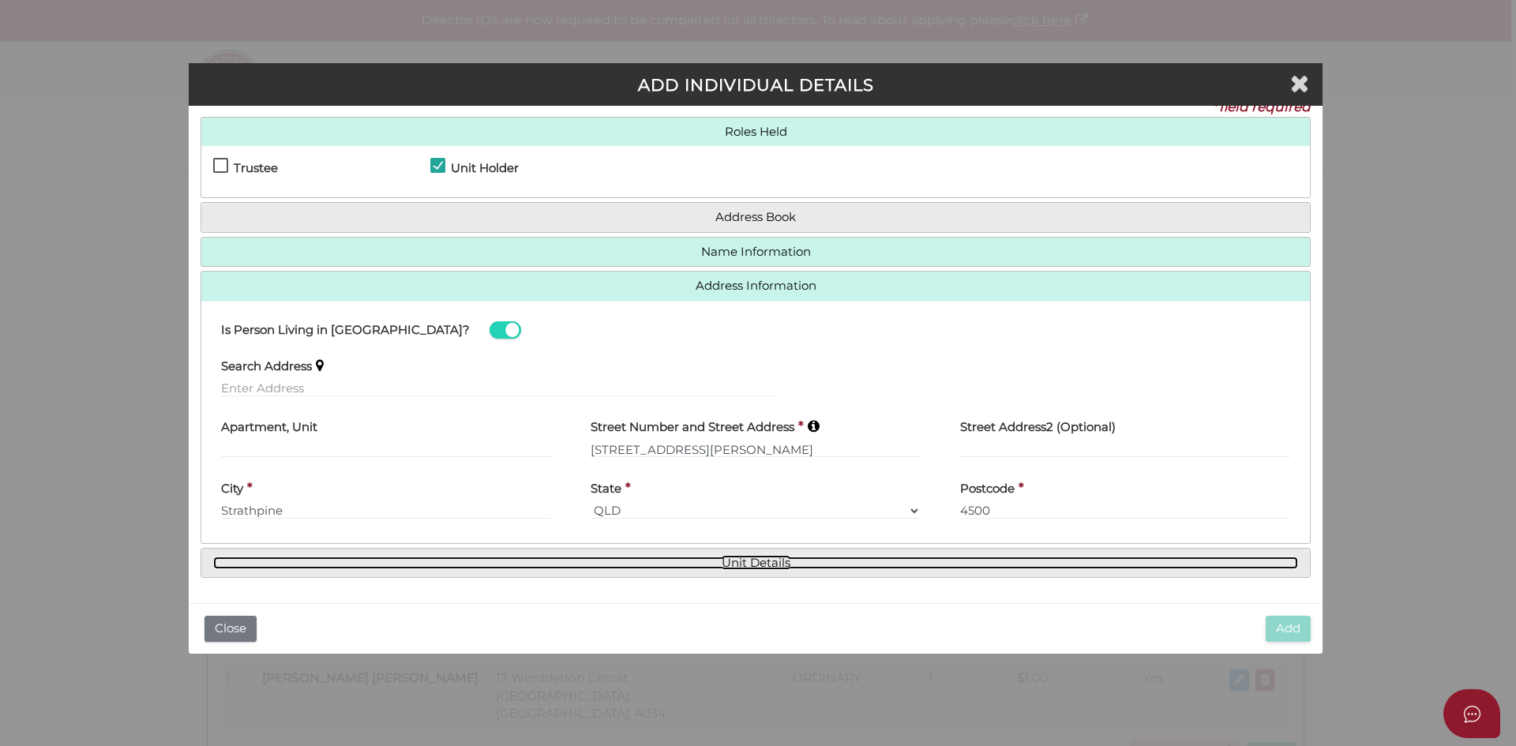
click at [712, 566] on link "Unit Details" at bounding box center [755, 563] width 1085 height 13
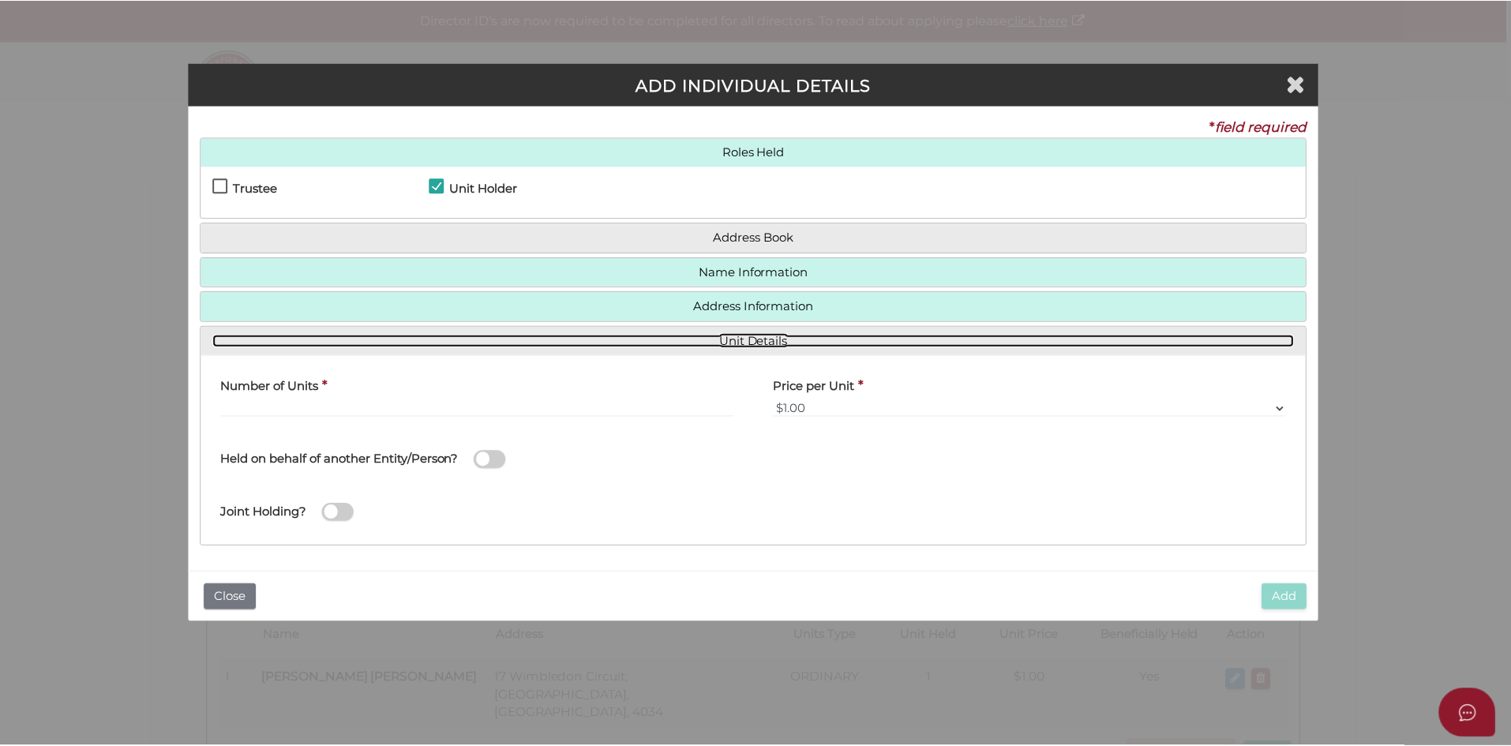
scroll to position [0, 0]
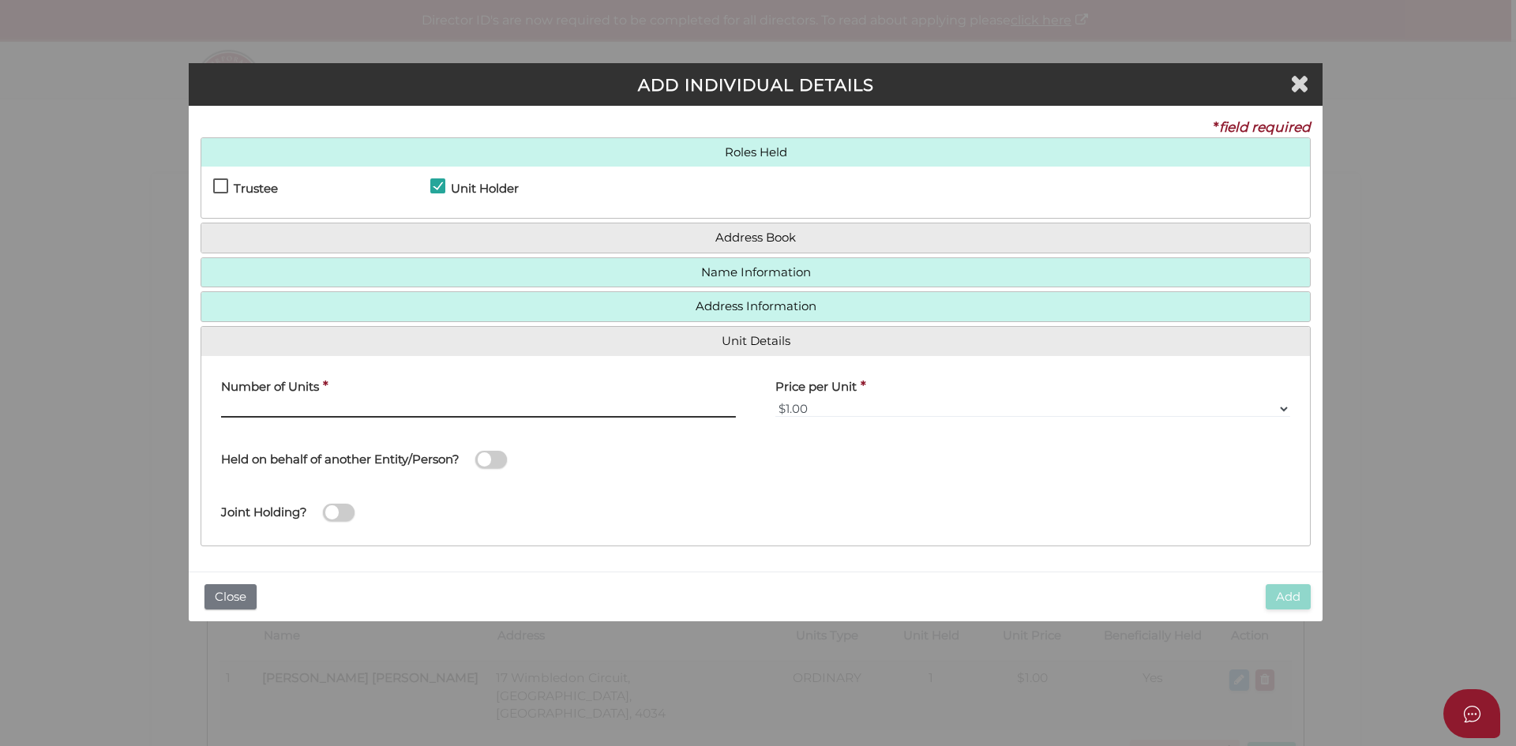
click at [298, 403] on input "text" at bounding box center [478, 408] width 515 height 17
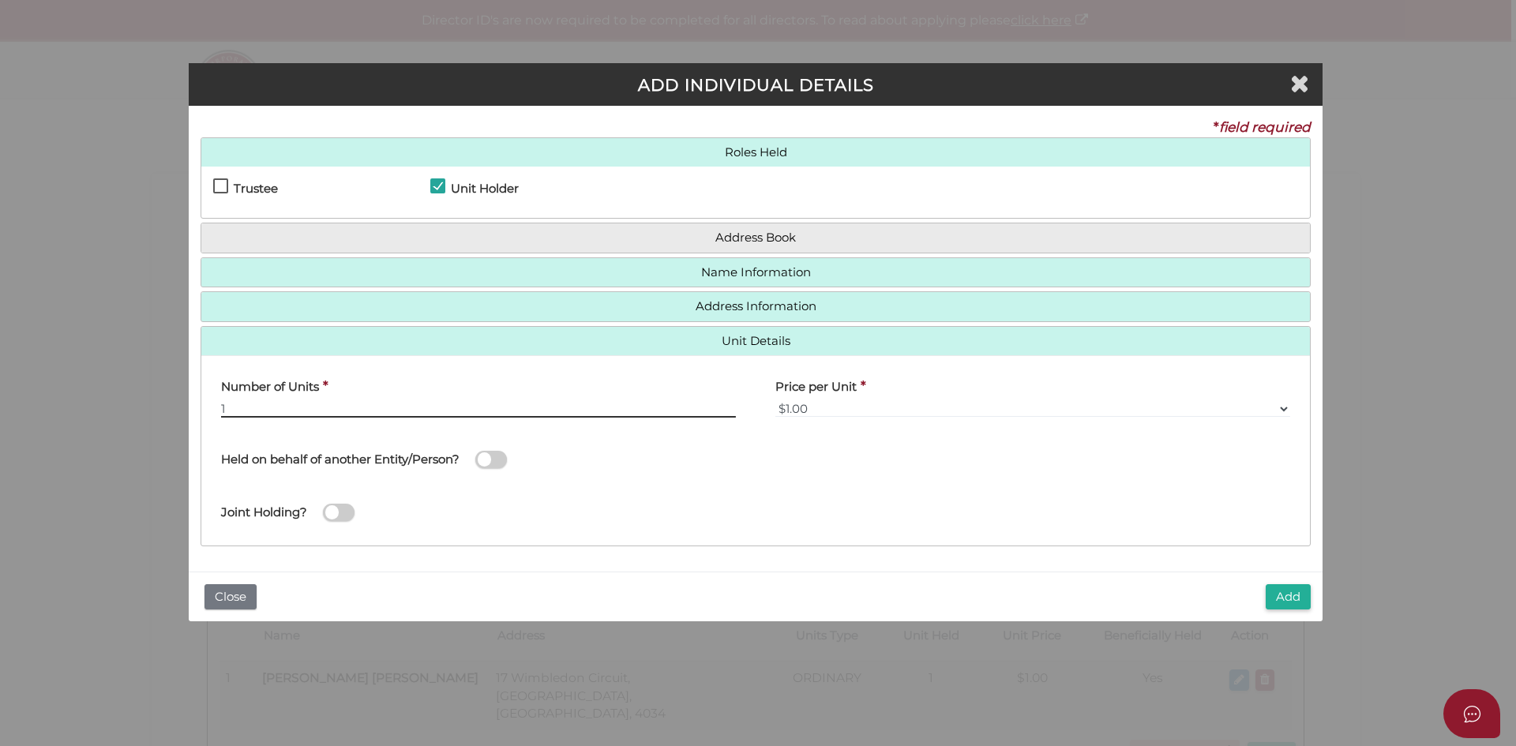
type input "1"
click at [524, 506] on div "Joint Holding?" at bounding box center [498, 504] width 554 height 44
click at [1293, 598] on button "Add" at bounding box center [1288, 597] width 45 height 26
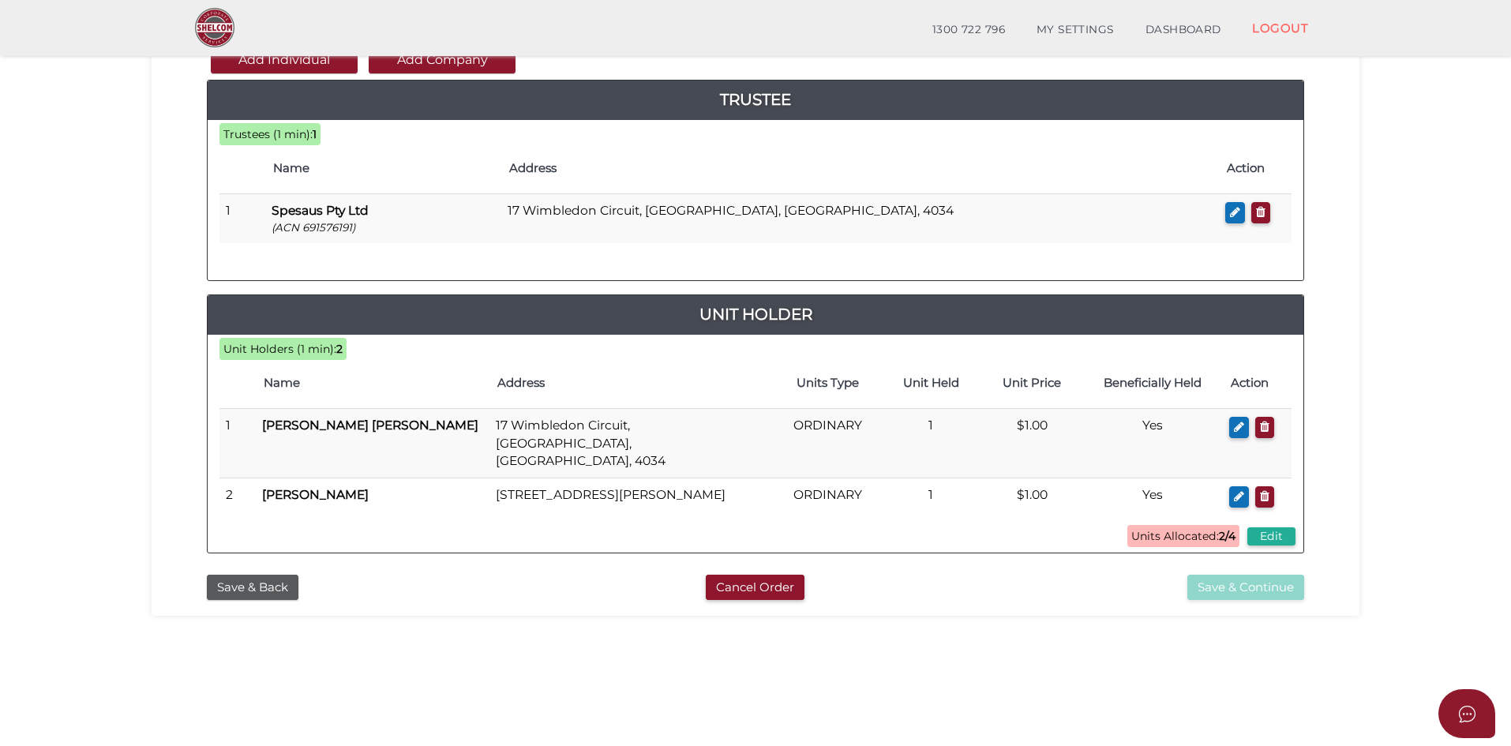
scroll to position [158, 0]
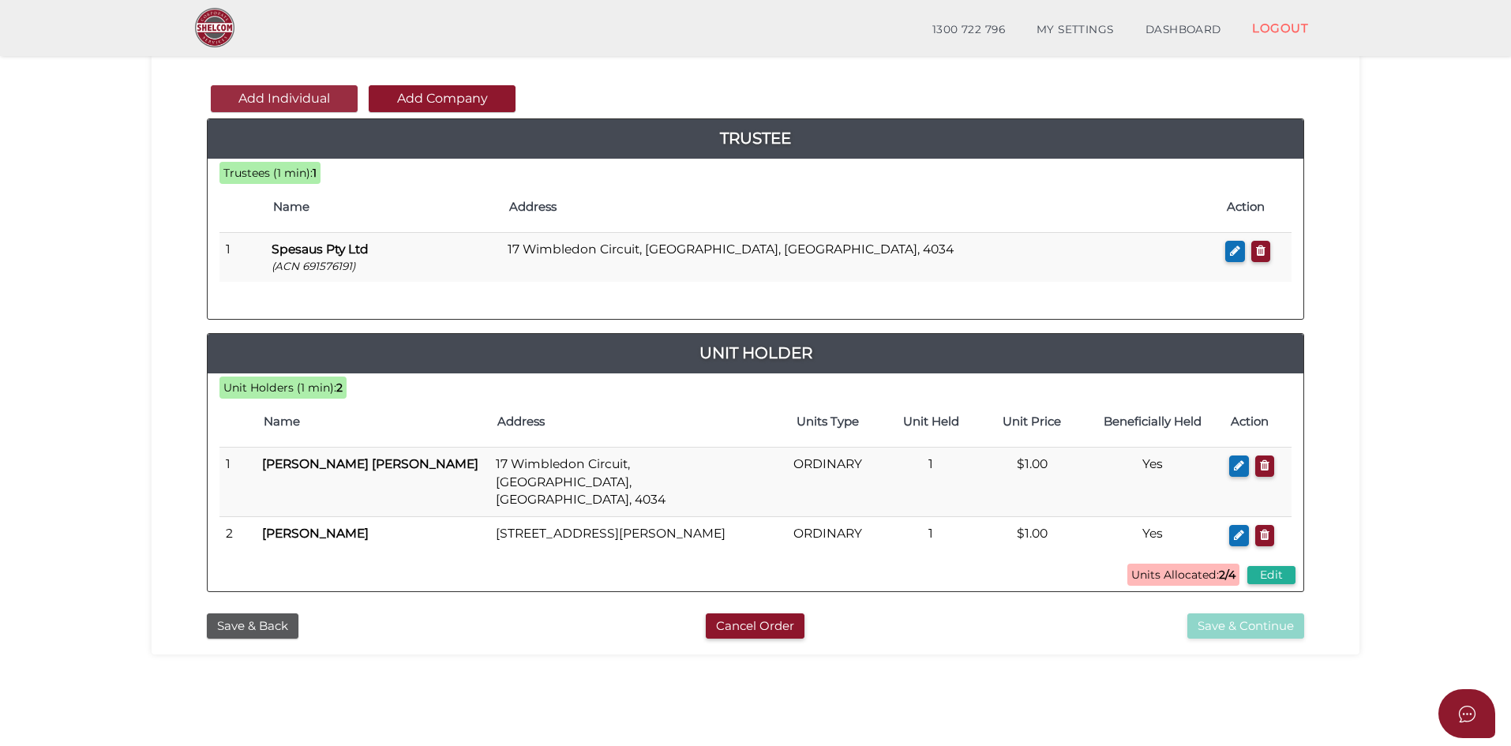
click at [280, 92] on button "Add Individual" at bounding box center [284, 98] width 147 height 27
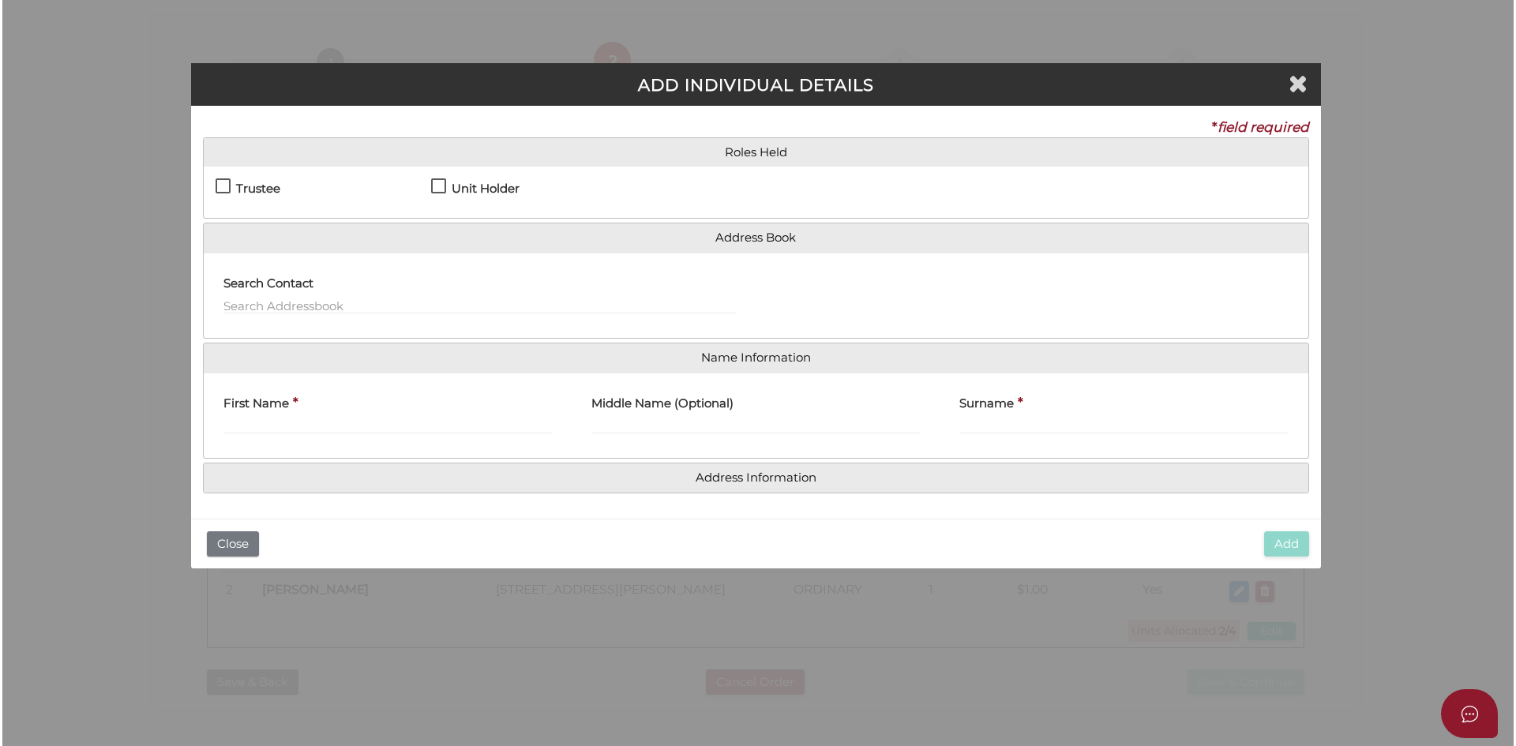
scroll to position [0, 0]
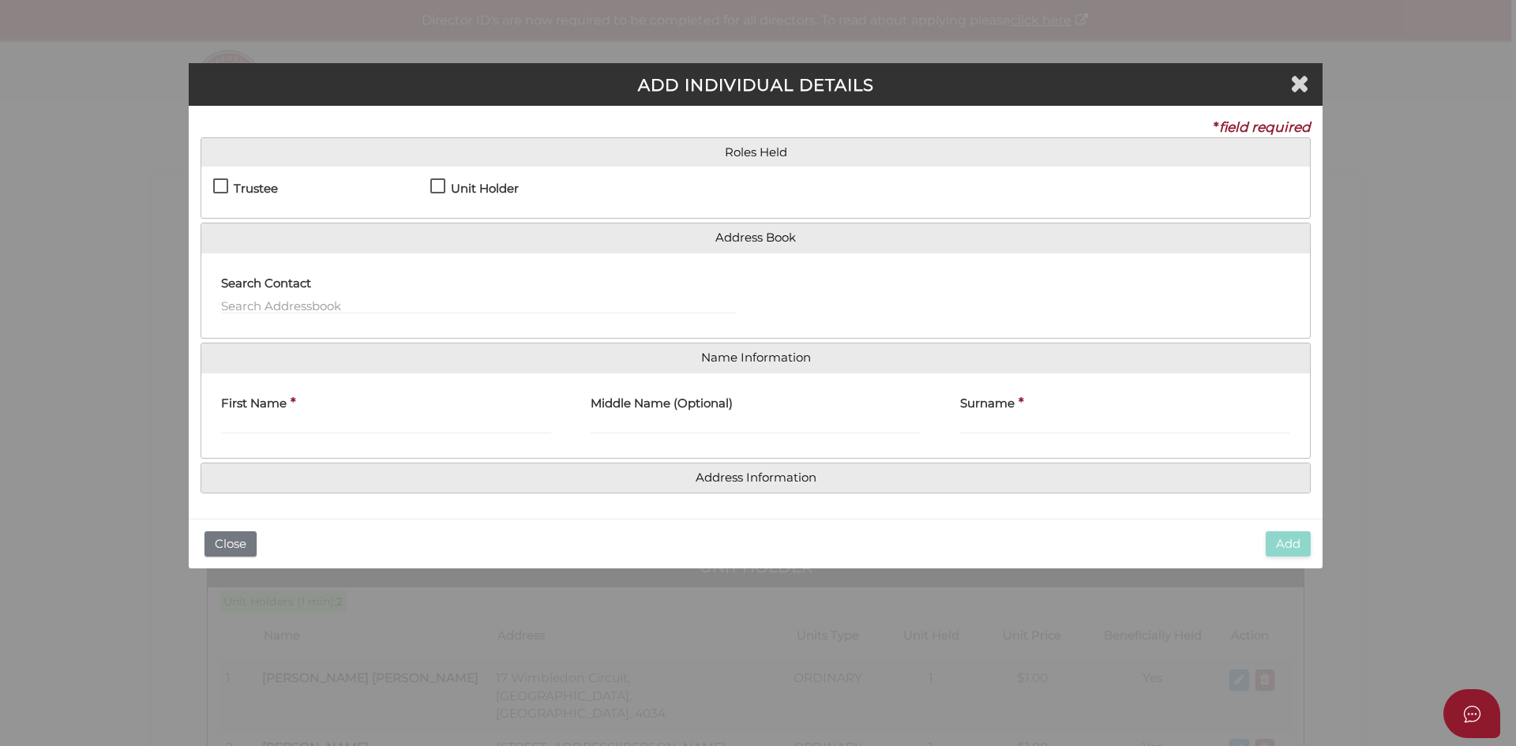
click at [437, 188] on label "Unit Holder" at bounding box center [474, 192] width 88 height 20
checkbox input "true"
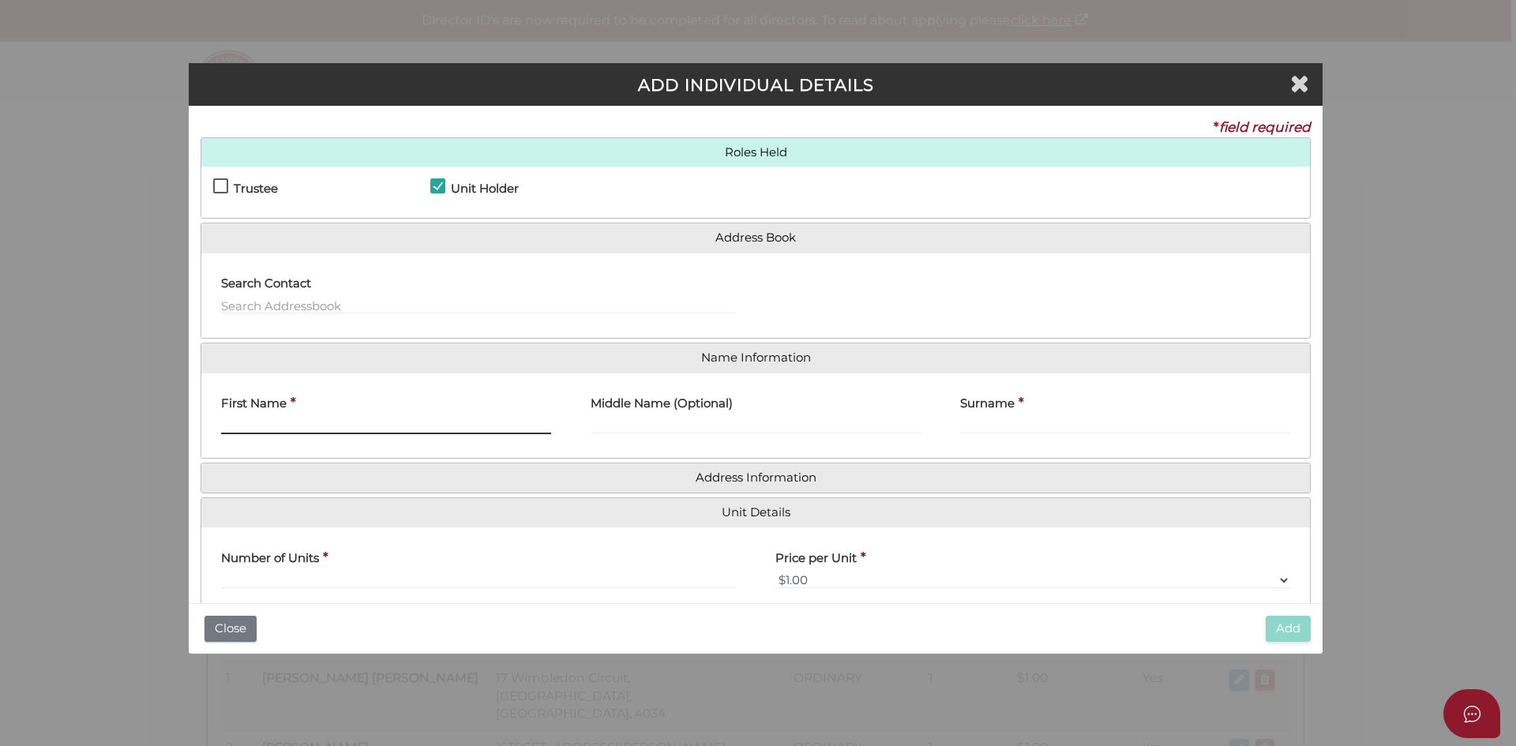
click at [241, 430] on input "First Name" at bounding box center [386, 425] width 330 height 17
click at [282, 431] on input "First Name" at bounding box center [386, 425] width 330 height 17
paste input "[PERSON_NAME]"
type input "[PERSON_NAME]"
click at [1050, 430] on input "Surname" at bounding box center [1125, 425] width 330 height 17
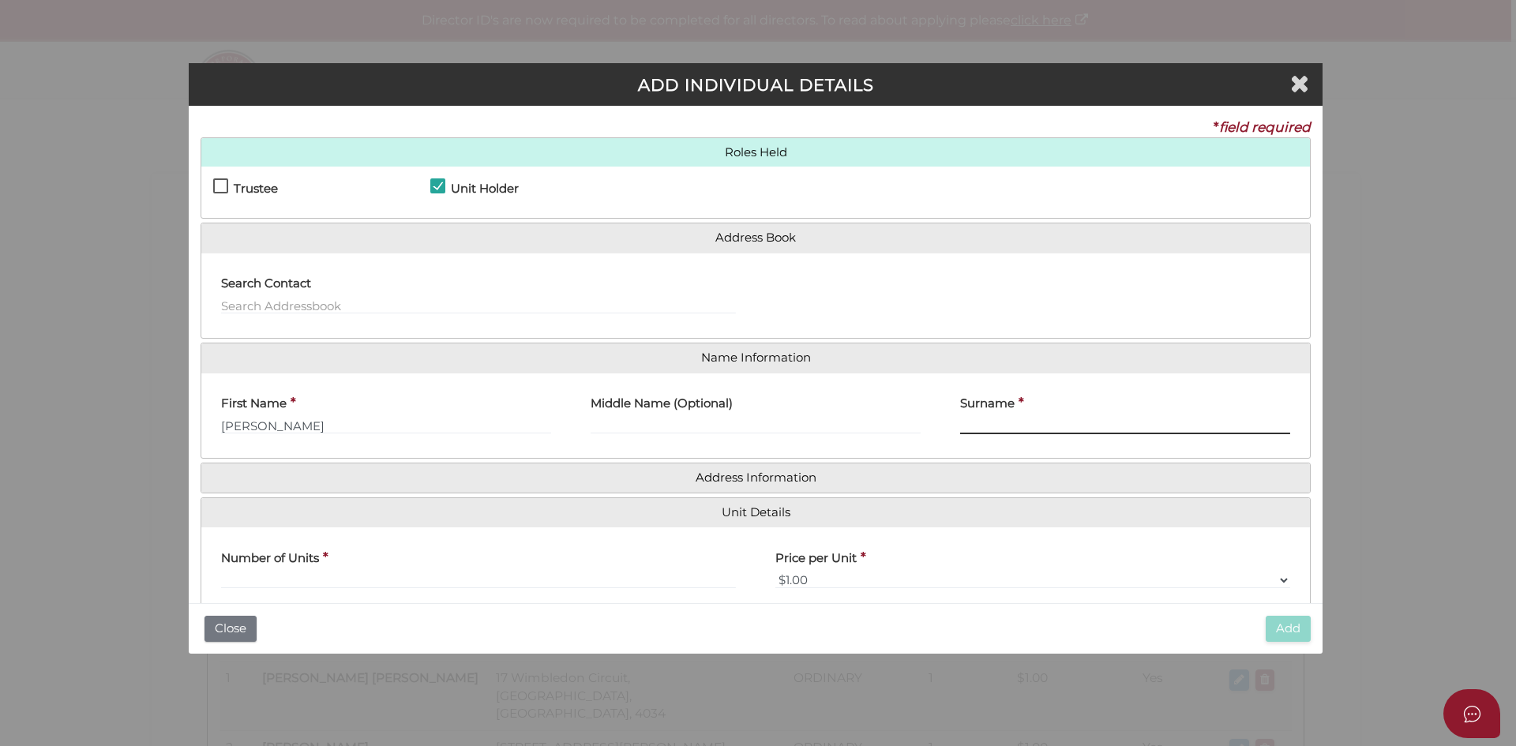
paste input "[PERSON_NAME]"
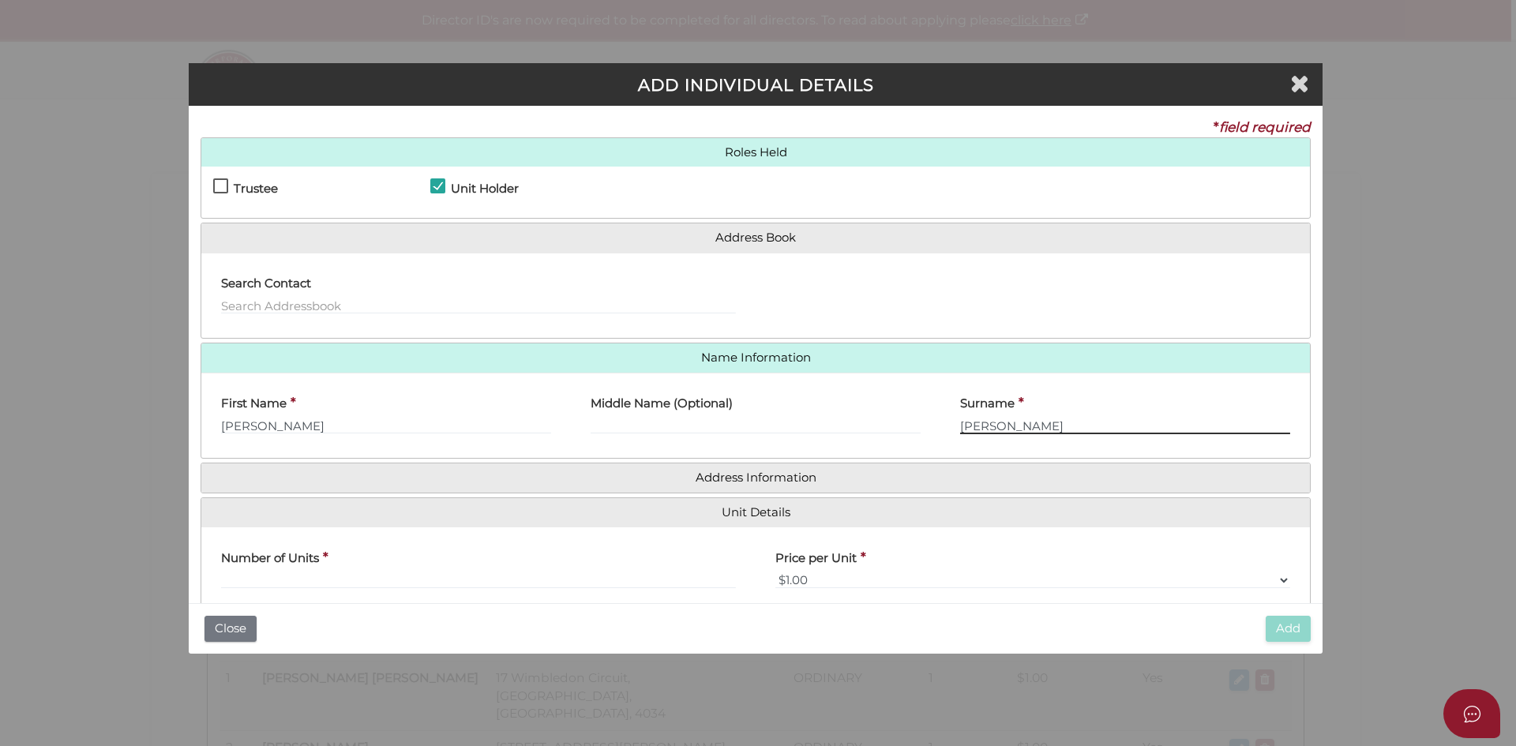
type input "[PERSON_NAME]"
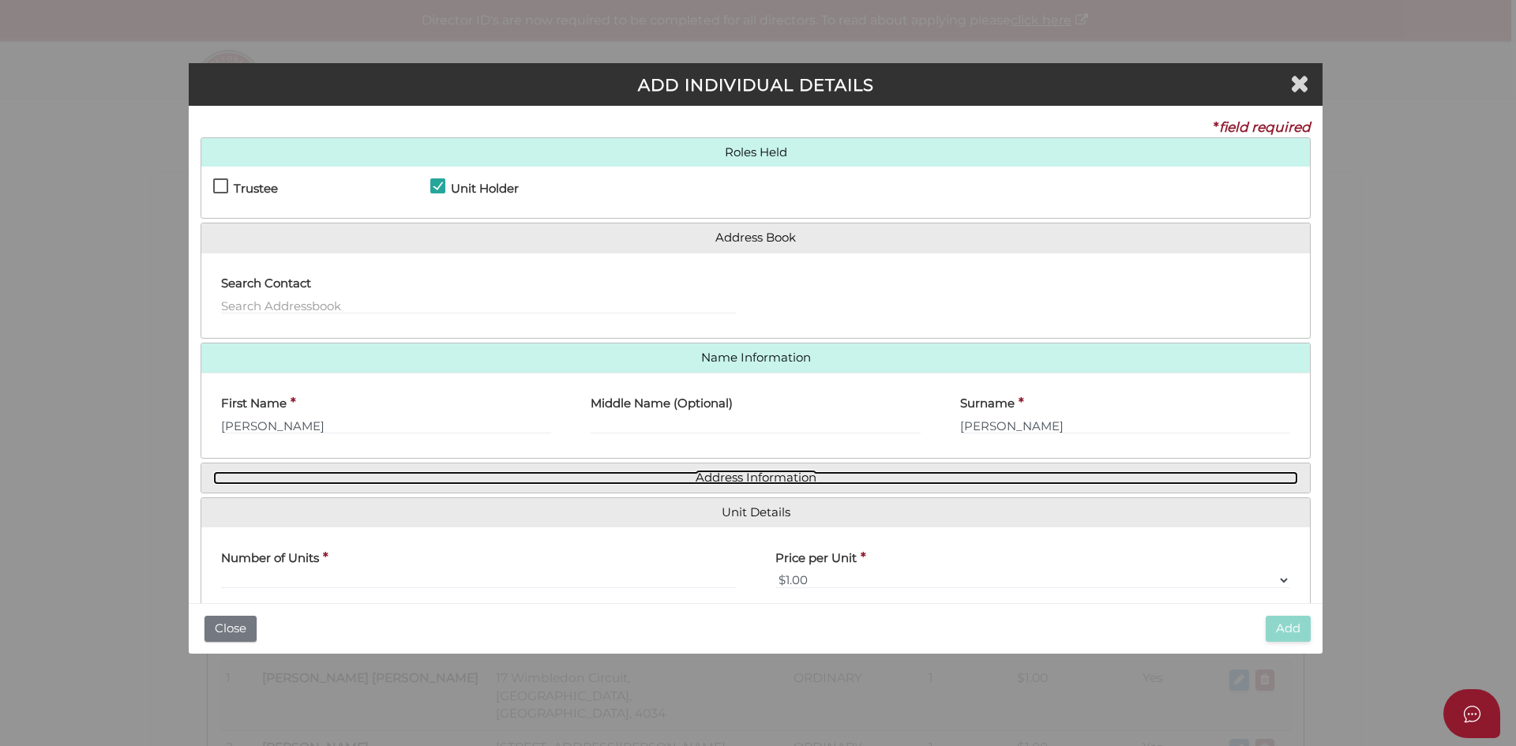
click at [778, 479] on link "Address Information" at bounding box center [755, 477] width 1085 height 13
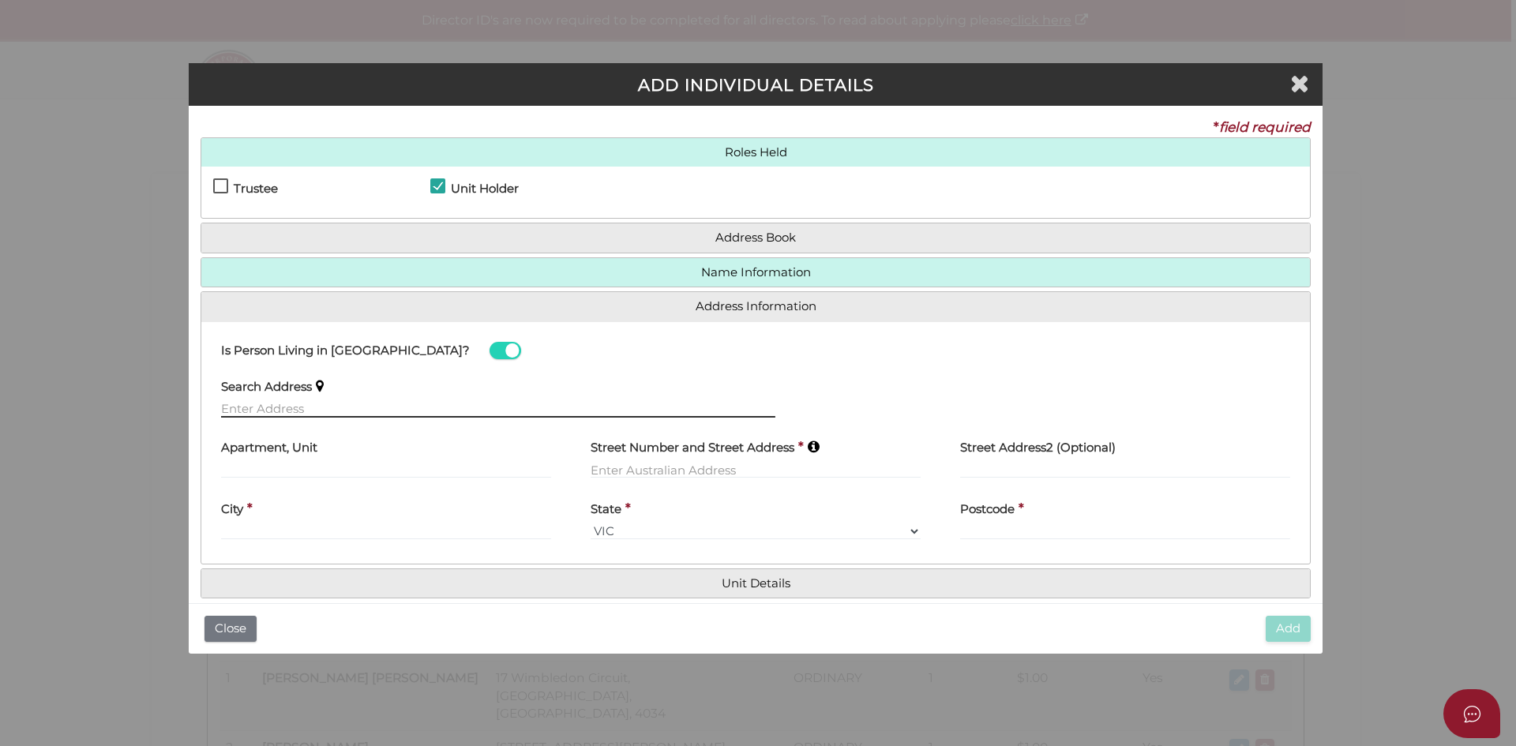
click at [310, 406] on input "text" at bounding box center [498, 408] width 554 height 17
paste input "[STREET_ADDRESS][PERSON_NAME]"
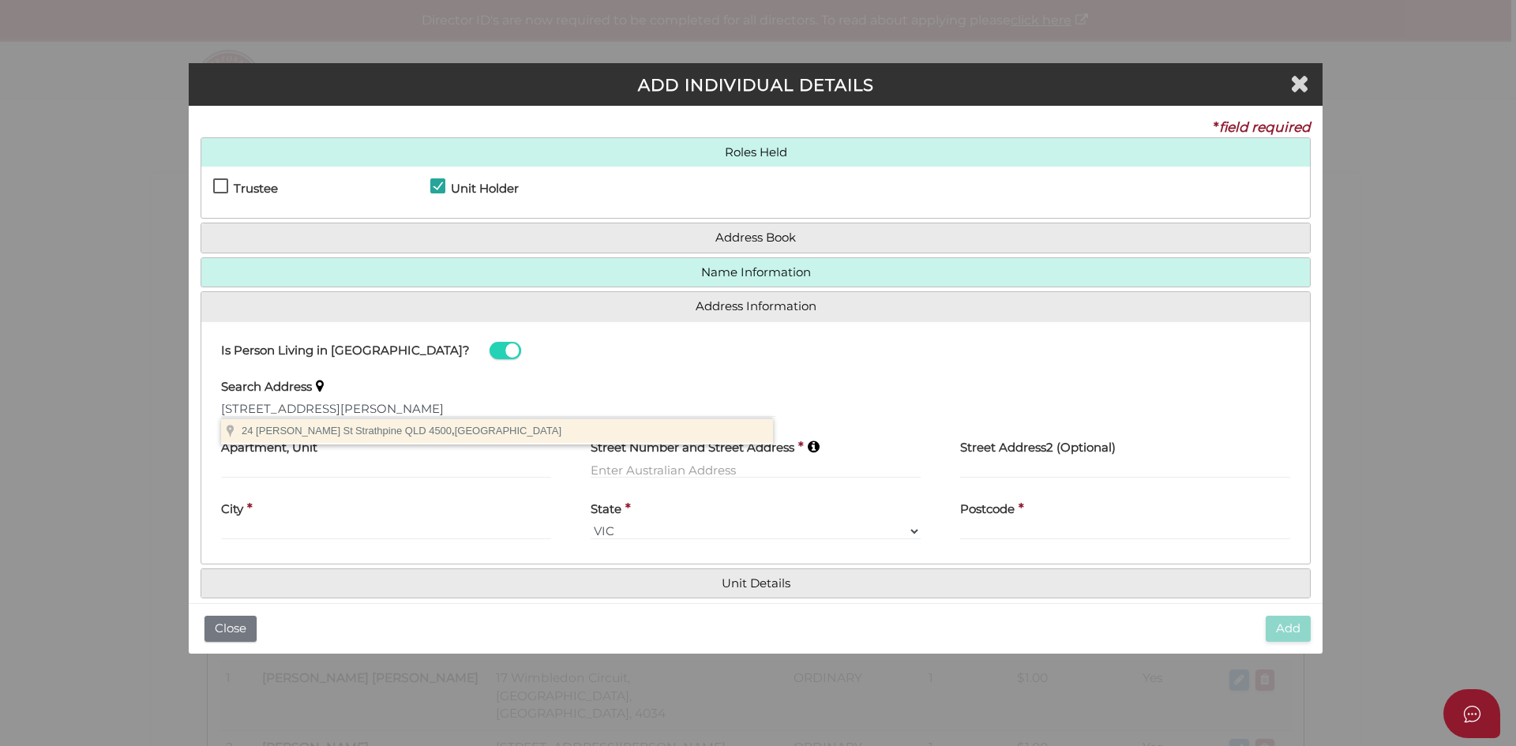
type input "24 Crawford St, Strathpine QLD 4500, Australia"
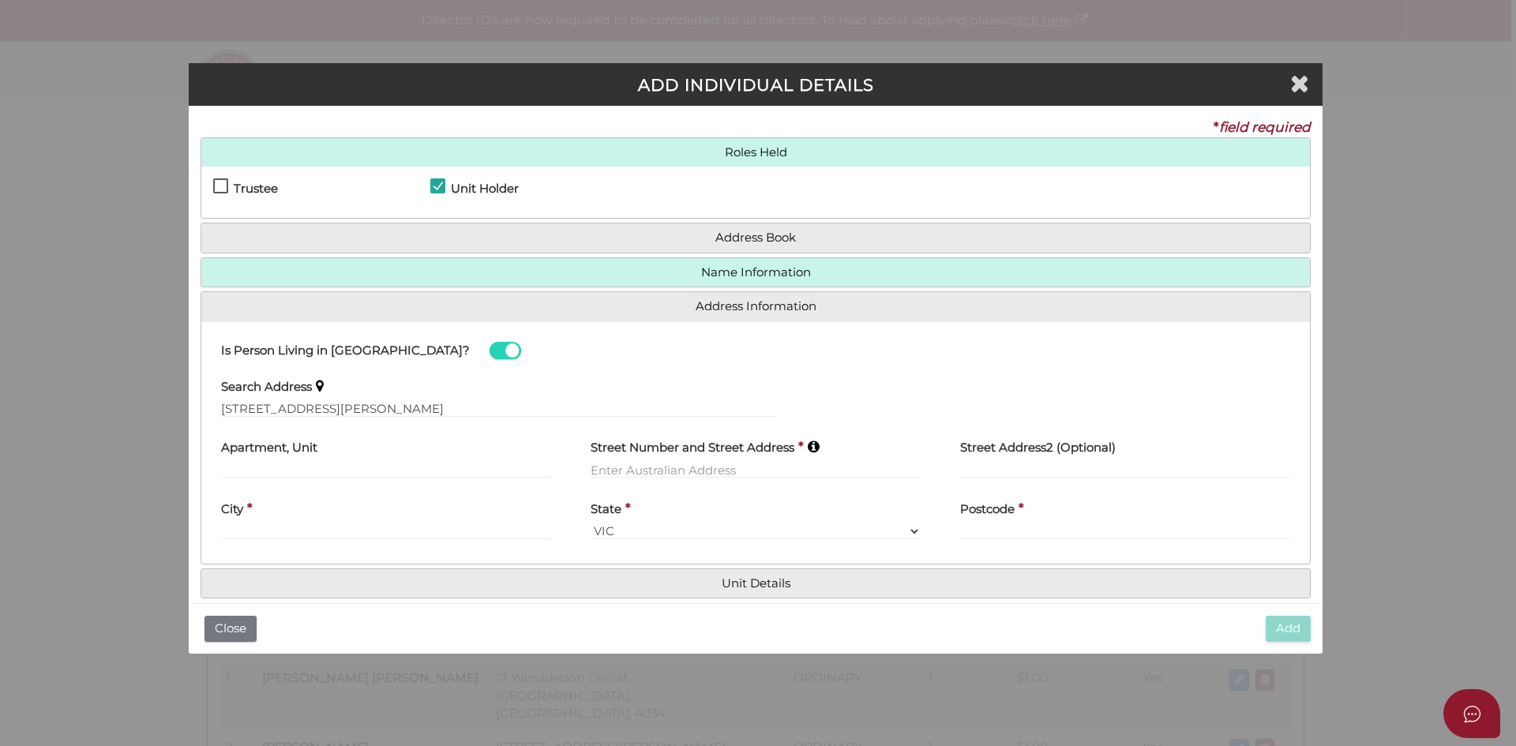
type input "24 Crawford Street"
type input "Strathpine"
select select "QLD"
type input "4500"
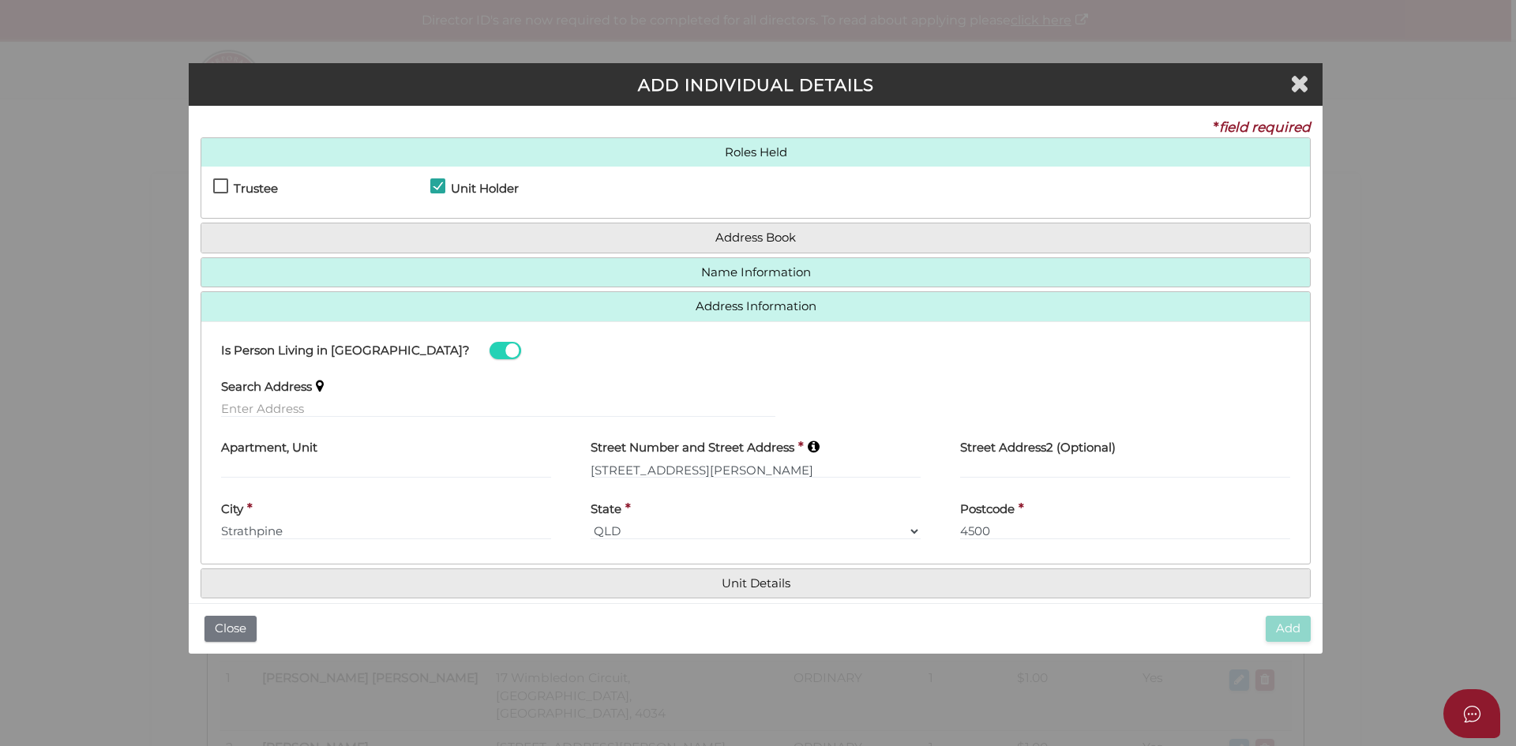
scroll to position [21, 0]
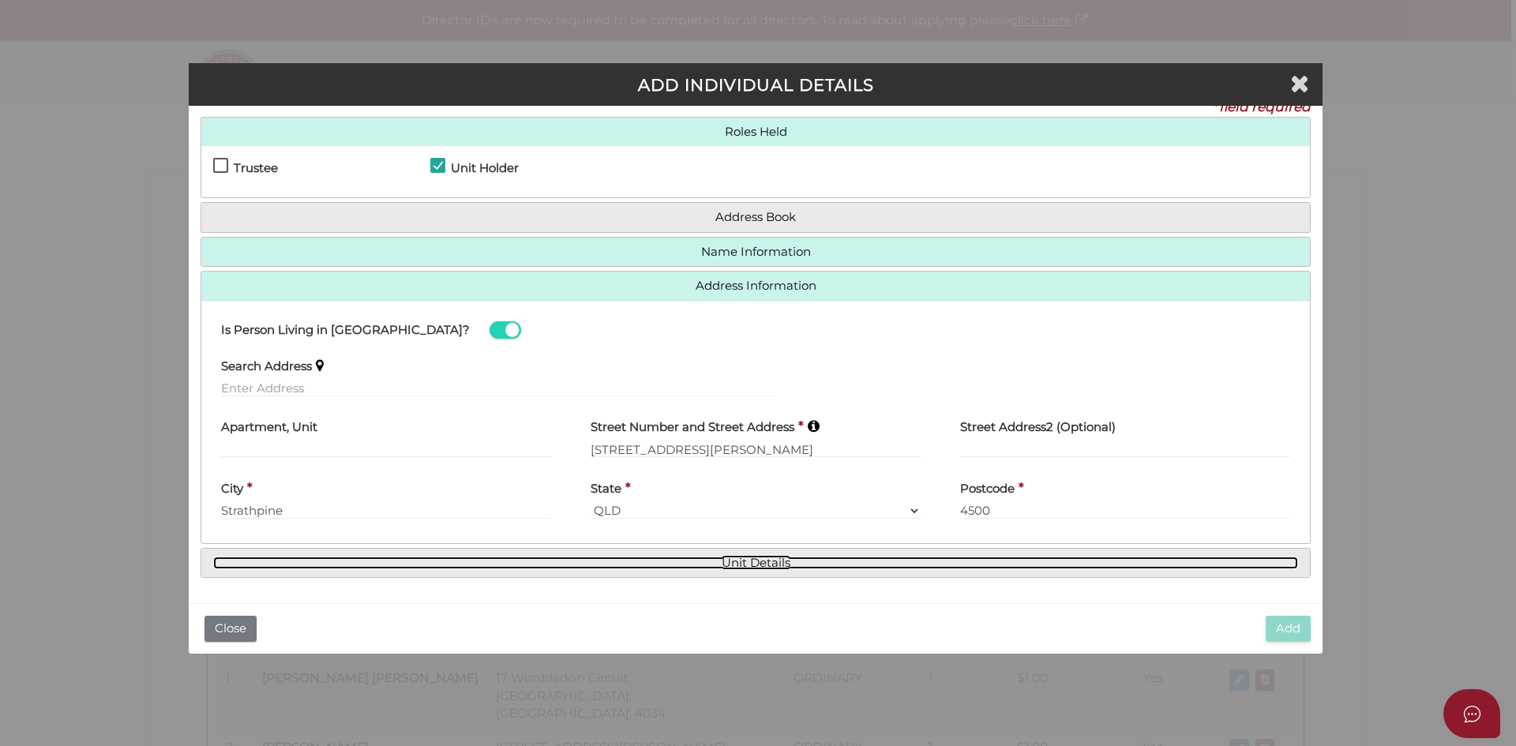
click at [739, 557] on link "Unit Details" at bounding box center [755, 563] width 1085 height 13
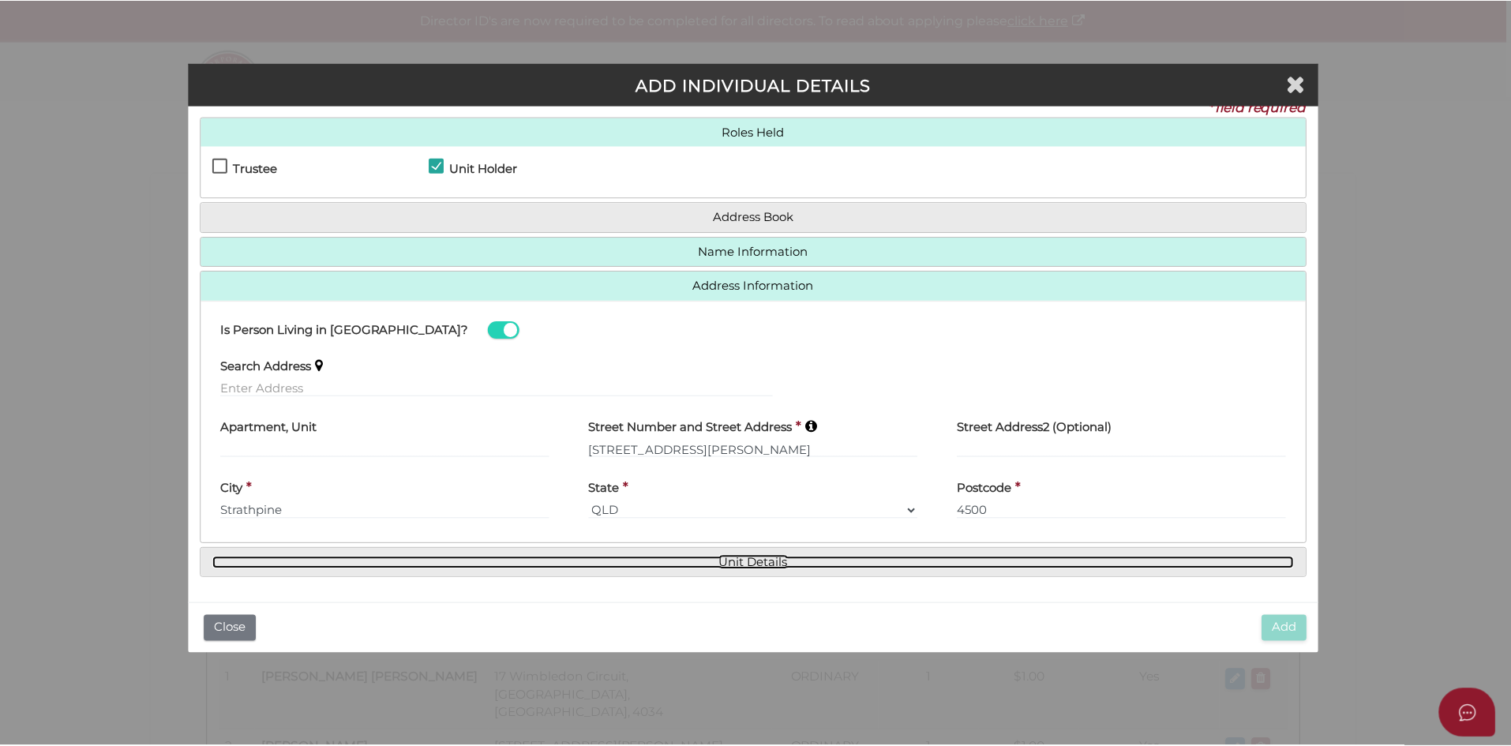
scroll to position [0, 0]
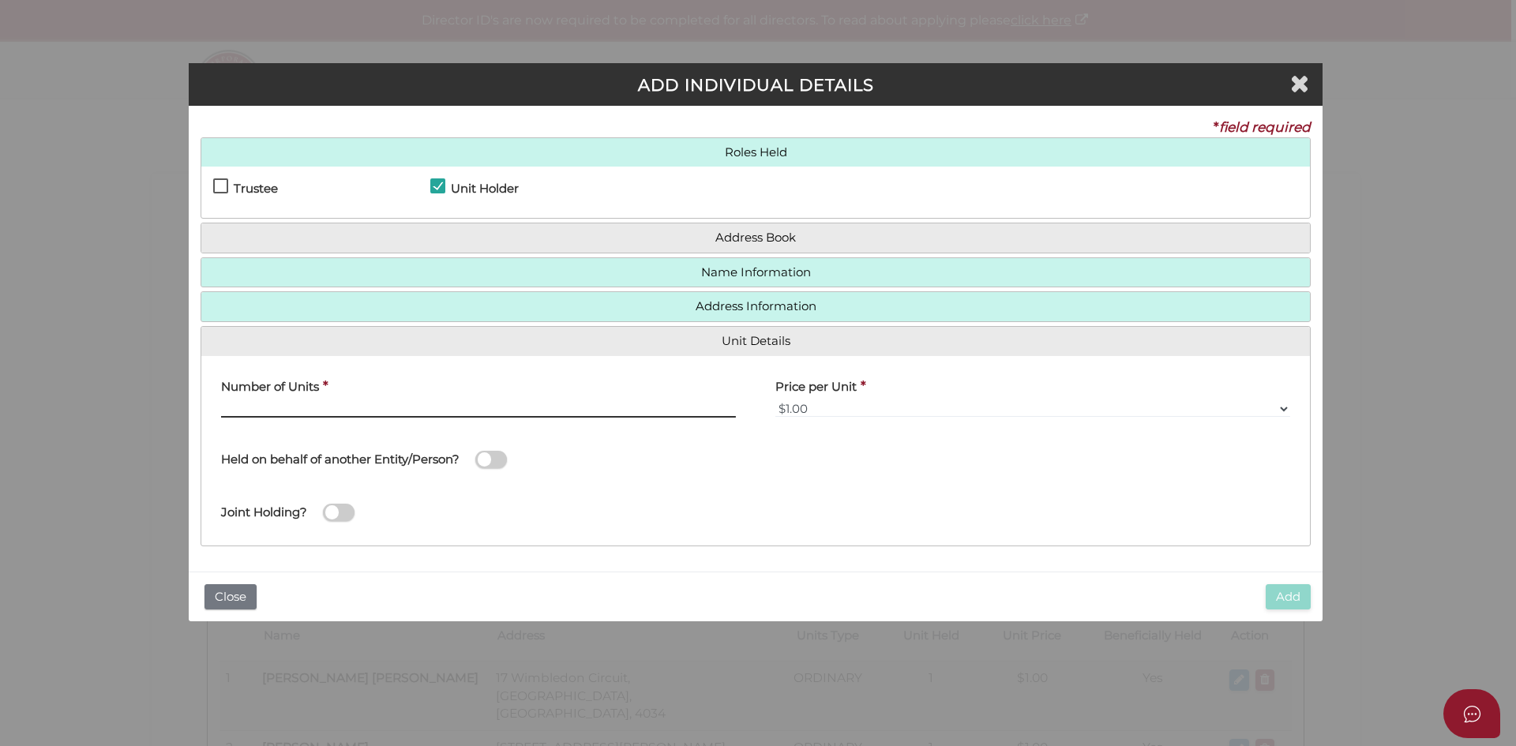
click at [294, 408] on input "text" at bounding box center [478, 408] width 515 height 17
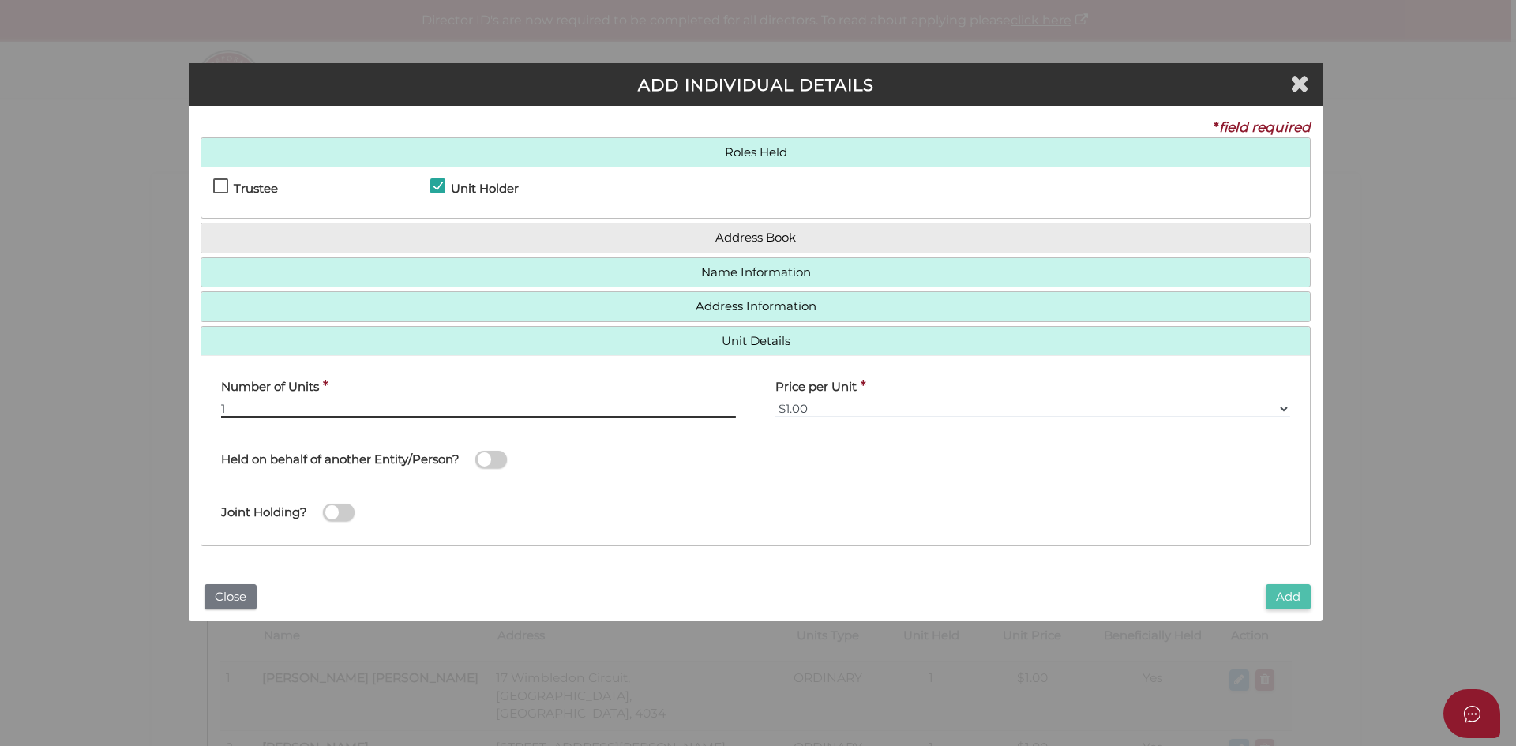
type input "1"
click at [1285, 602] on button "Add" at bounding box center [1288, 597] width 45 height 26
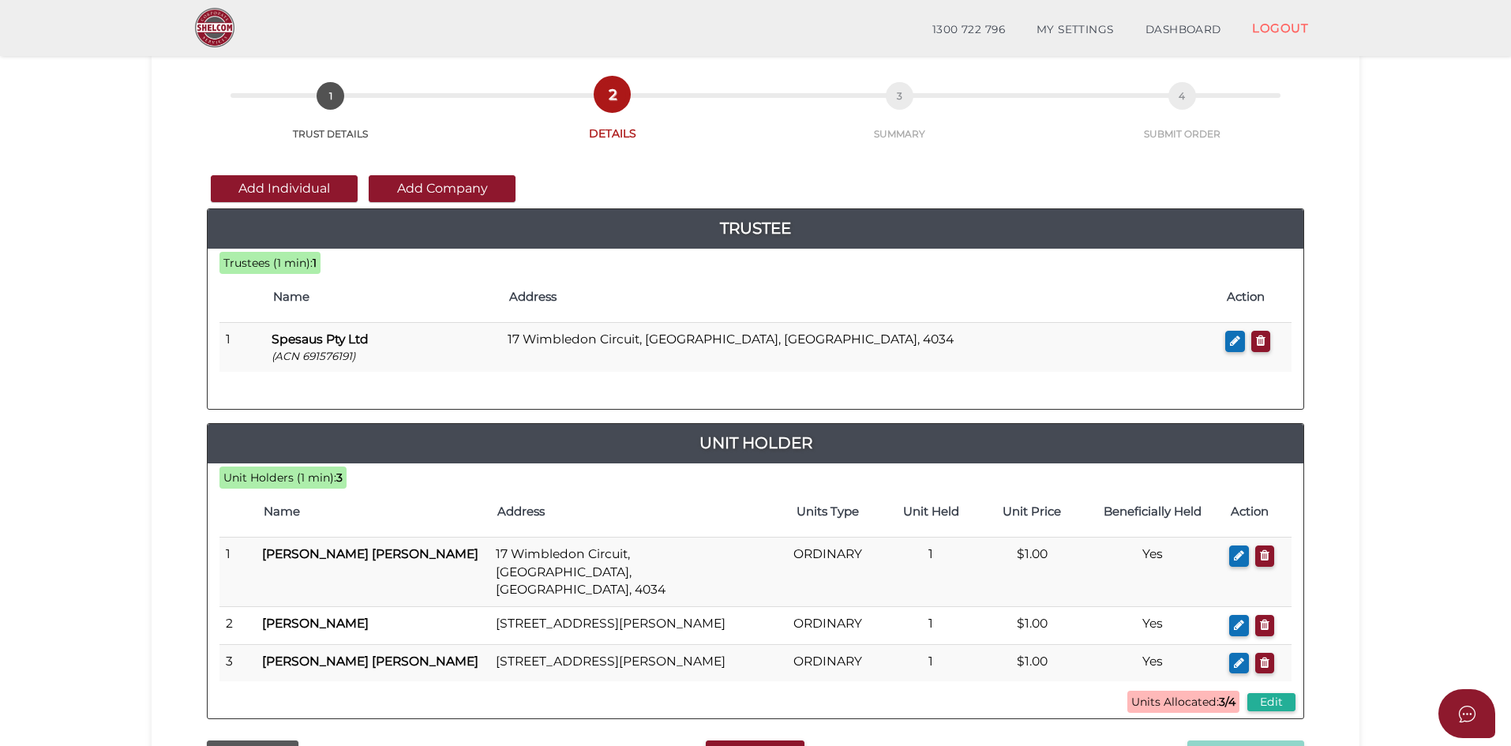
scroll to position [158, 0]
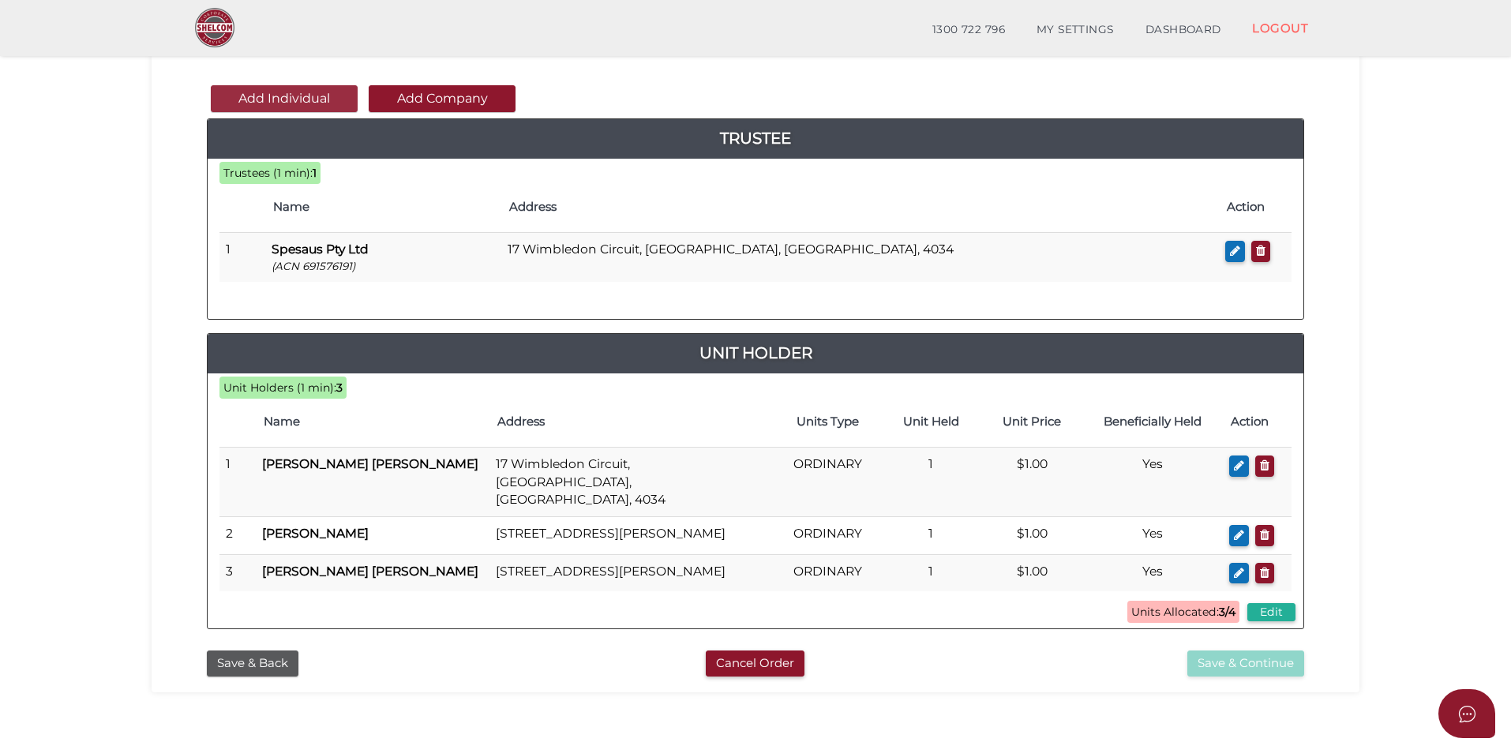
click at [265, 96] on button "Add Individual" at bounding box center [284, 98] width 147 height 27
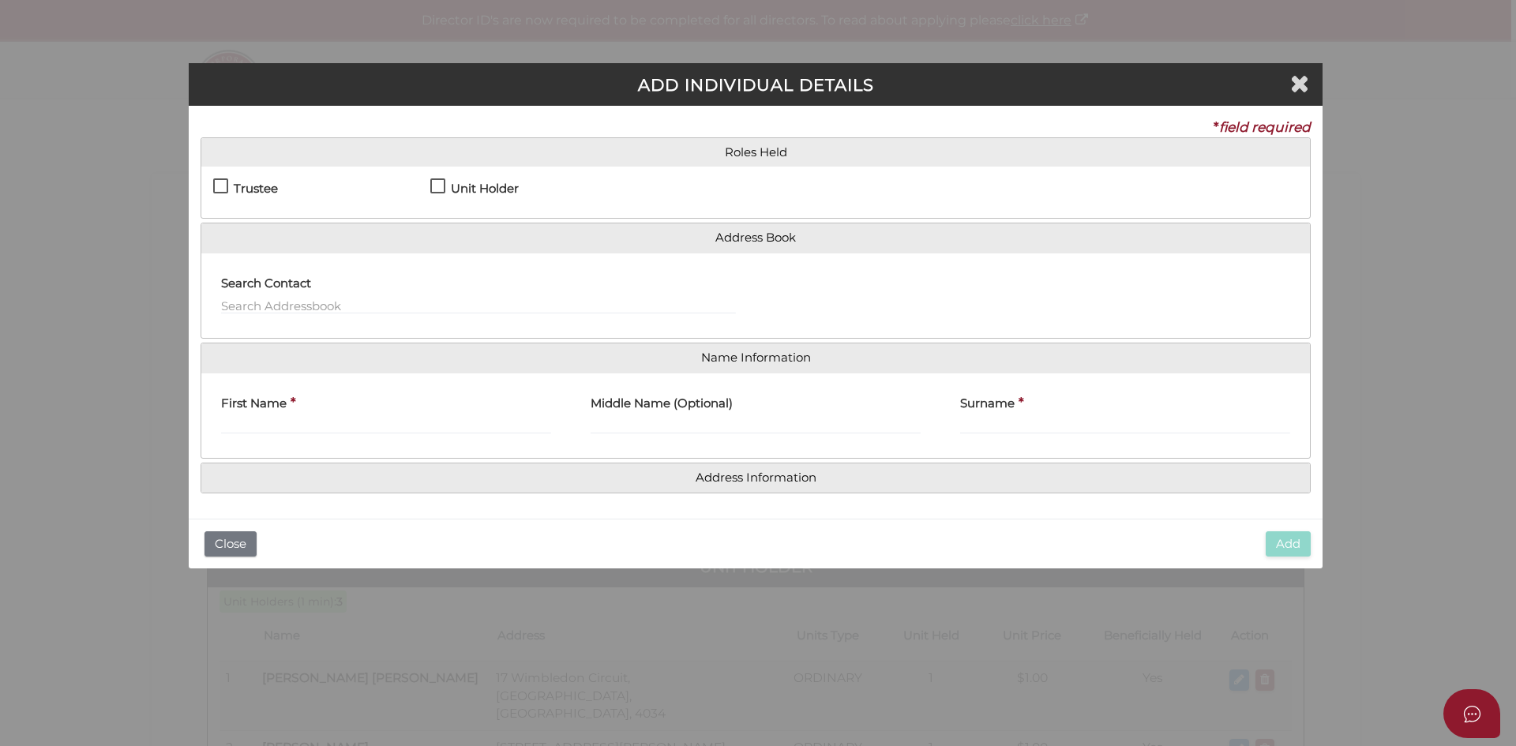
drag, startPoint x: 426, startPoint y: 190, endPoint x: 436, endPoint y: 189, distance: 10.4
click at [434, 189] on div "Trustee Principal Beneficiary Unit Holder" at bounding box center [755, 192] width 1109 height 51
click at [436, 189] on label "Unit Holder" at bounding box center [474, 192] width 88 height 20
checkbox input "true"
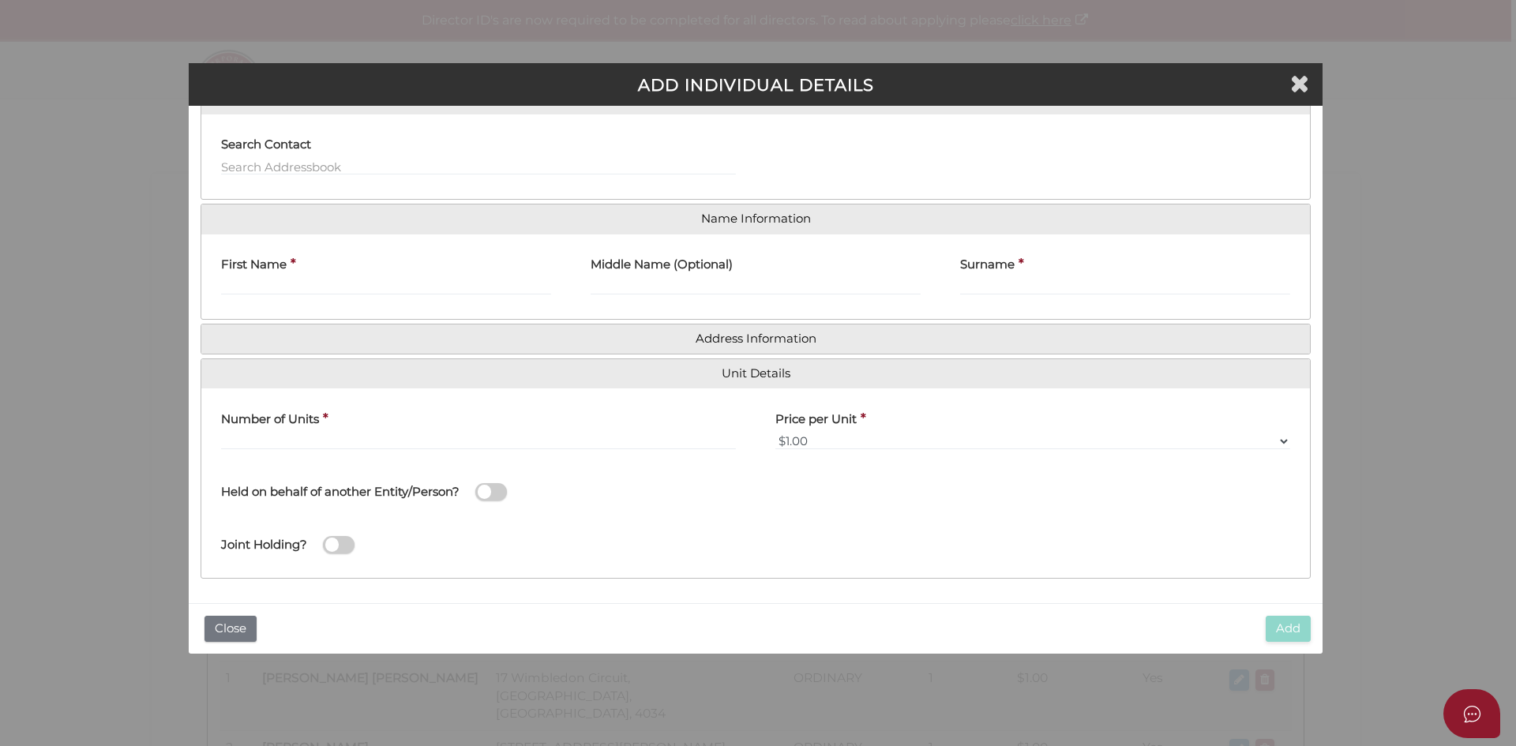
scroll to position [140, 0]
click at [306, 284] on input "First Name" at bounding box center [386, 285] width 330 height 17
click at [264, 290] on input "First Name" at bounding box center [386, 285] width 330 height 17
paste input "SWETHA"
type input "SWETHA"
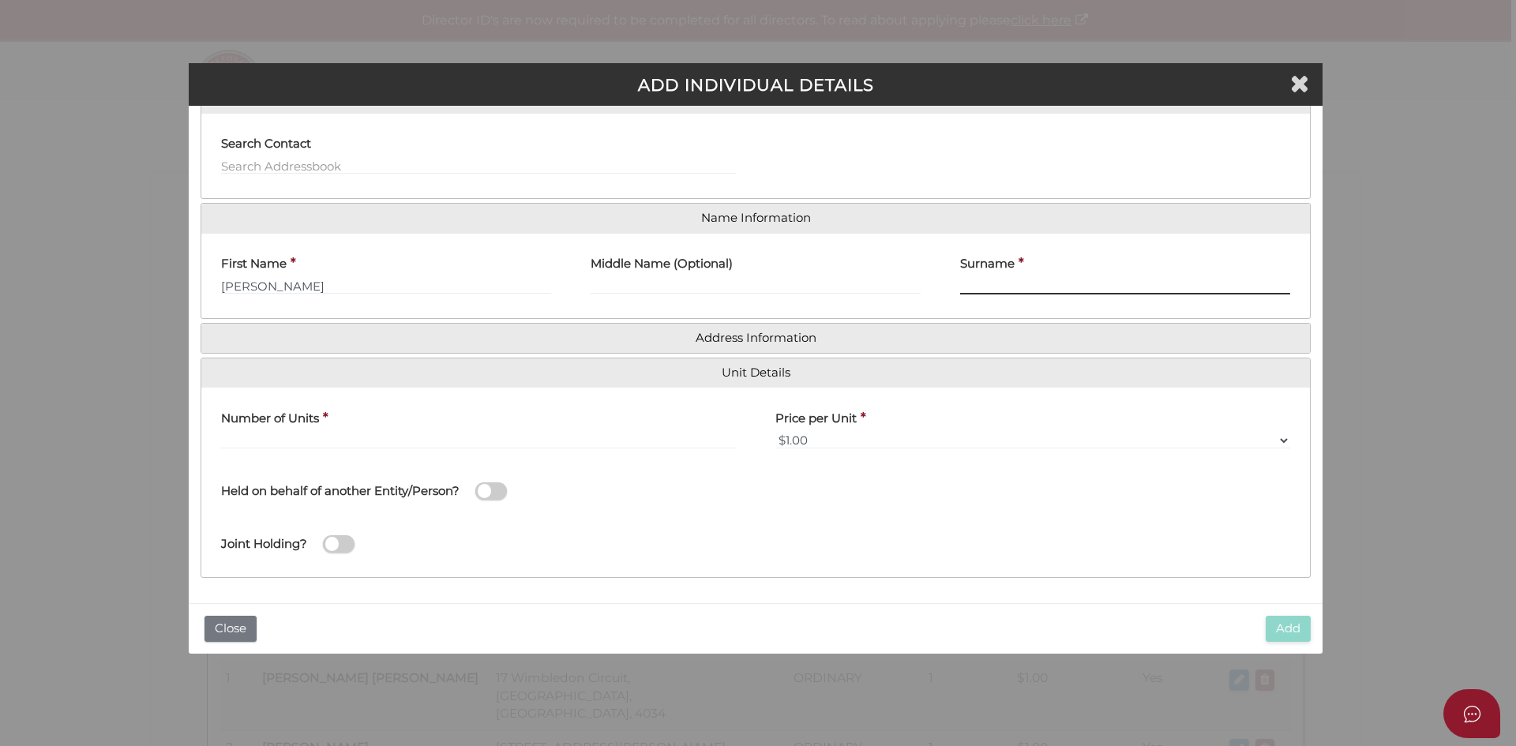
click at [1027, 285] on input "Surname" at bounding box center [1125, 285] width 330 height 17
paste input "ADURI"
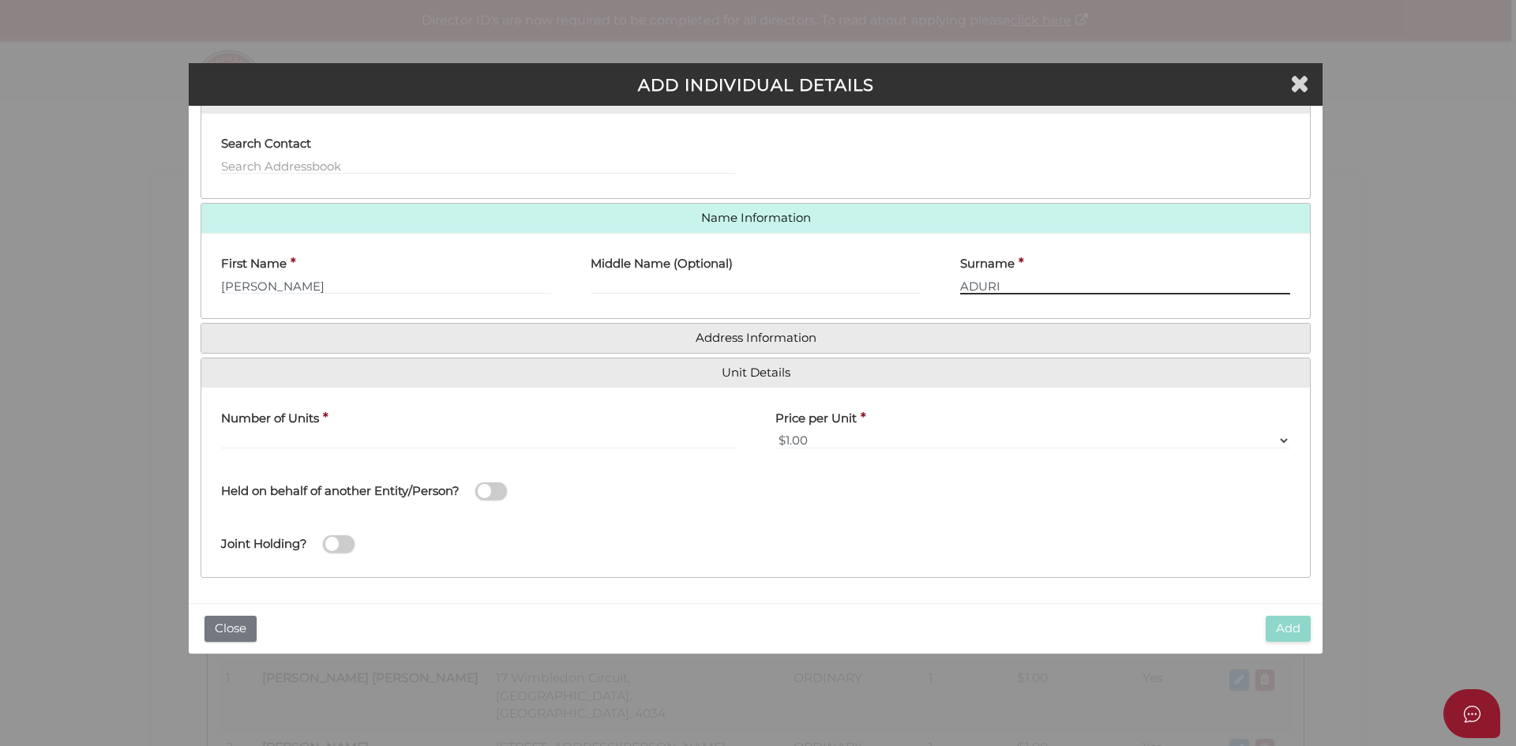
type input "ADURI"
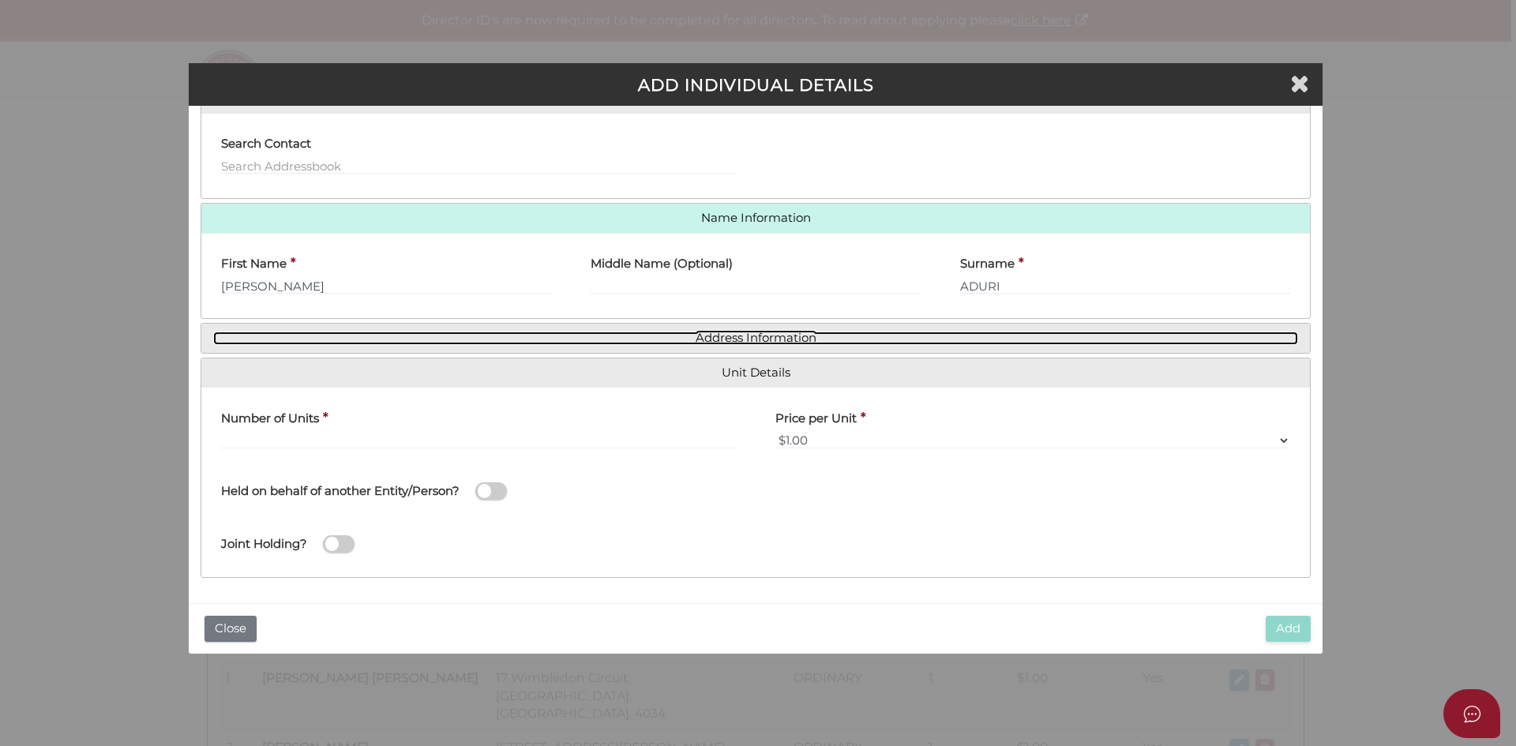
click at [762, 339] on link "Address Information" at bounding box center [755, 338] width 1085 height 13
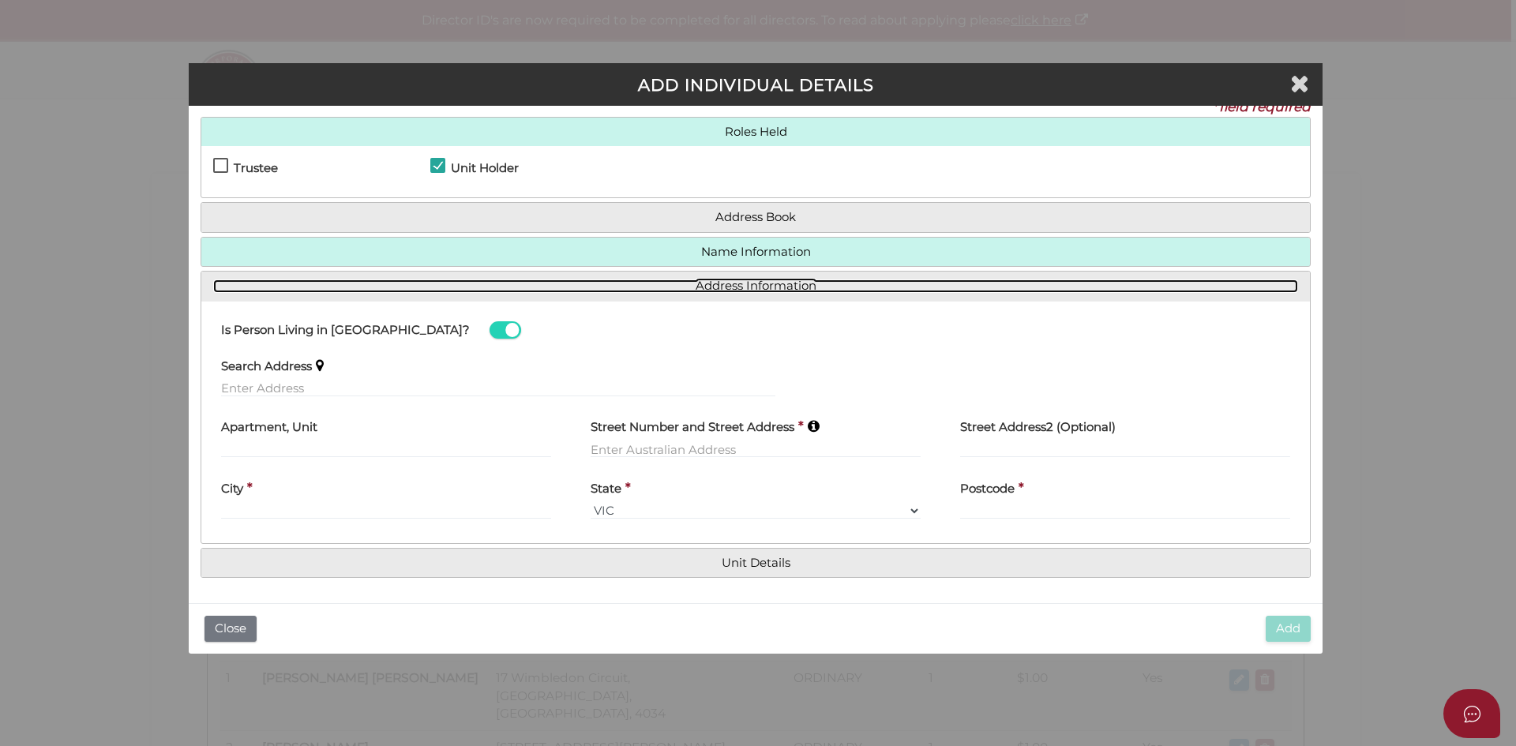
scroll to position [21, 0]
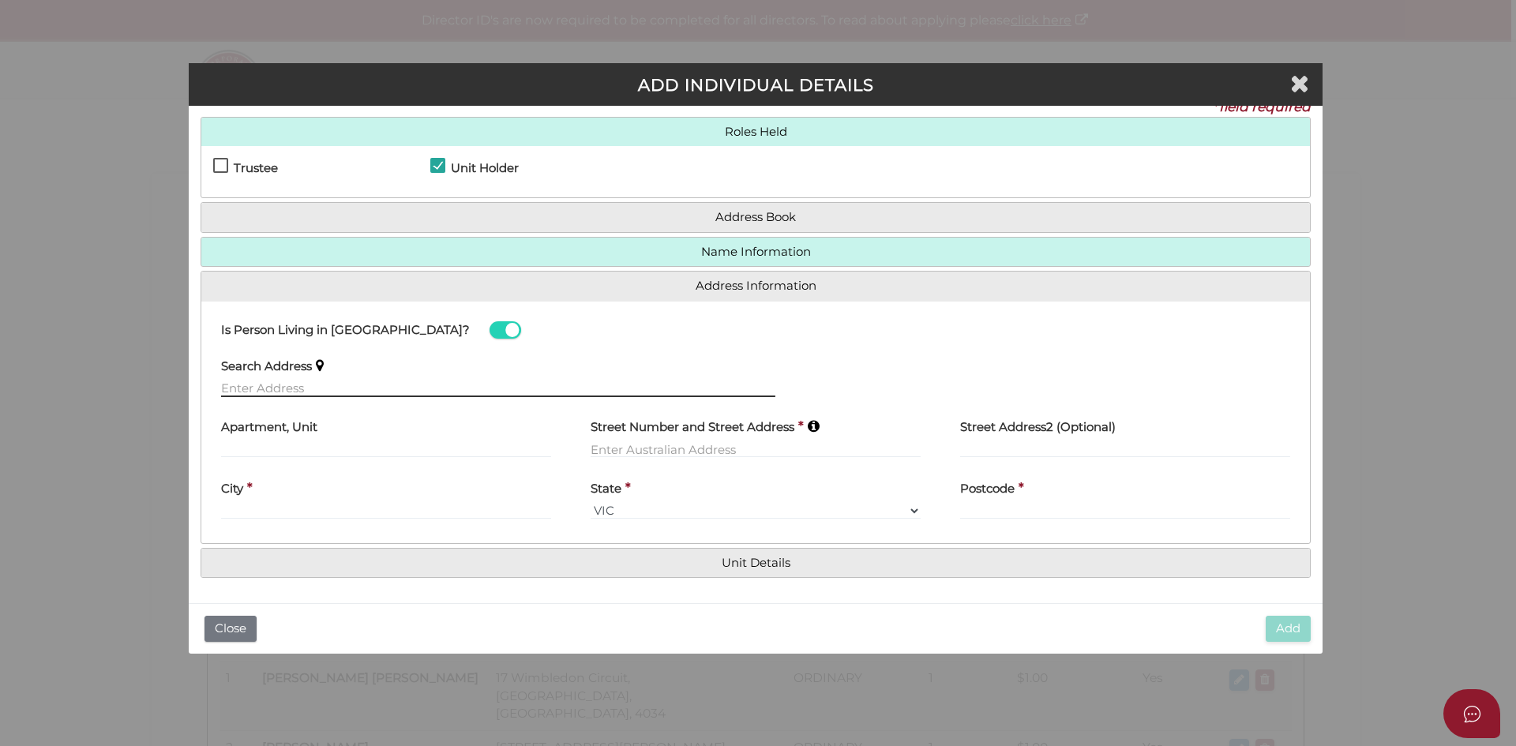
click at [335, 390] on input "text" at bounding box center [498, 388] width 554 height 17
paste input "17 WIMBLEDON CCT, CARSELDINE, 4034, QLD, AUSTRALIA"
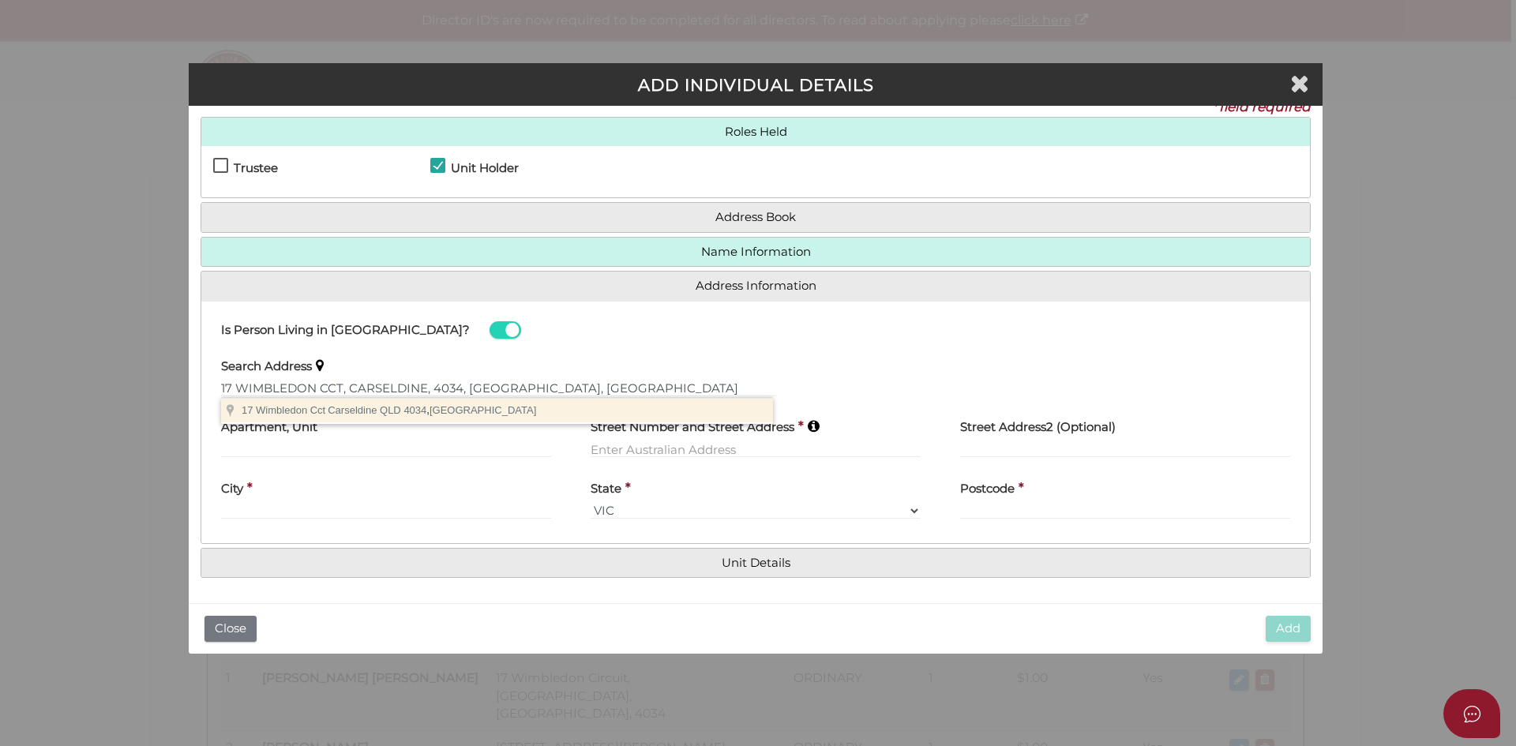
type input "17 Wimbledon Cct, Carseldine QLD 4034, Australia"
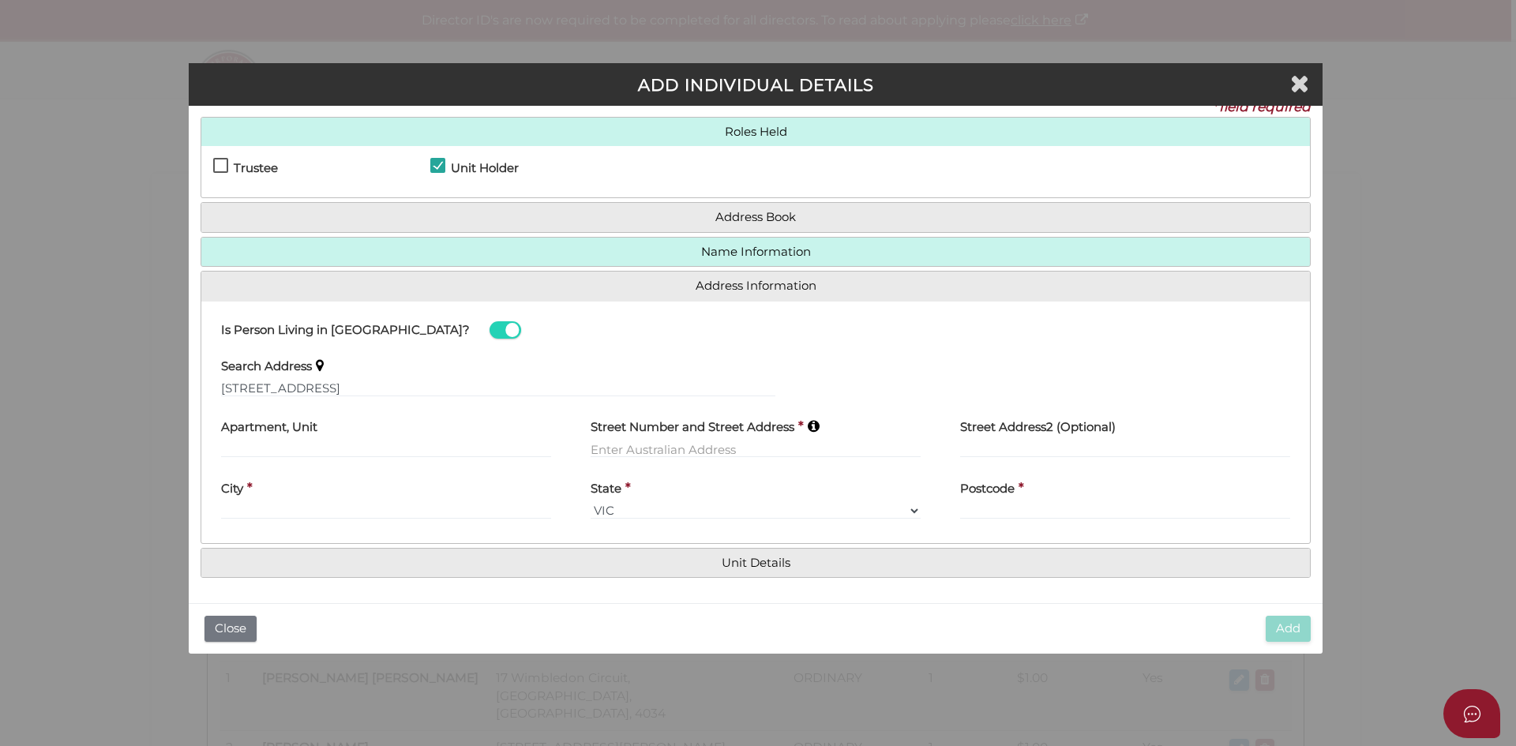
type input "17 Wimbledon Circuit"
type input "Carseldine"
select select "QLD"
type input "4034"
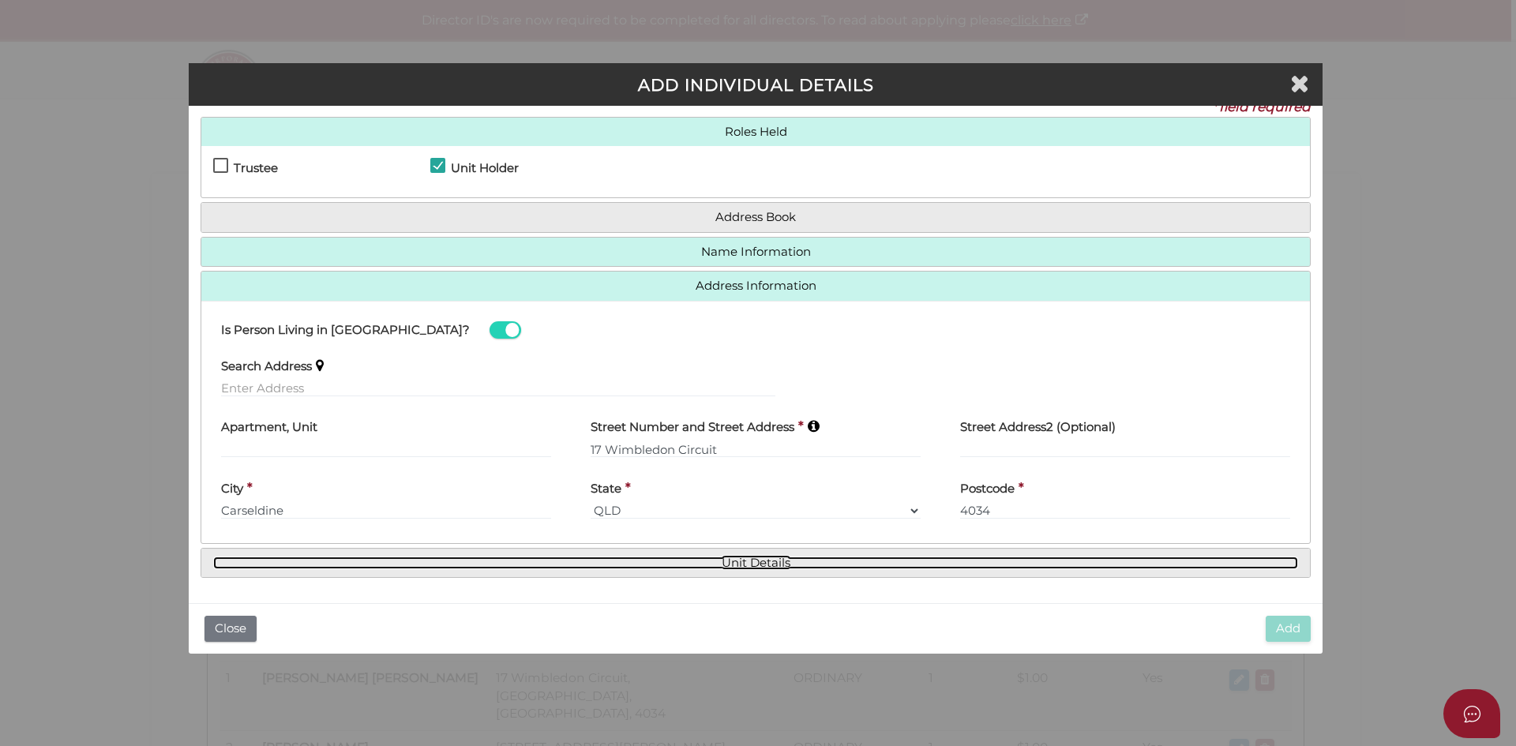
click at [711, 561] on link "Unit Details" at bounding box center [755, 563] width 1085 height 13
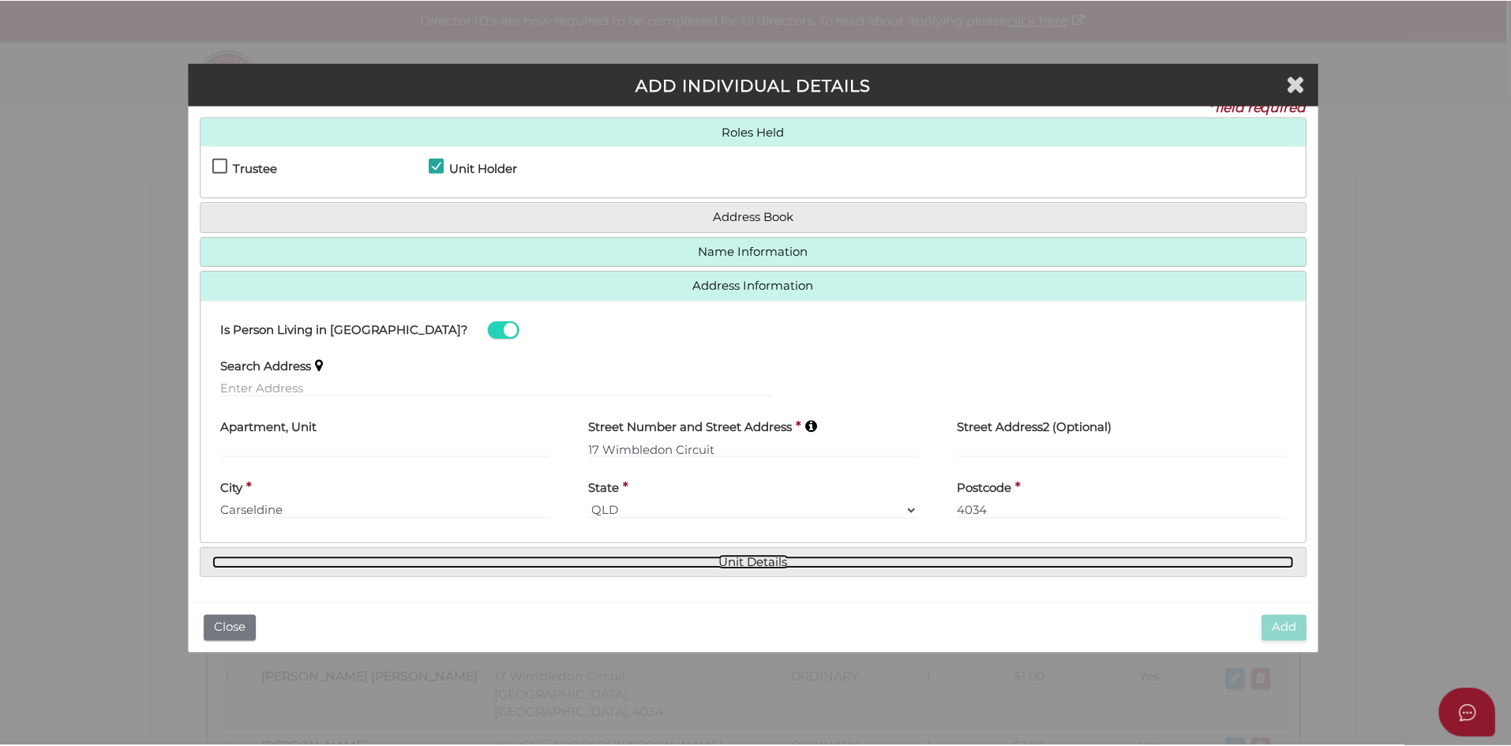
scroll to position [0, 0]
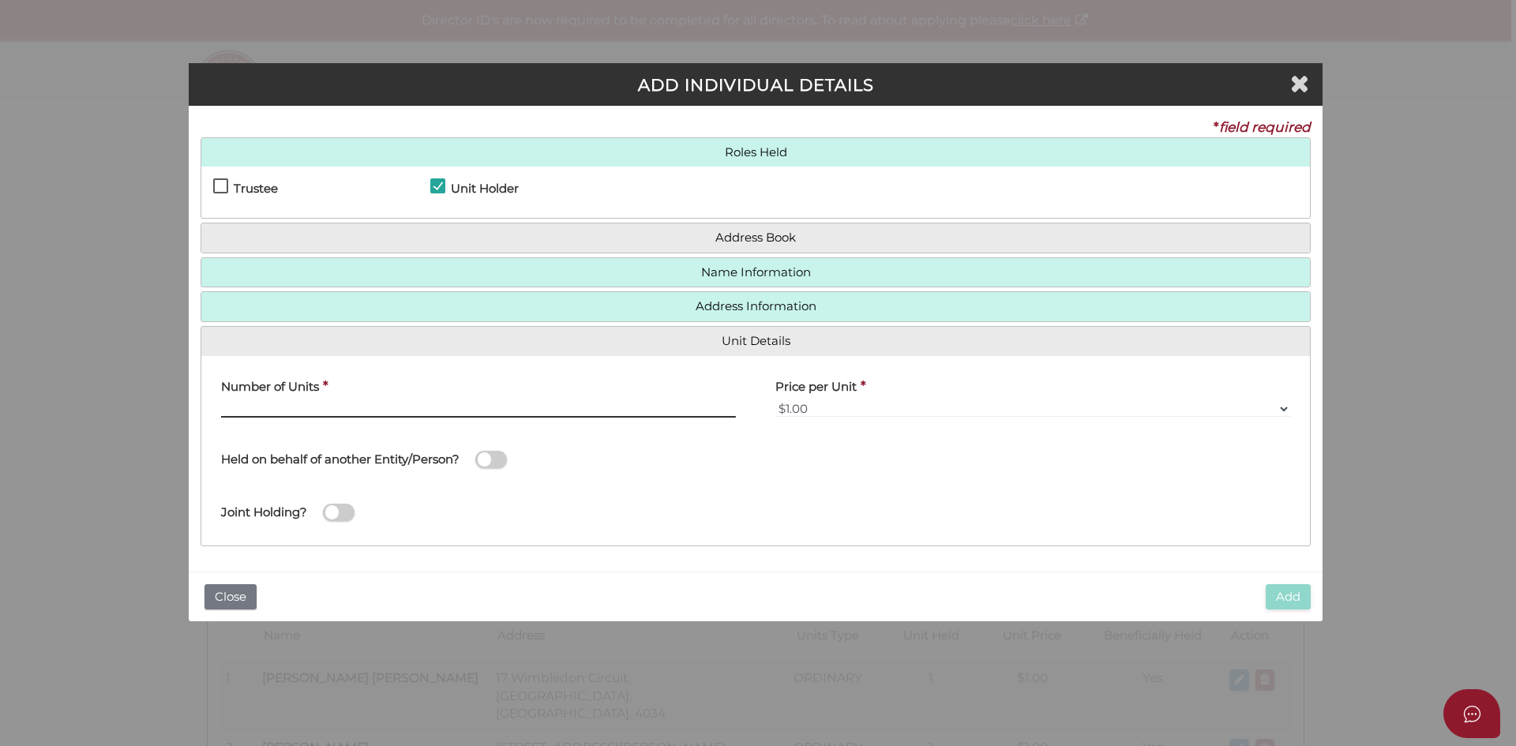
click at [241, 411] on input "text" at bounding box center [478, 408] width 515 height 17
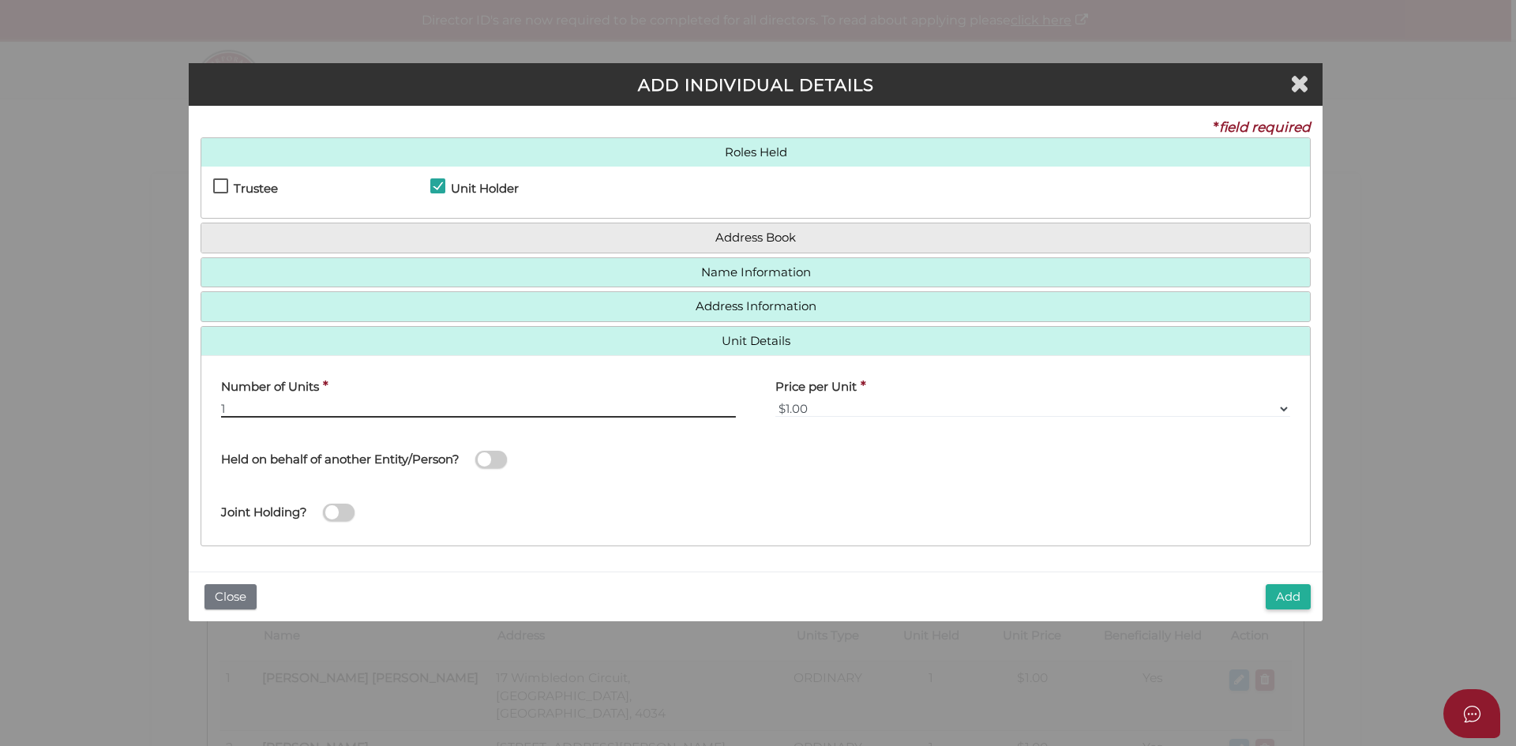
type input "1"
click at [646, 512] on div "Joint Holding?" at bounding box center [498, 504] width 554 height 44
click at [1293, 601] on button "Add" at bounding box center [1288, 597] width 45 height 26
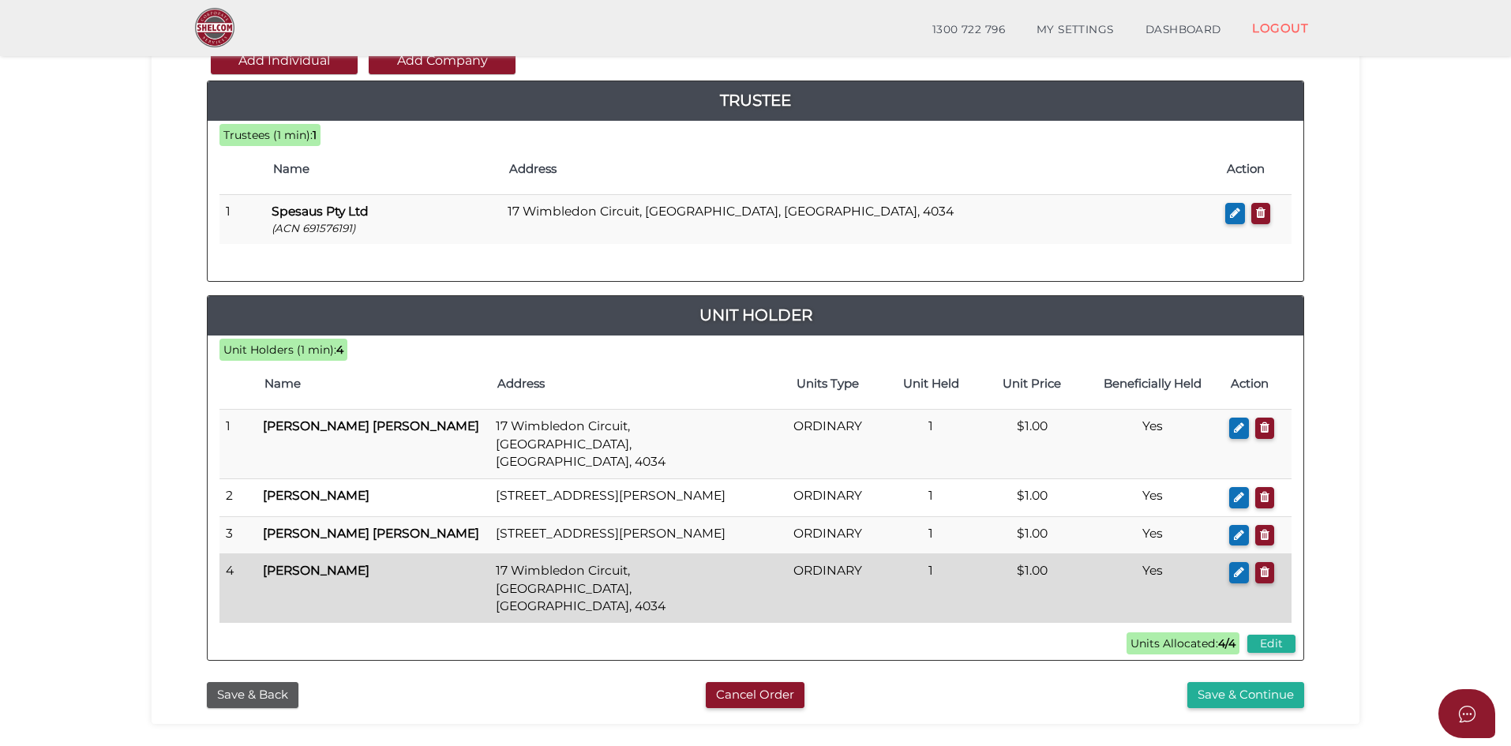
scroll to position [237, 0]
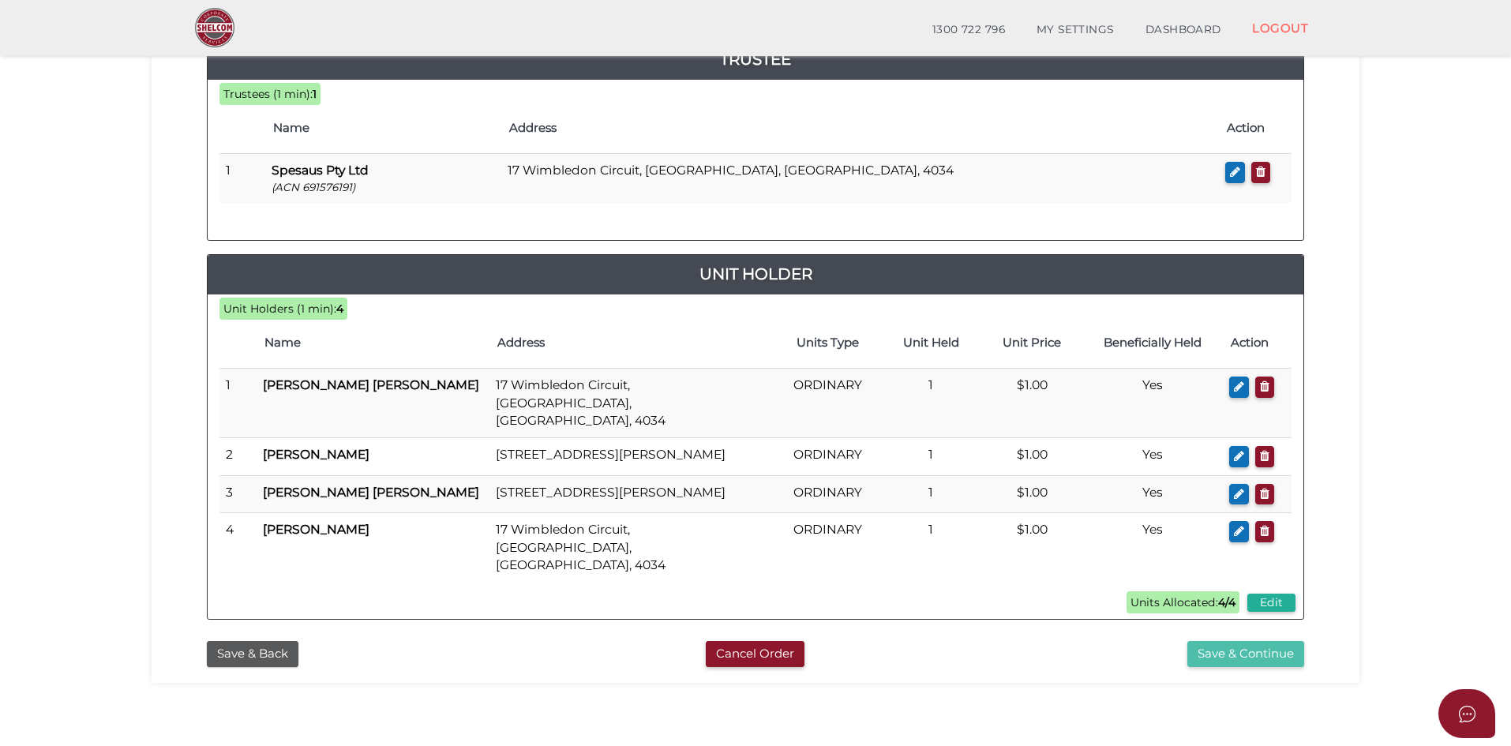
click at [1237, 641] on button "Save & Continue" at bounding box center [1246, 654] width 117 height 26
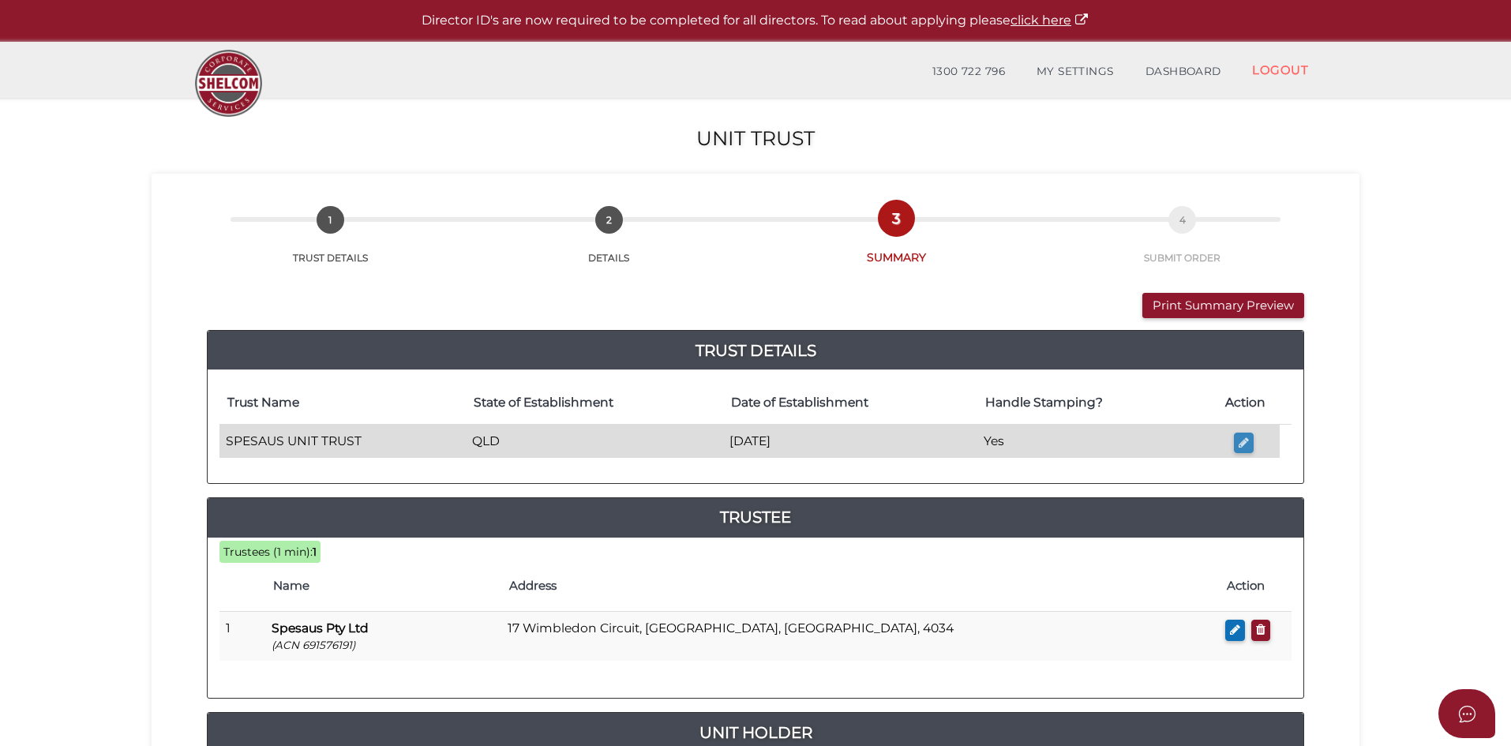
click at [1239, 438] on icon "button" at bounding box center [1244, 443] width 10 height 12
type input "SPESAUS UNIT TRUST"
type input "[DATE]"
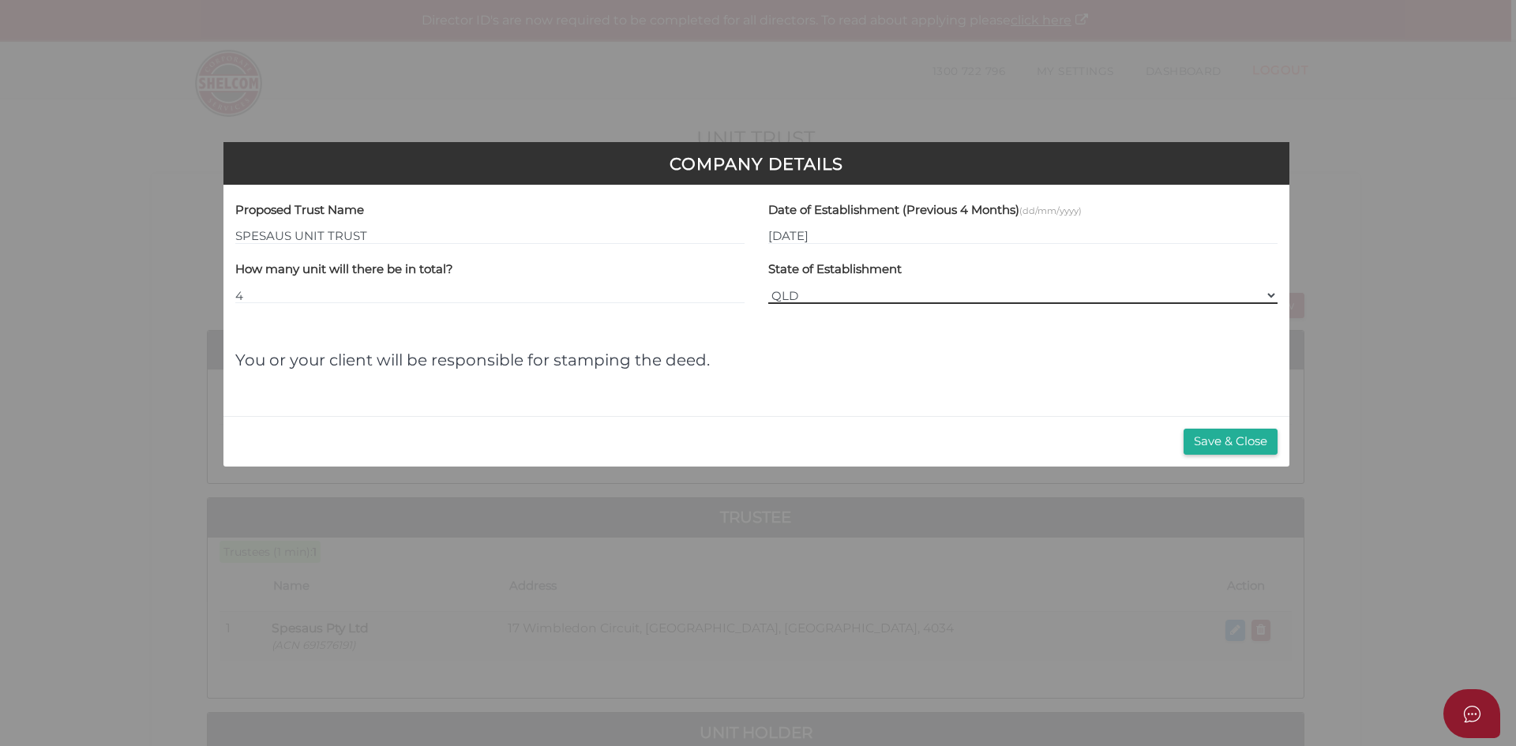
click at [1015, 295] on select "VIC ACT [GEOGRAPHIC_DATA] [GEOGRAPHIC_DATA] QLD [GEOGRAPHIC_DATA] [GEOGRAPHIC_D…" at bounding box center [1022, 295] width 509 height 17
click at [768, 287] on select "VIC ACT NSW NT QLD TAS WA SA" at bounding box center [1022, 295] width 509 height 17
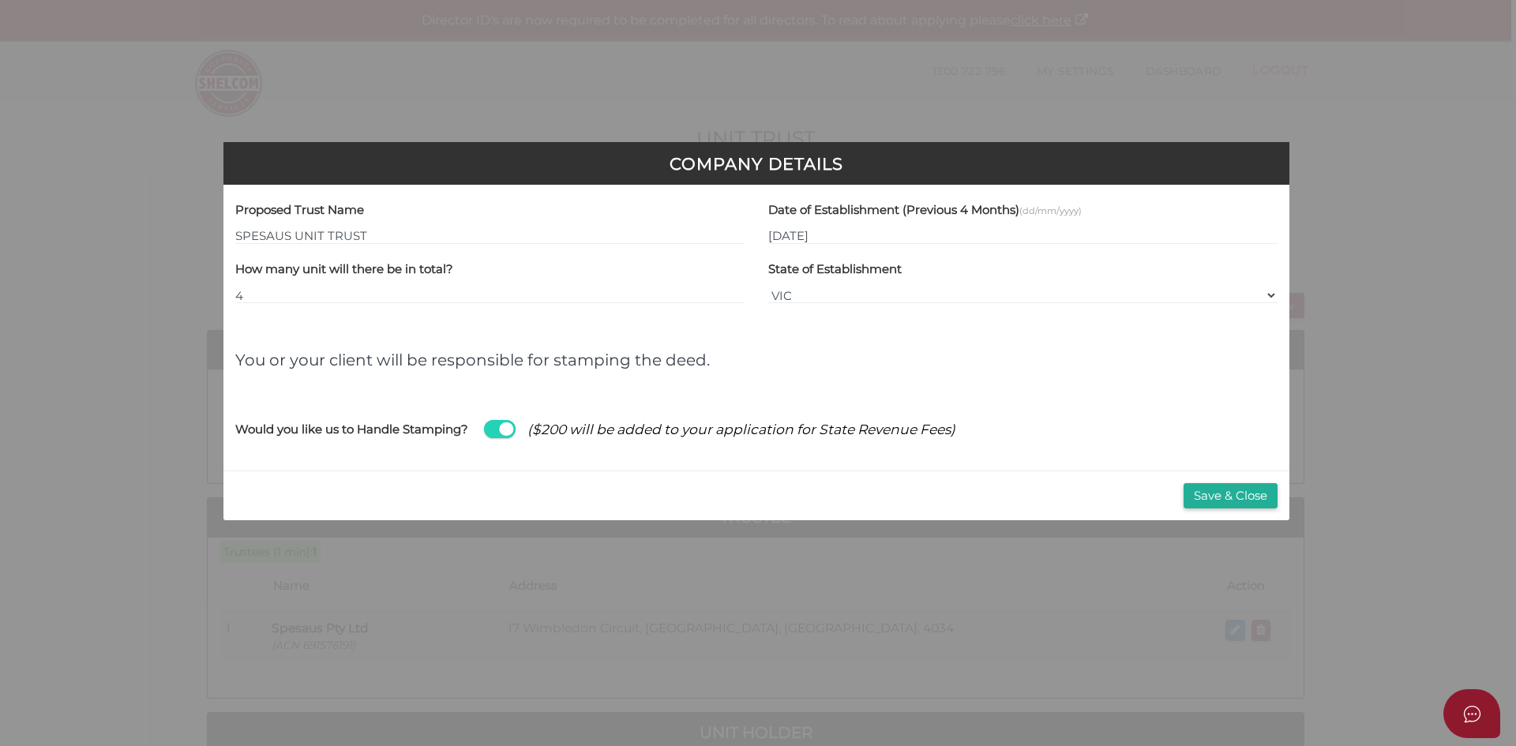
click at [513, 430] on span at bounding box center [500, 429] width 32 height 18
click at [0, 0] on input "checkbox" at bounding box center [0, 0] width 0 height 0
click at [825, 294] on select "VIC ACT NSW NT QLD TAS WA SA" at bounding box center [1022, 295] width 509 height 17
select select "QLD"
click at [768, 287] on select "VIC ACT NSW NT QLD TAS WA SA" at bounding box center [1022, 295] width 509 height 17
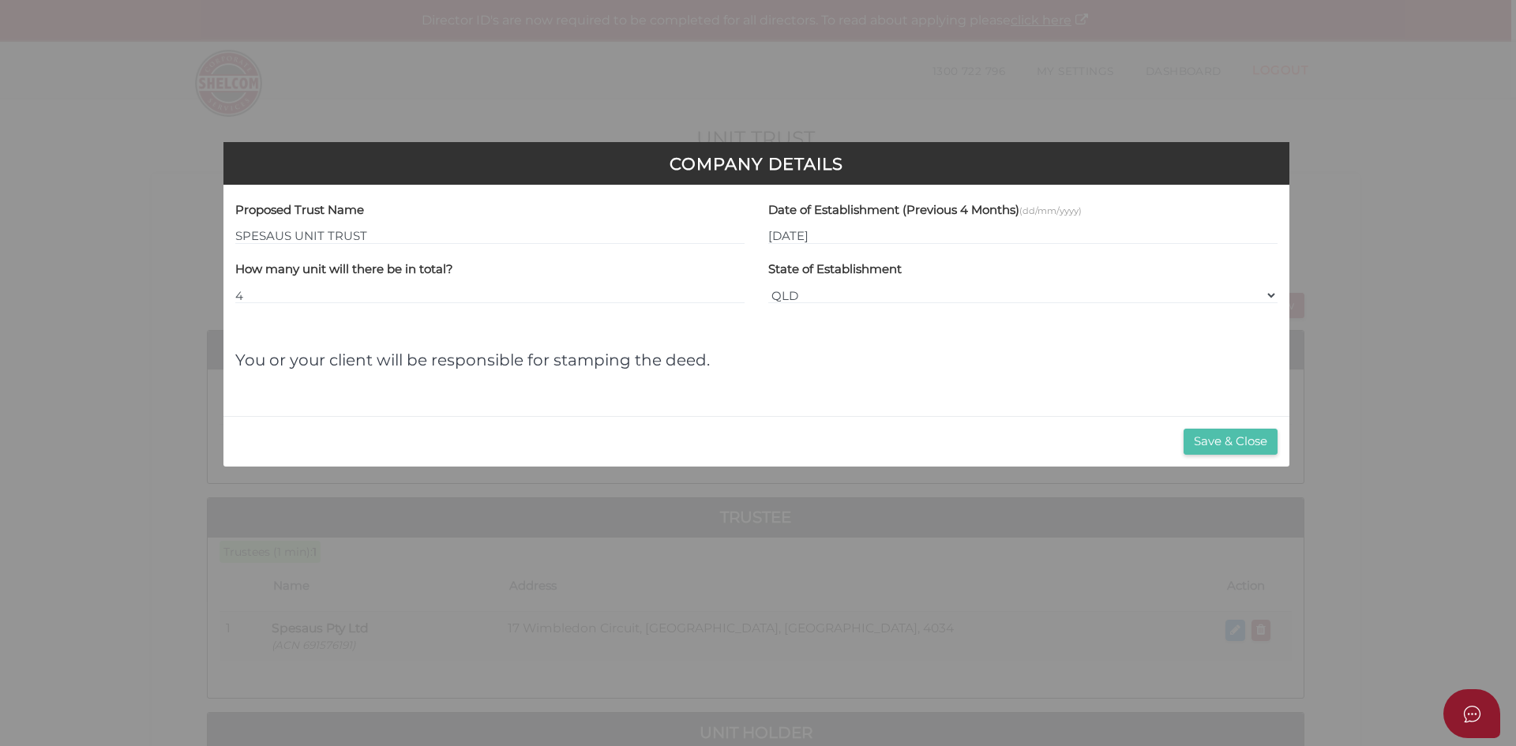
click at [1231, 438] on button "Save & Close" at bounding box center [1231, 442] width 94 height 26
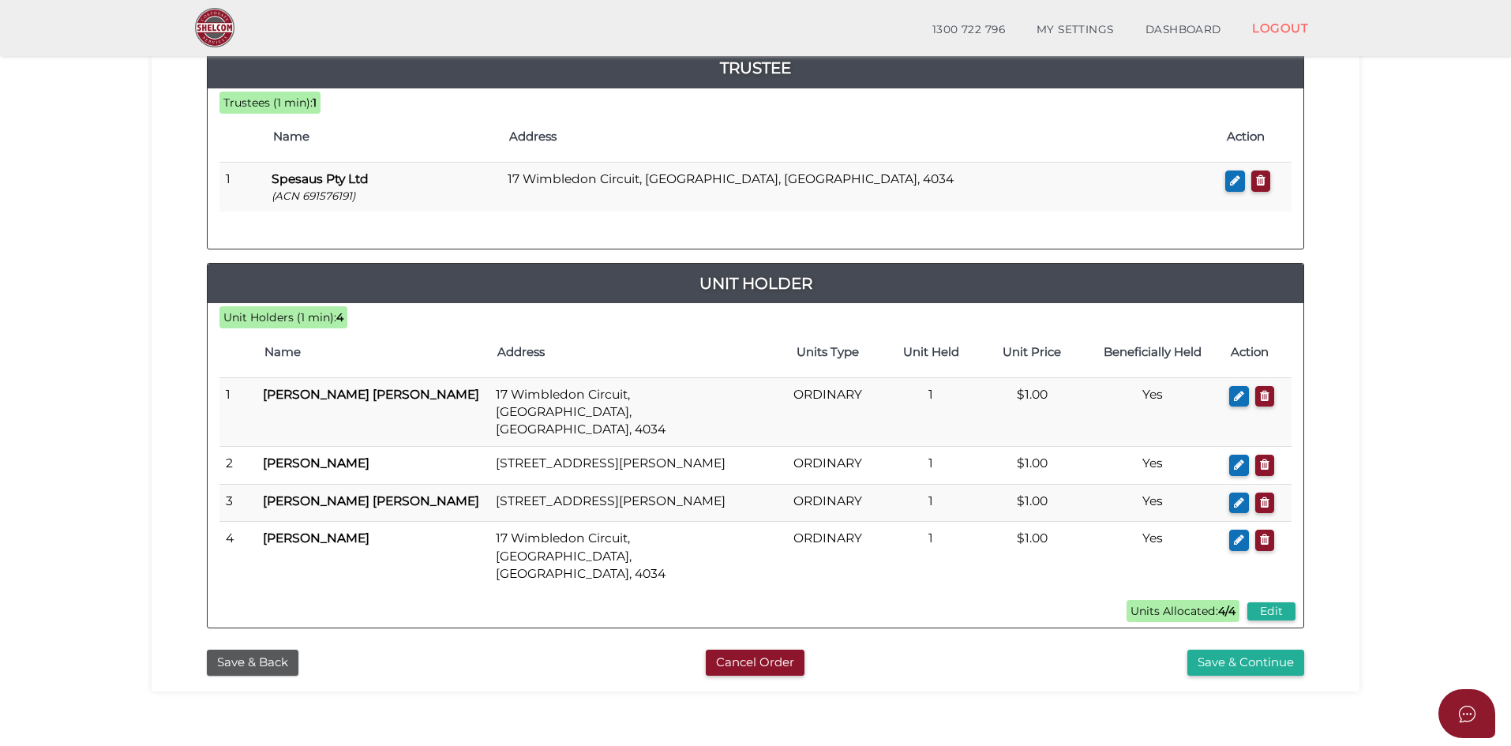
scroll to position [395, 0]
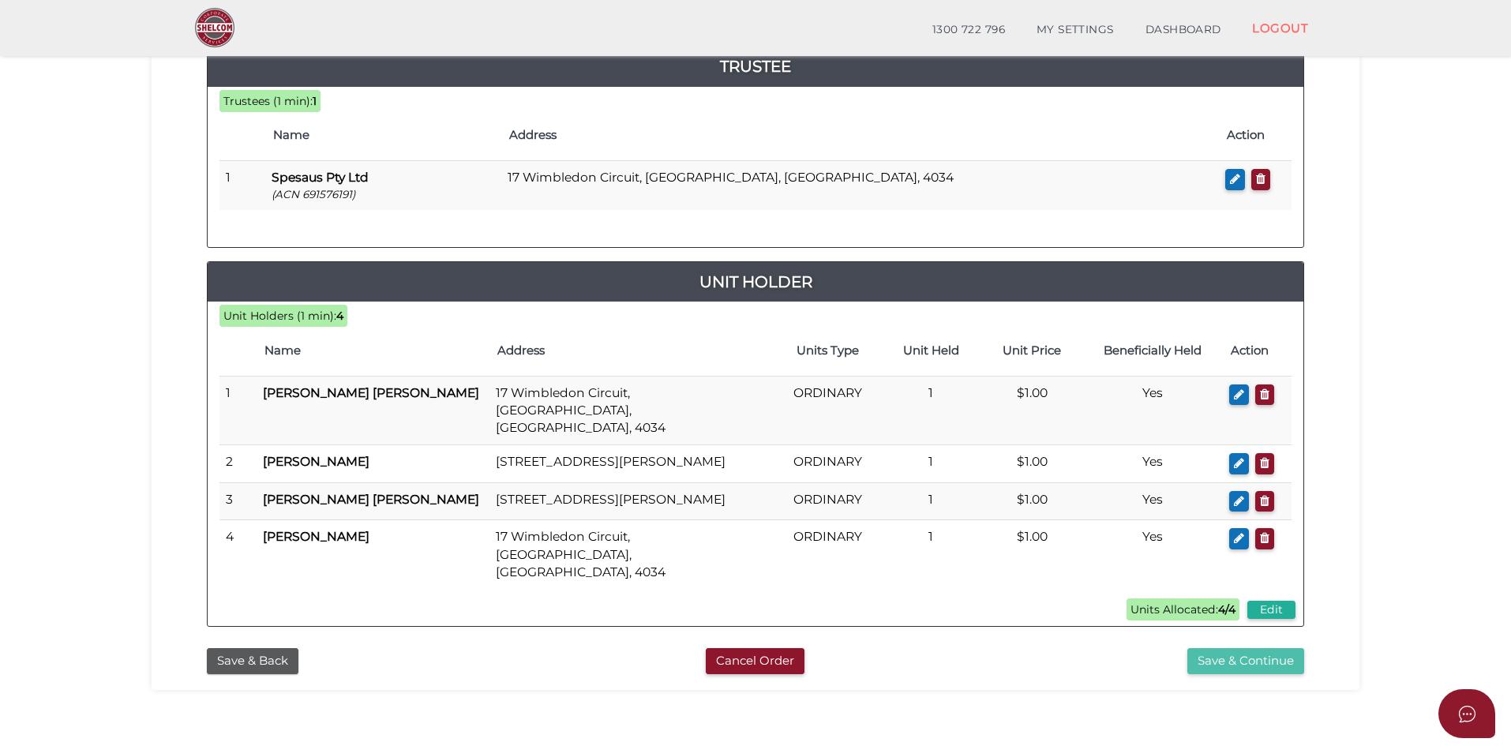
click at [1231, 648] on button "Save & Continue" at bounding box center [1246, 661] width 117 height 26
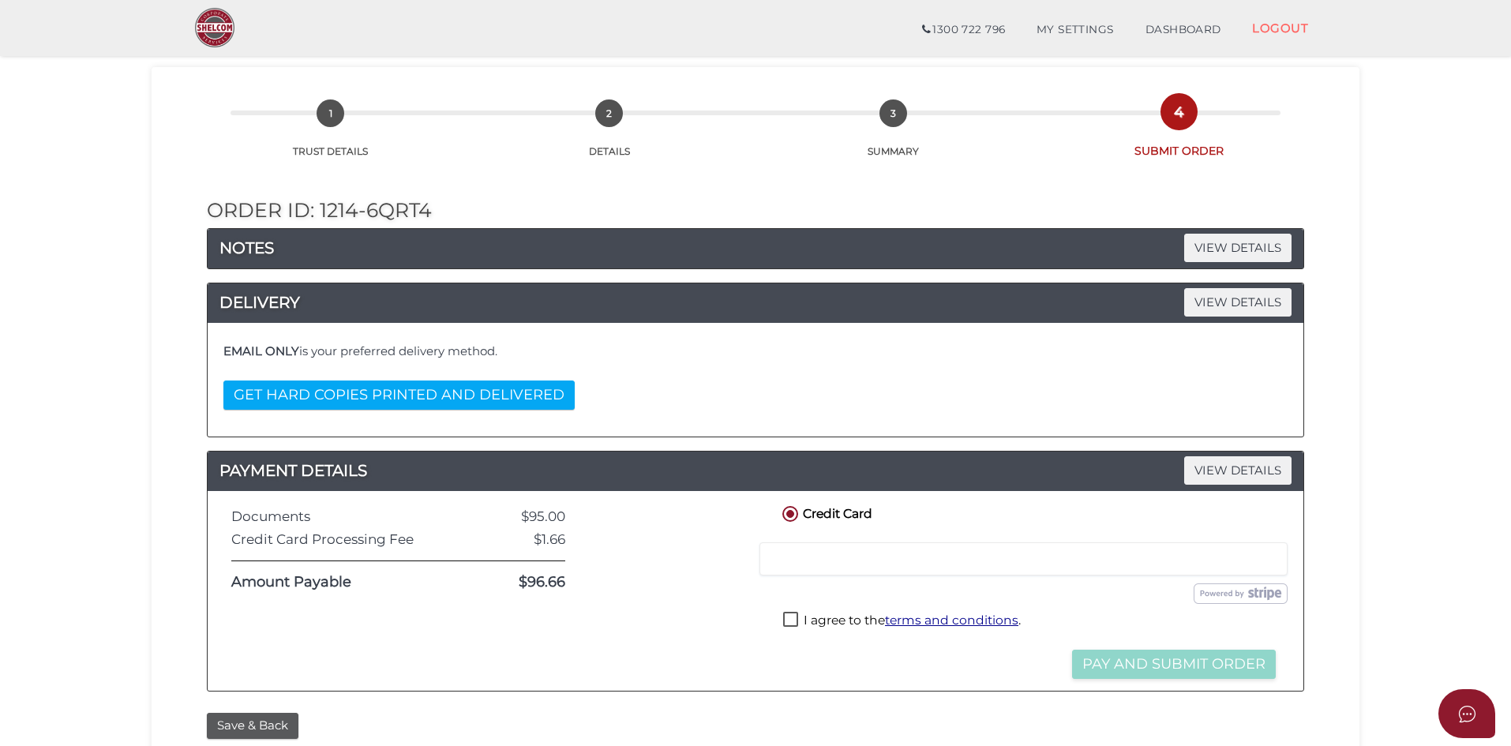
scroll to position [79, 0]
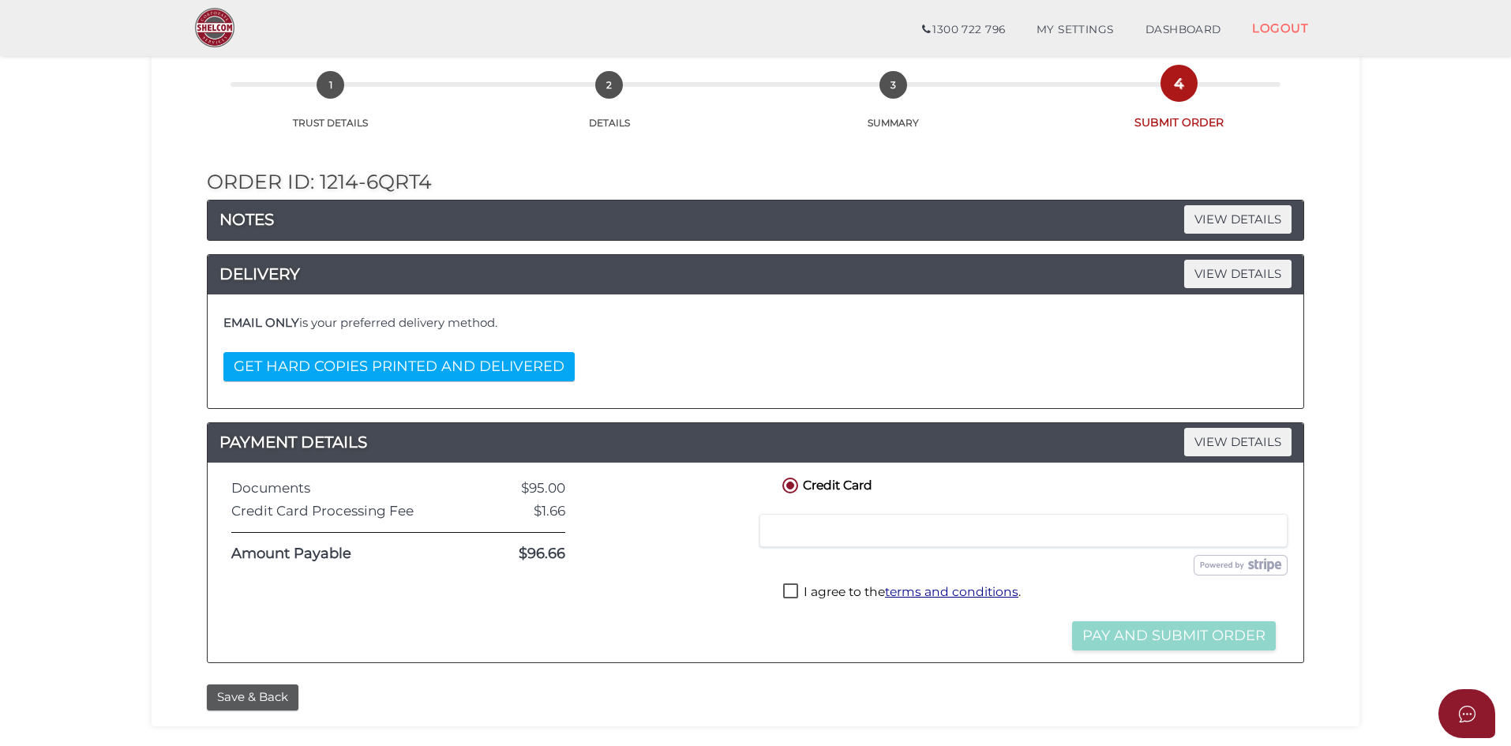
click at [789, 591] on label "I agree to the terms and conditions ." at bounding box center [902, 593] width 238 height 20
checkbox input "true"
click at [1165, 638] on button "Pay and Submit Order" at bounding box center [1174, 635] width 204 height 29
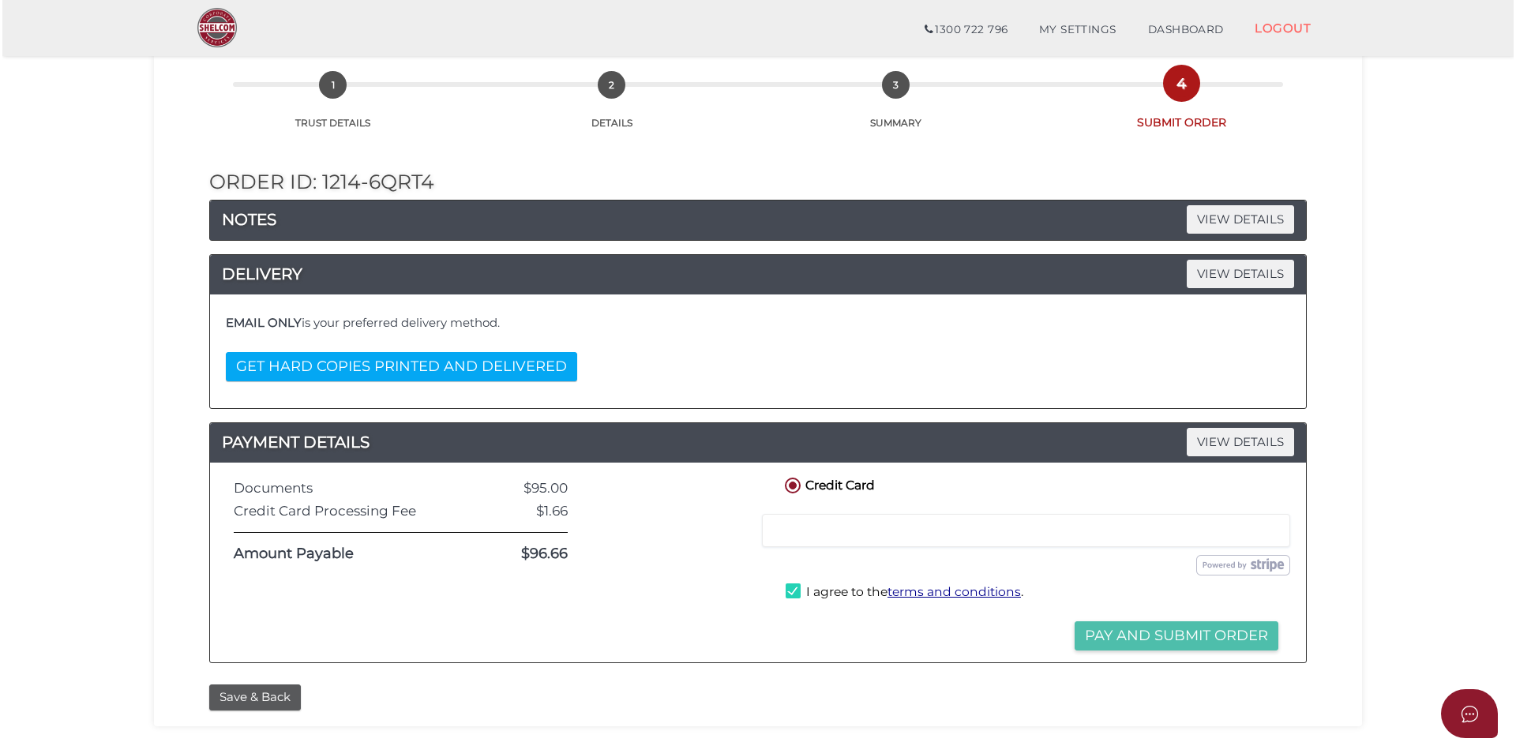
scroll to position [0, 0]
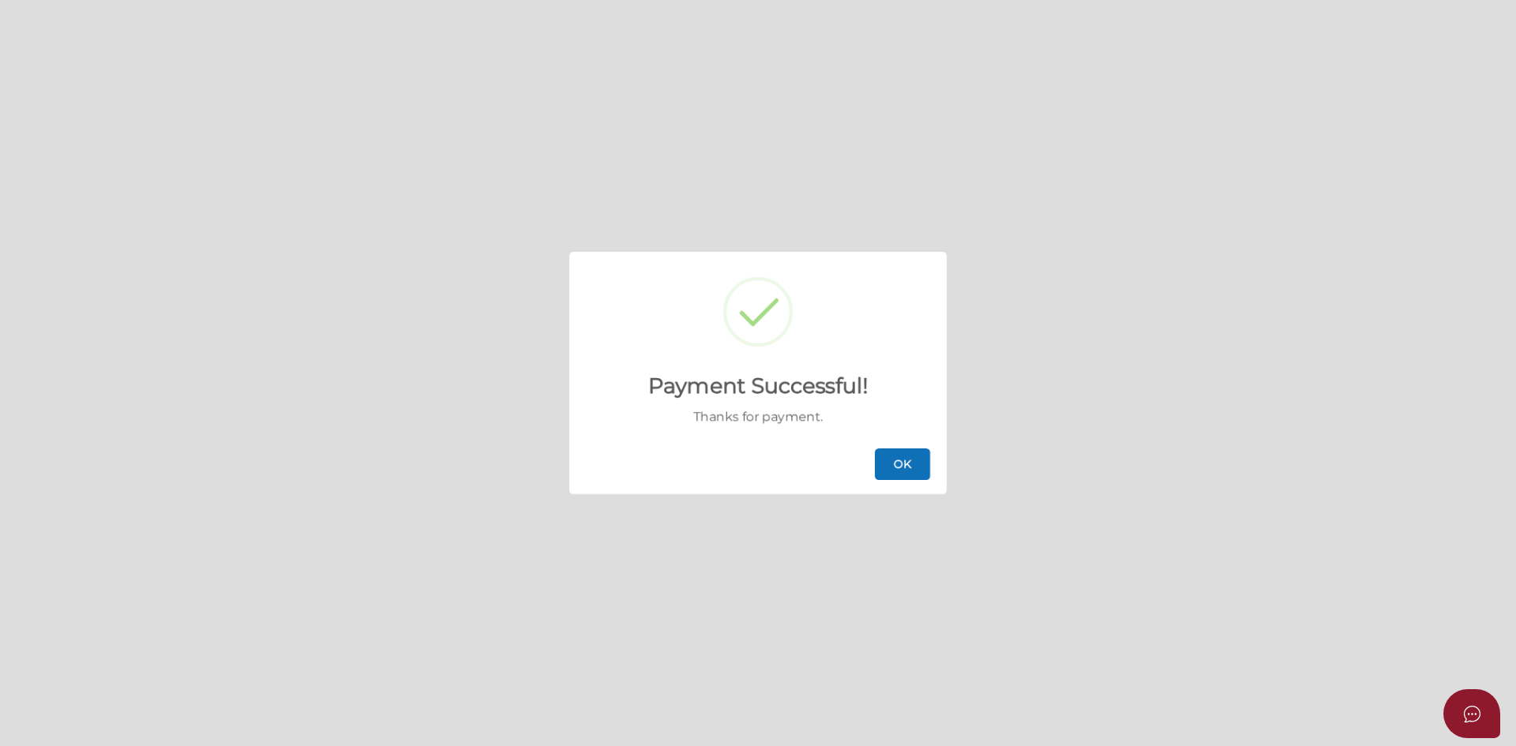
click at [896, 458] on button "OK" at bounding box center [902, 464] width 55 height 32
